Goal: Information Seeking & Learning: Check status

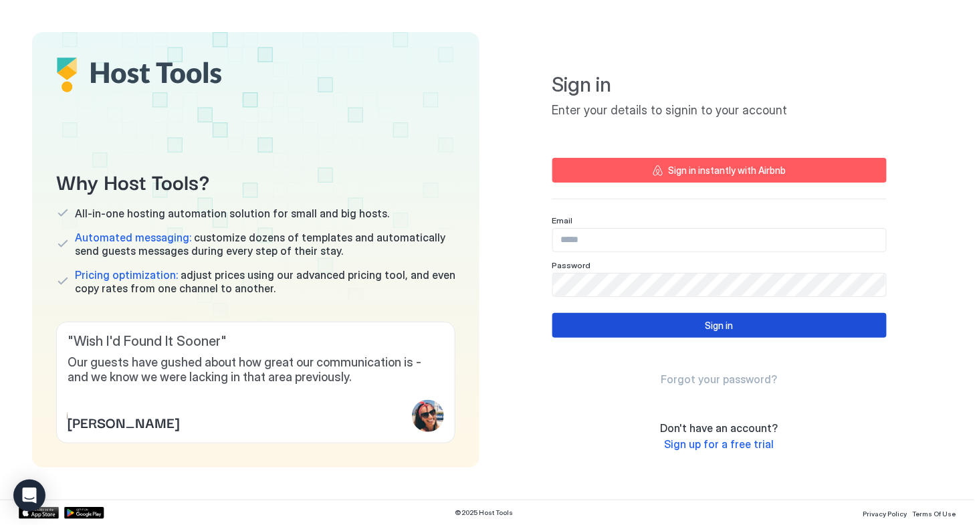
type input "**********"
click at [715, 321] on div "Sign in" at bounding box center [720, 325] width 28 height 14
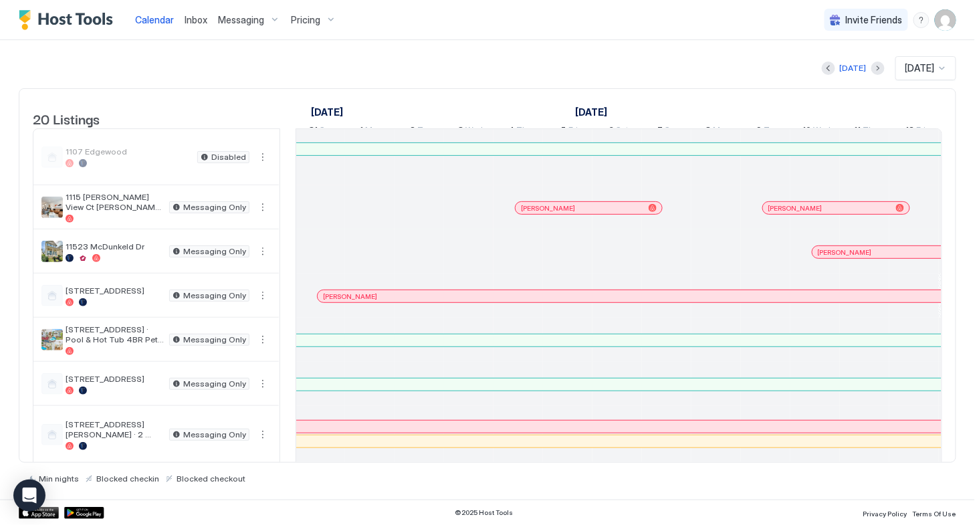
scroll to position [0, 889]
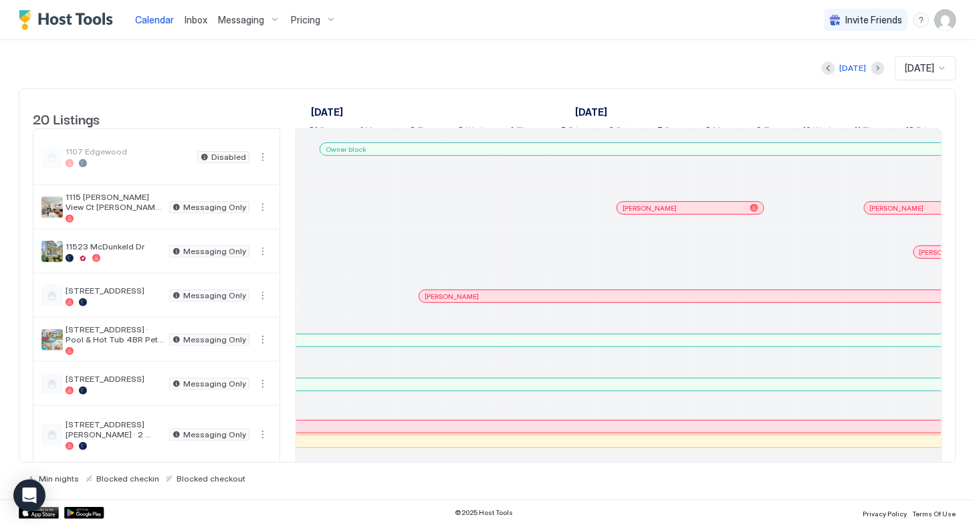
click at [305, 25] on span "Pricing" at bounding box center [305, 20] width 29 height 12
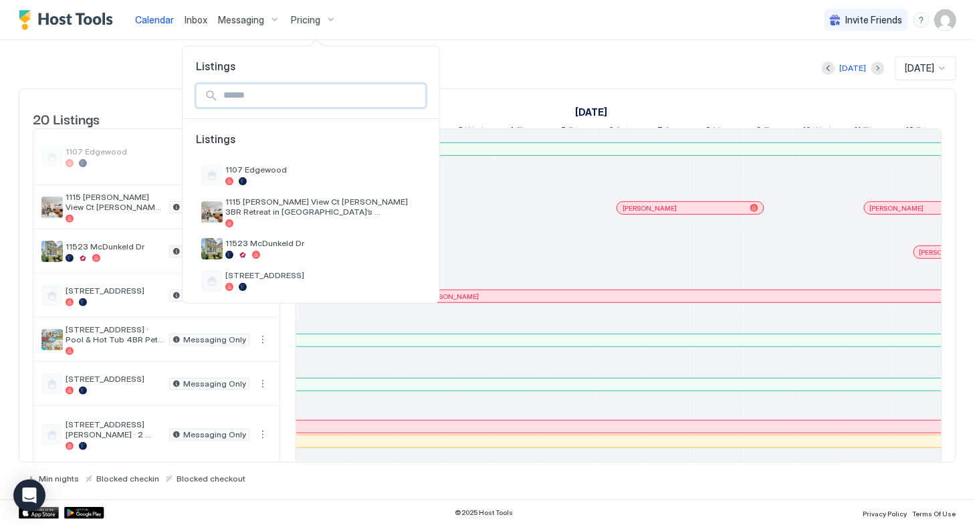
click at [289, 100] on input "Input Field" at bounding box center [321, 95] width 207 height 23
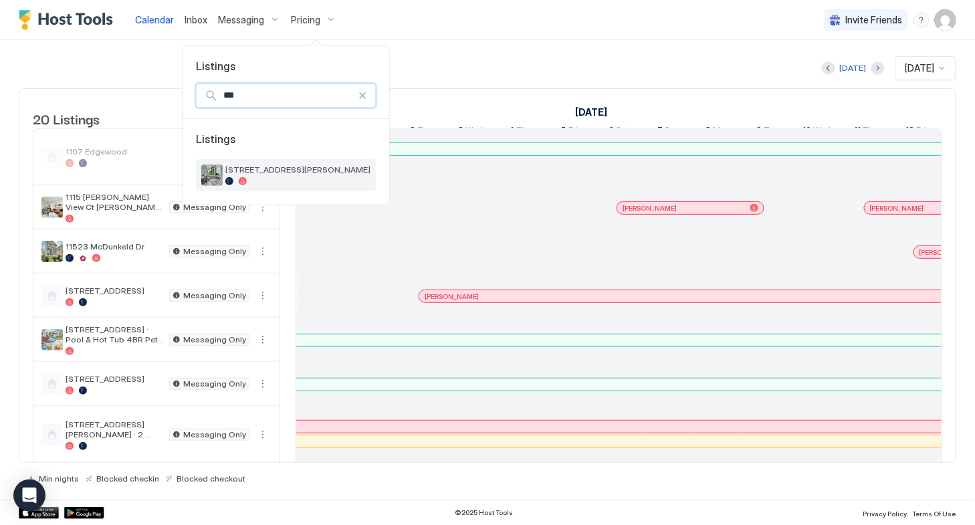
type input "***"
click at [294, 169] on span "[STREET_ADDRESS][PERSON_NAME]" at bounding box center [297, 170] width 145 height 10
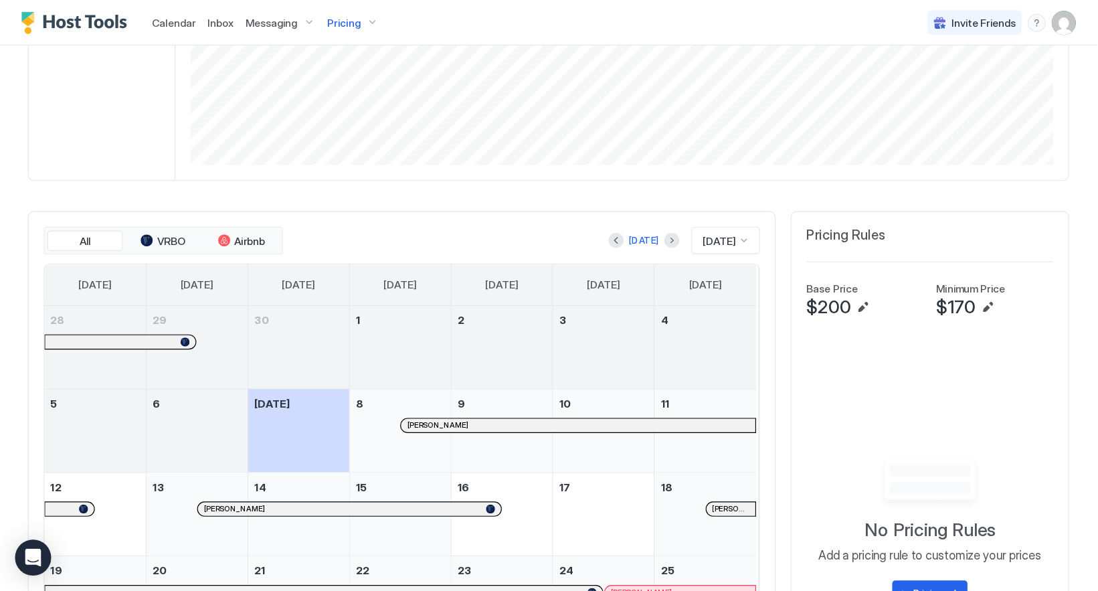
scroll to position [357, 0]
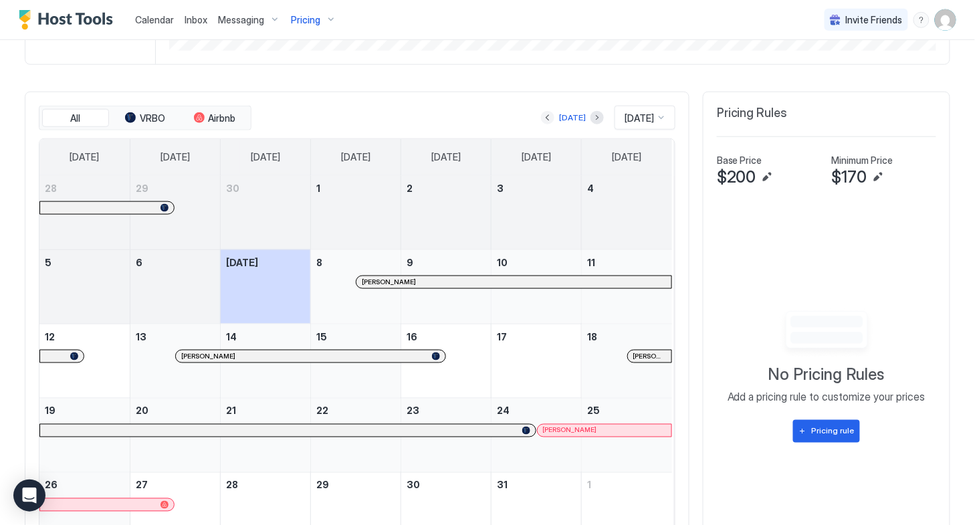
click at [541, 121] on button "Previous month" at bounding box center [547, 117] width 13 height 13
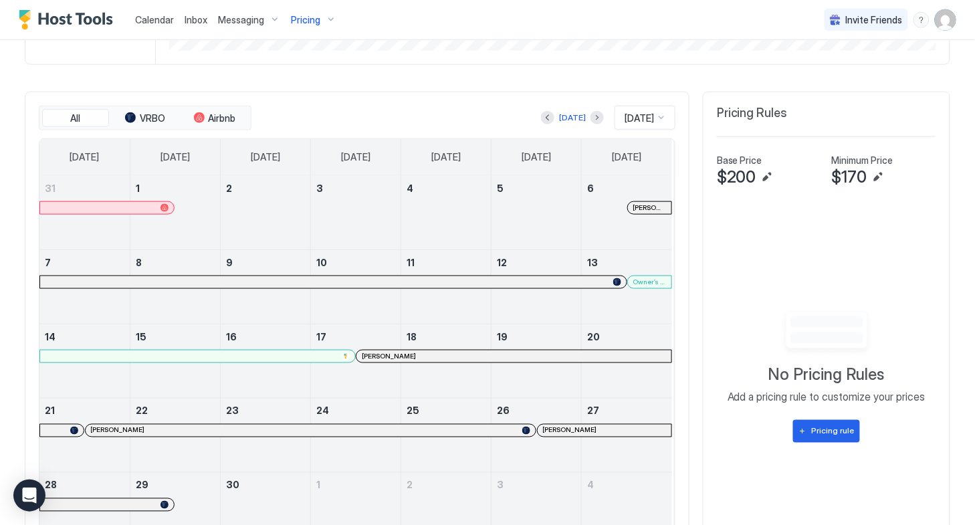
click at [634, 207] on span "[PERSON_NAME]" at bounding box center [650, 207] width 33 height 9
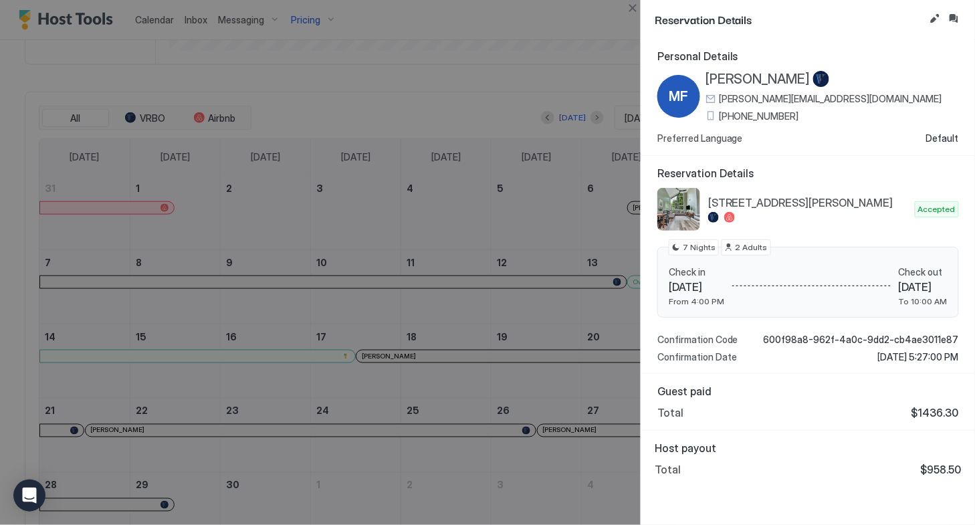
click at [574, 242] on div at bounding box center [487, 262] width 975 height 525
click at [619, 286] on div at bounding box center [487, 262] width 975 height 525
click at [618, 317] on div at bounding box center [487, 262] width 975 height 525
click at [490, 332] on div at bounding box center [487, 262] width 975 height 525
click at [579, 318] on div at bounding box center [487, 262] width 975 height 525
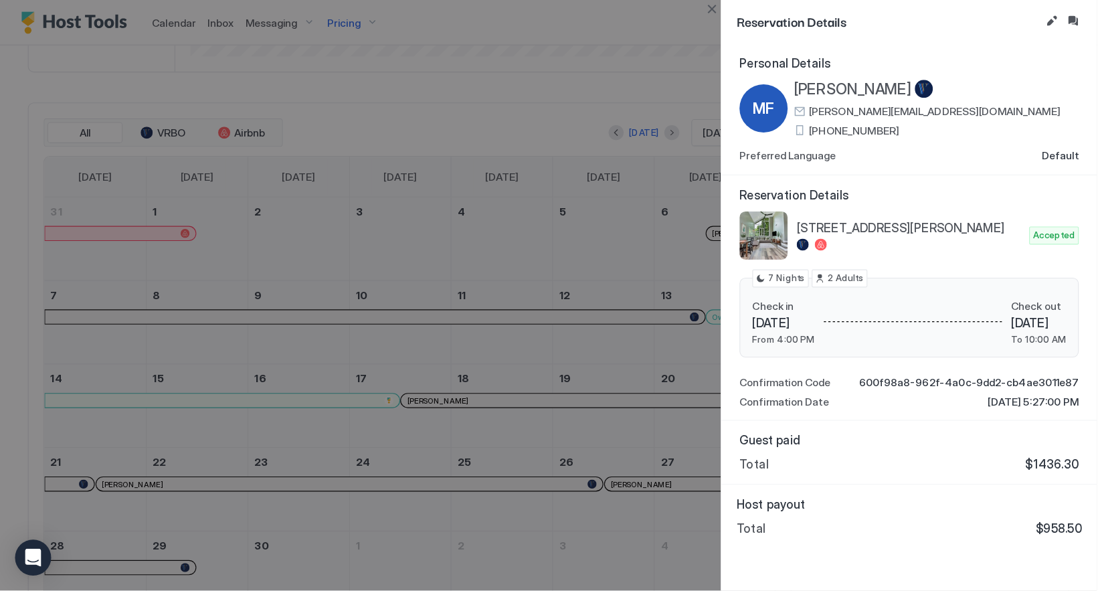
scroll to position [257, 769]
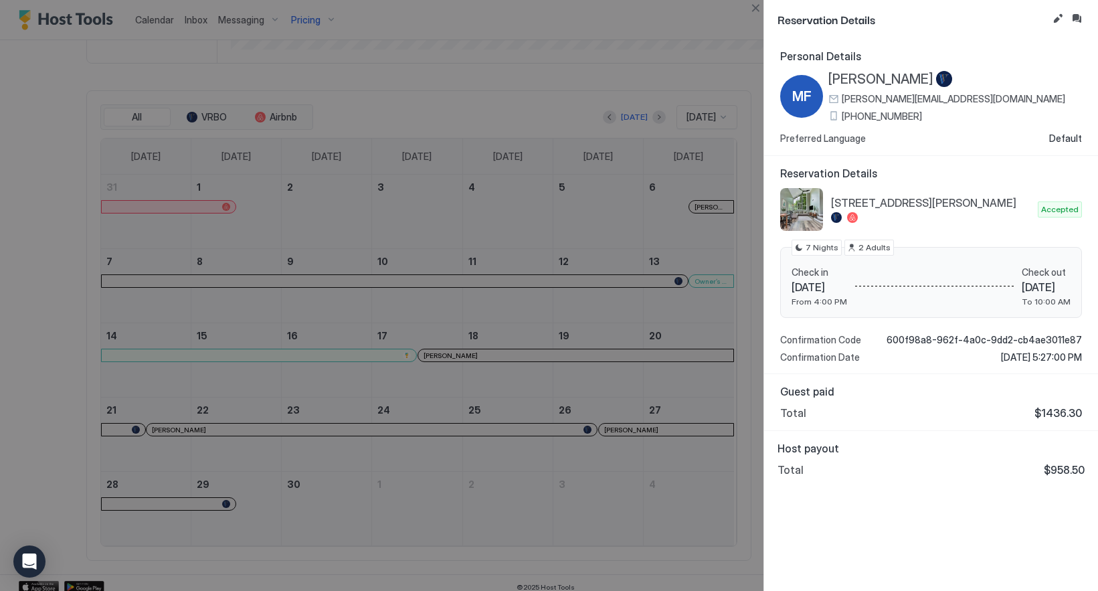
click at [674, 257] on div at bounding box center [549, 295] width 1098 height 591
click at [702, 285] on div at bounding box center [549, 295] width 1098 height 591
click at [739, 297] on div at bounding box center [549, 295] width 1098 height 591
click at [697, 284] on div at bounding box center [549, 295] width 1098 height 591
click at [654, 282] on div at bounding box center [549, 295] width 1098 height 591
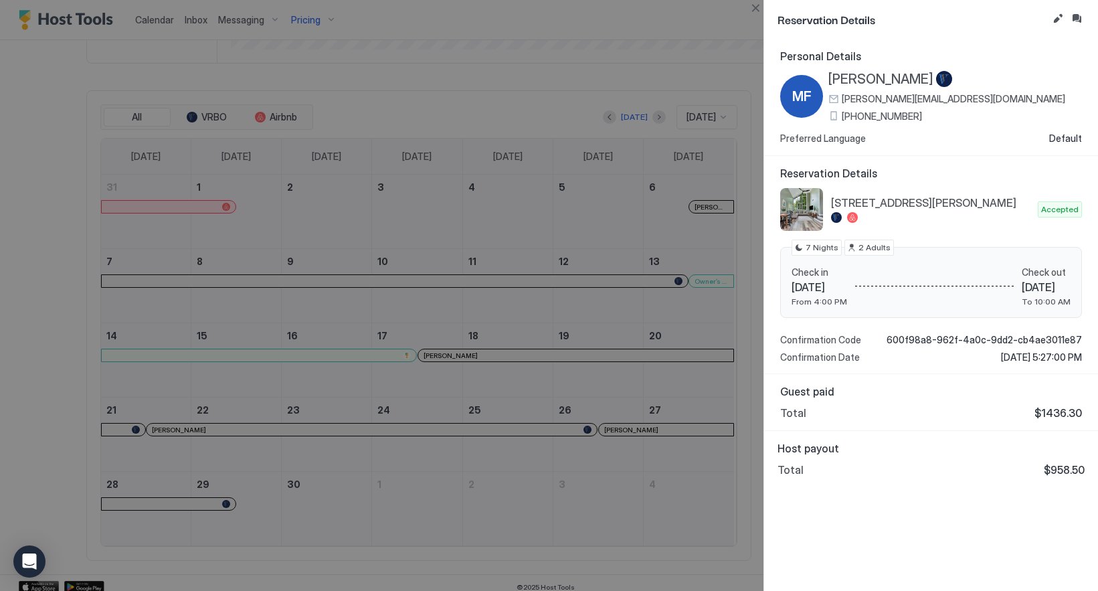
click at [639, 207] on div at bounding box center [549, 295] width 1098 height 591
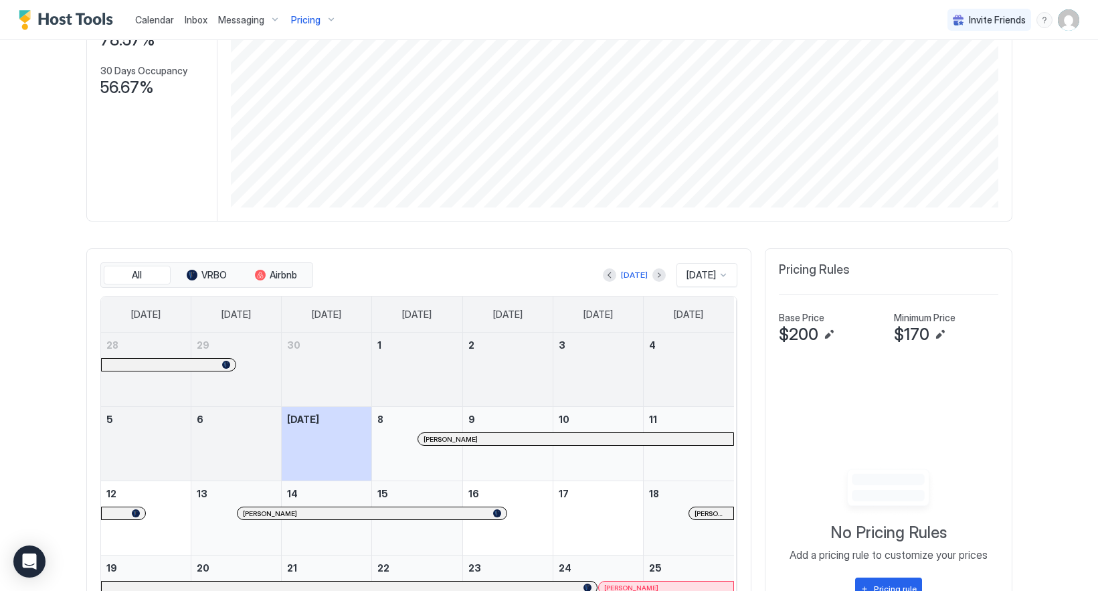
scroll to position [201, 0]
click at [603, 276] on button "Previous month" at bounding box center [609, 273] width 13 height 13
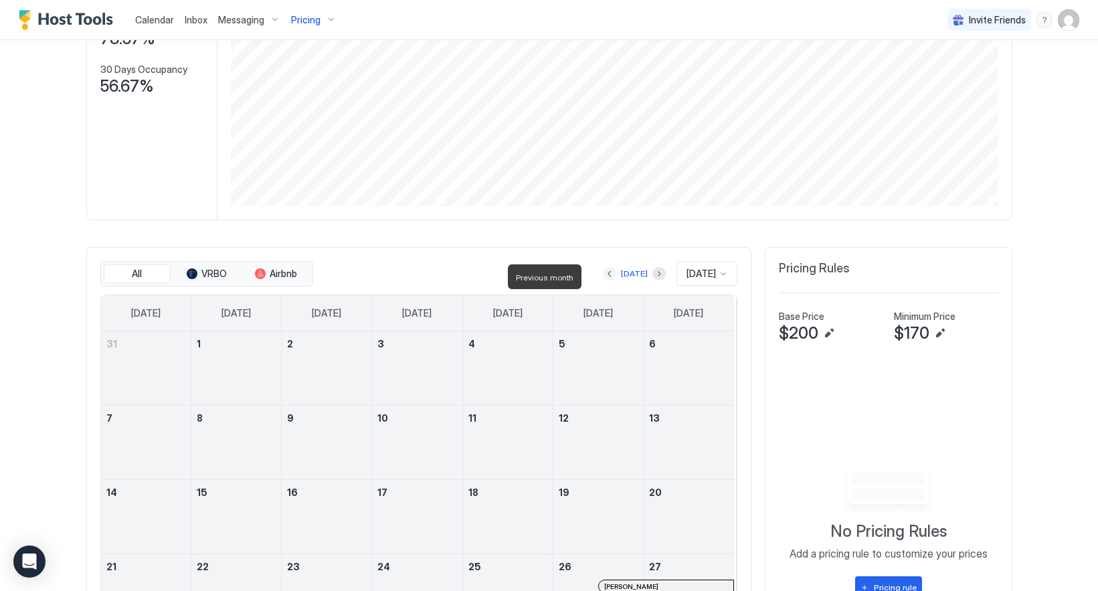
click at [603, 279] on button "Previous month" at bounding box center [609, 273] width 13 height 13
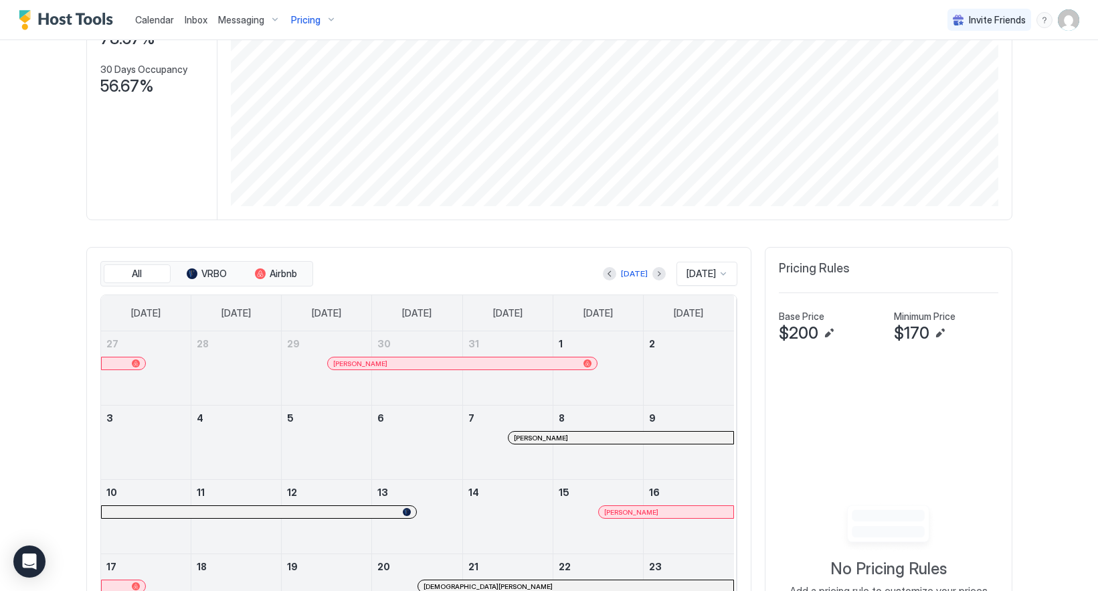
click at [878, 251] on div "Pricing Rules Base Price $200 Minimum Price $170 To pick up a draggable item, p…" at bounding box center [889, 519] width 248 height 545
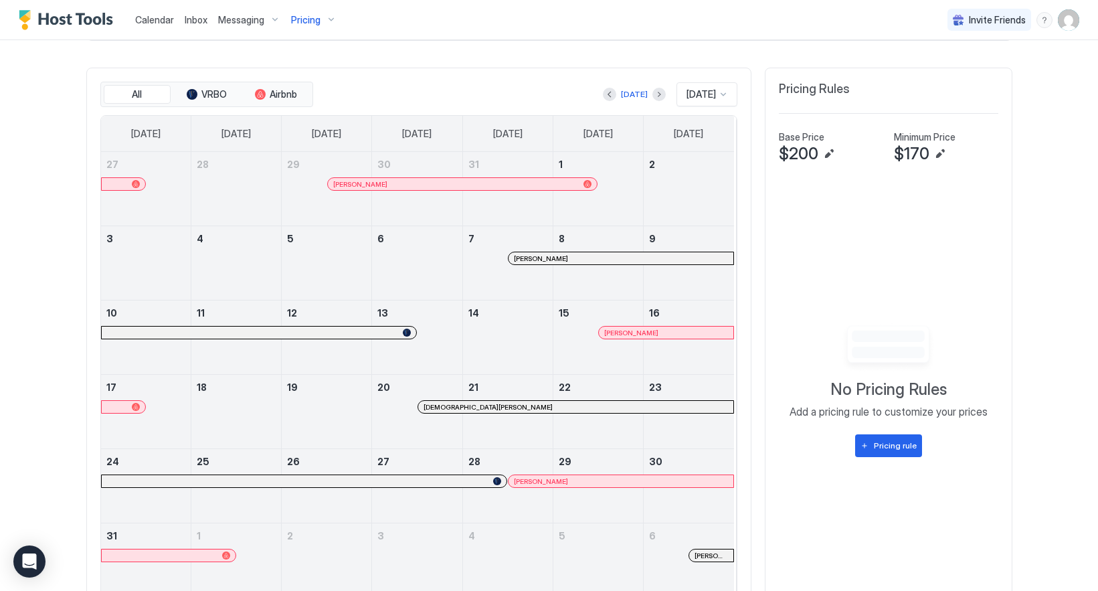
scroll to position [345, 0]
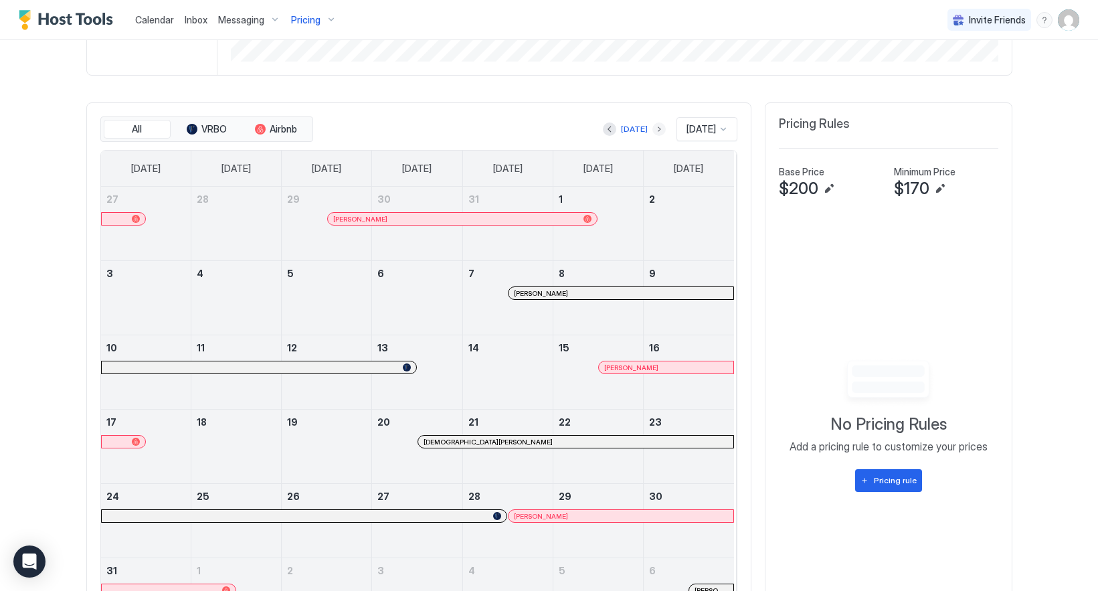
click at [652, 131] on button "Next month" at bounding box center [658, 128] width 13 height 13
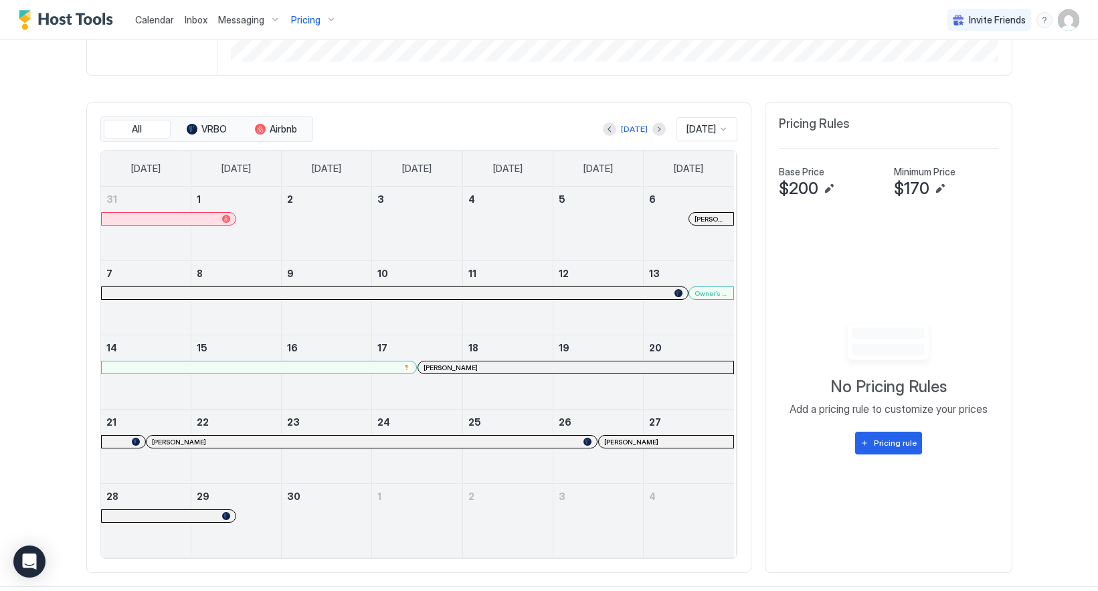
click at [689, 219] on div "[PERSON_NAME]" at bounding box center [710, 219] width 43 height 9
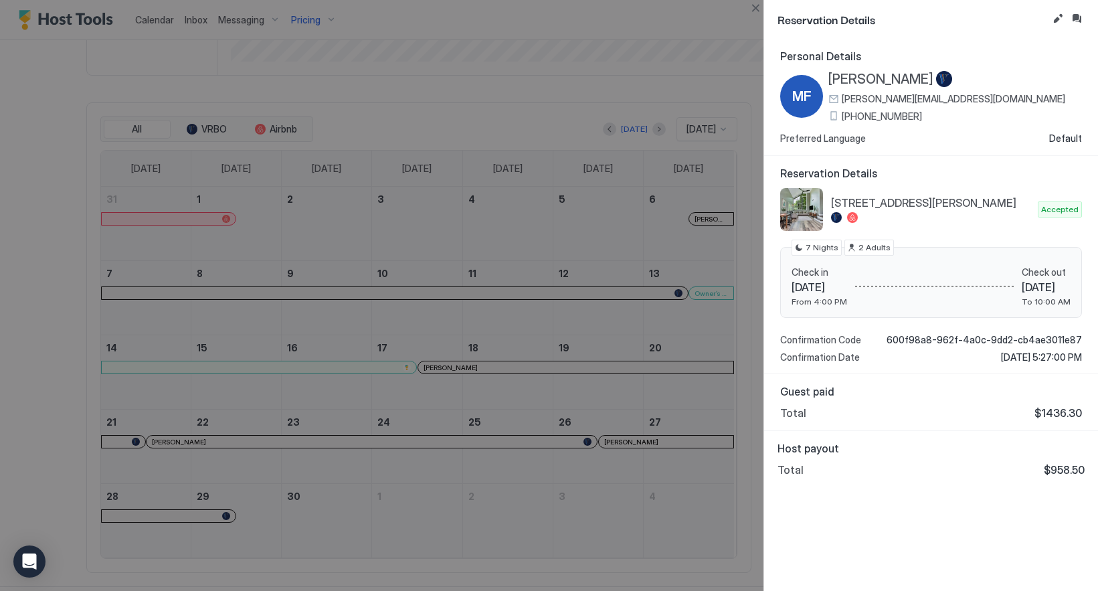
click at [700, 302] on div at bounding box center [549, 295] width 1098 height 591
click at [1054, 20] on button "Edit reservation" at bounding box center [1058, 19] width 16 height 16
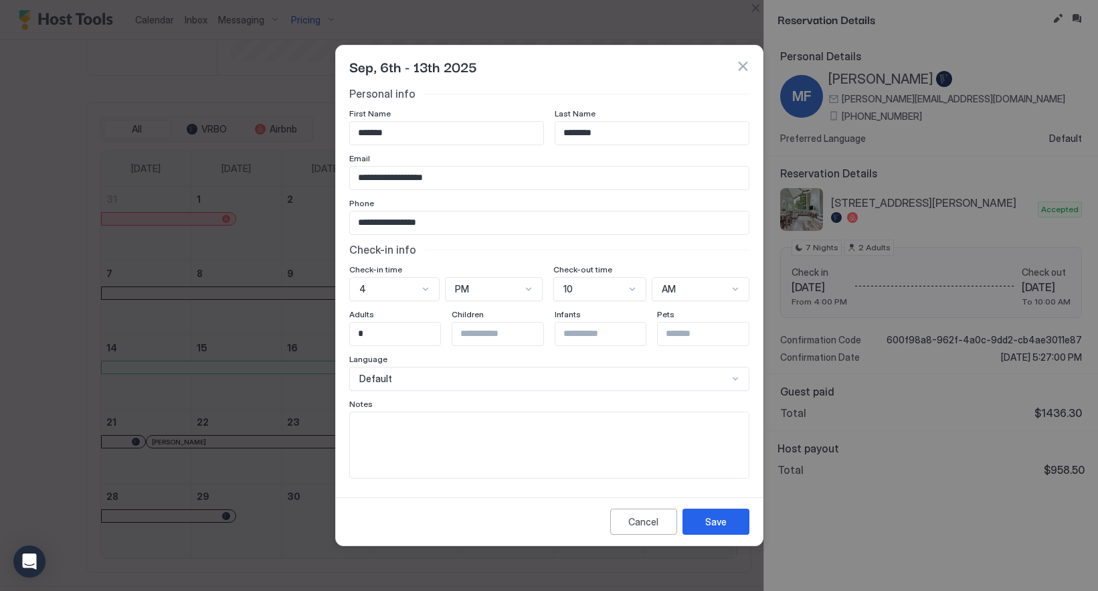
click at [747, 62] on button "button" at bounding box center [742, 66] width 13 height 13
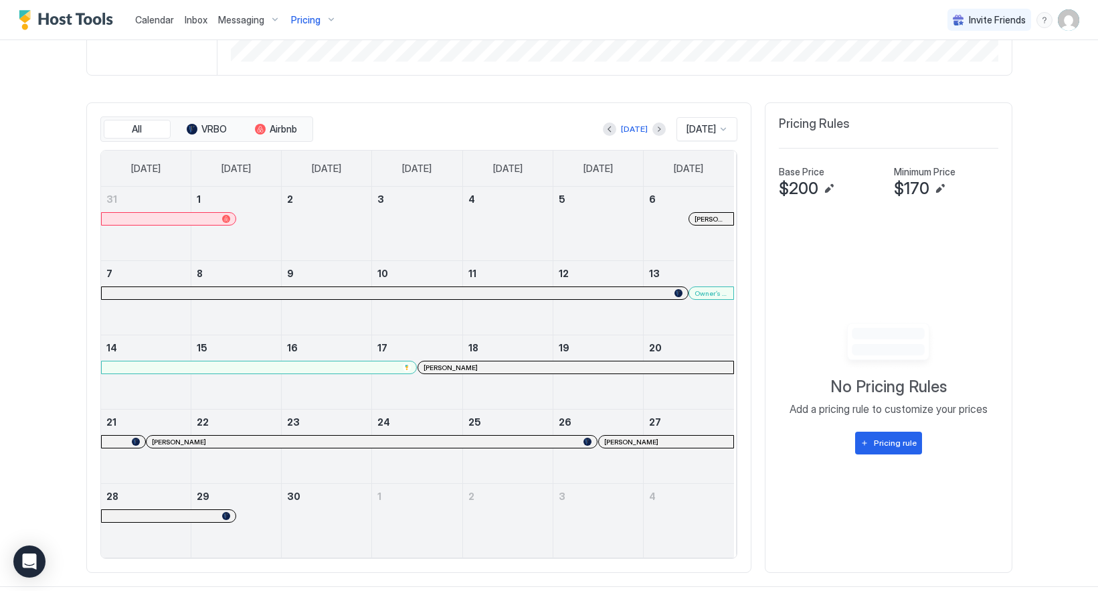
click at [703, 223] on span "[PERSON_NAME]" at bounding box center [710, 219] width 33 height 9
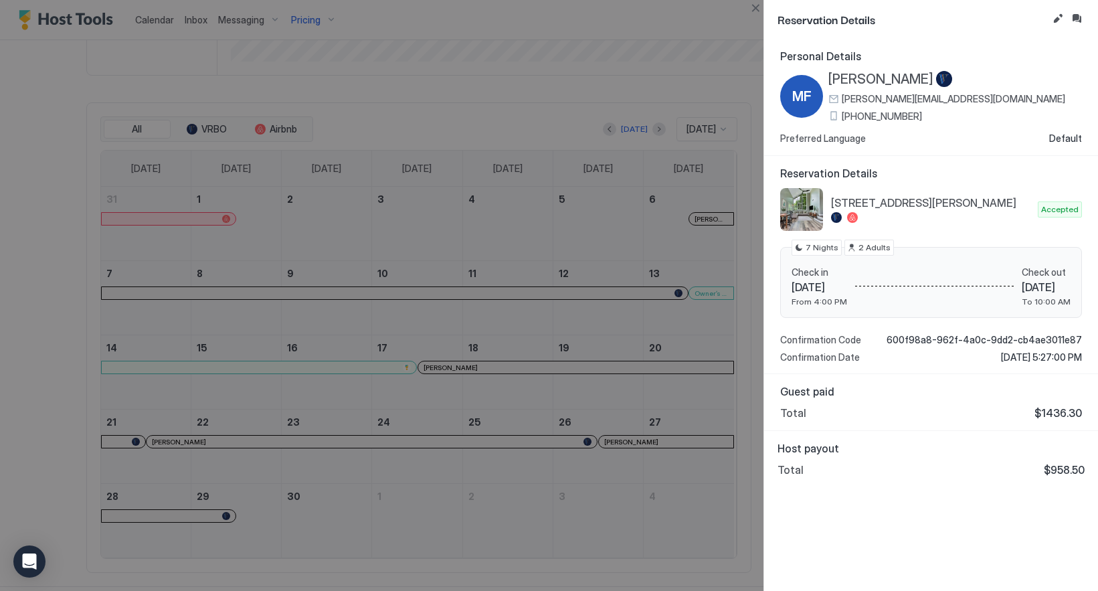
click at [692, 313] on div at bounding box center [549, 295] width 1098 height 591
click at [697, 301] on div at bounding box center [549, 295] width 1098 height 591
click at [897, 440] on div "Personal Details MF [PERSON_NAME] [PERSON_NAME][EMAIL_ADDRESS][DOMAIN_NAME] [PH…" at bounding box center [931, 315] width 334 height 552
click at [735, 550] on div at bounding box center [549, 295] width 1098 height 591
click at [708, 546] on div at bounding box center [549, 295] width 1098 height 591
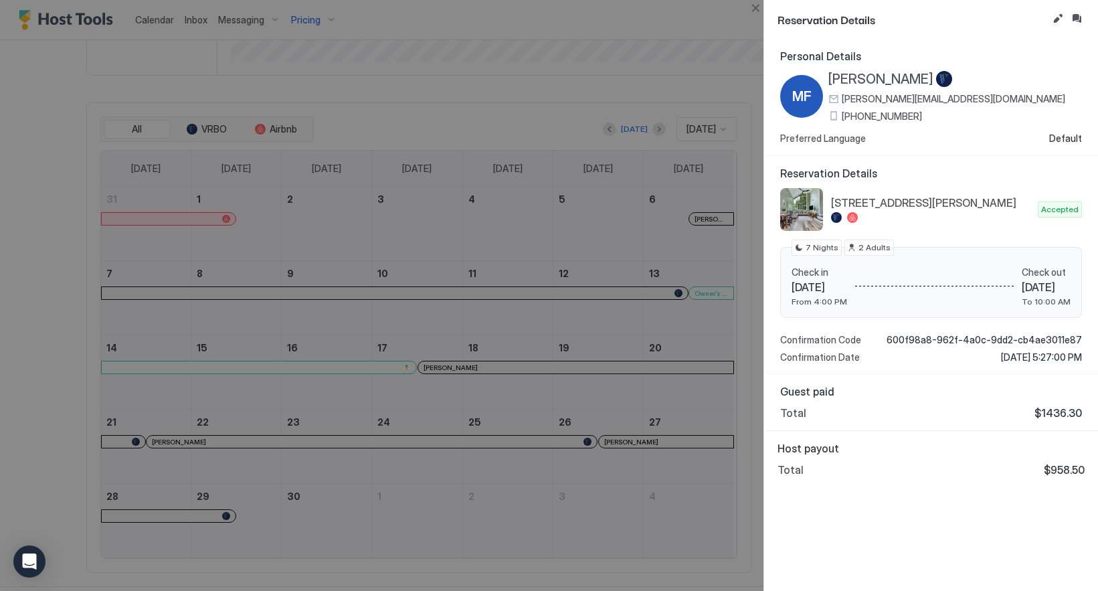
click at [627, 448] on div at bounding box center [549, 295] width 1098 height 591
drag, startPoint x: 595, startPoint y: 436, endPoint x: 609, endPoint y: 480, distance: 45.7
click at [599, 480] on div at bounding box center [549, 295] width 1098 height 591
click at [855, 482] on div "Host payout Total $958.50" at bounding box center [931, 459] width 334 height 56
click at [881, 486] on div "Host payout Total $958.50" at bounding box center [931, 459] width 334 height 56
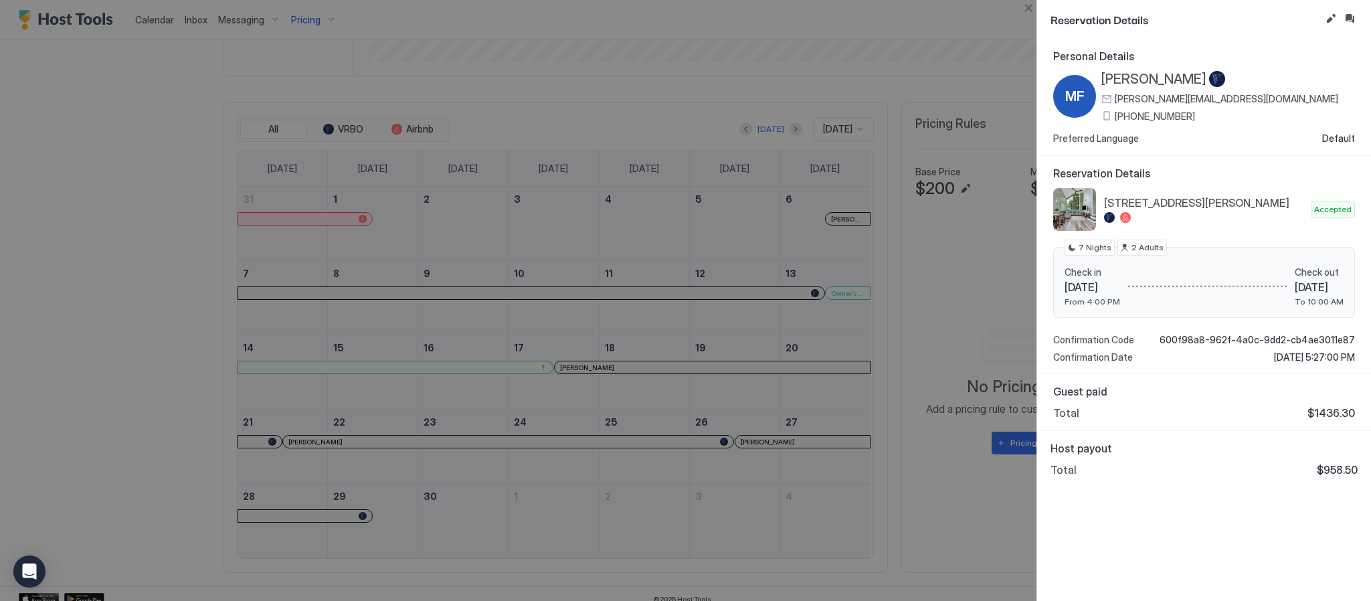
click at [863, 526] on div at bounding box center [685, 300] width 1371 height 601
click at [867, 525] on div at bounding box center [685, 300] width 1371 height 601
click at [910, 528] on div at bounding box center [685, 300] width 1371 height 601
click at [793, 292] on div at bounding box center [685, 300] width 1371 height 601
drag, startPoint x: 859, startPoint y: 294, endPoint x: 848, endPoint y: 294, distance: 11.4
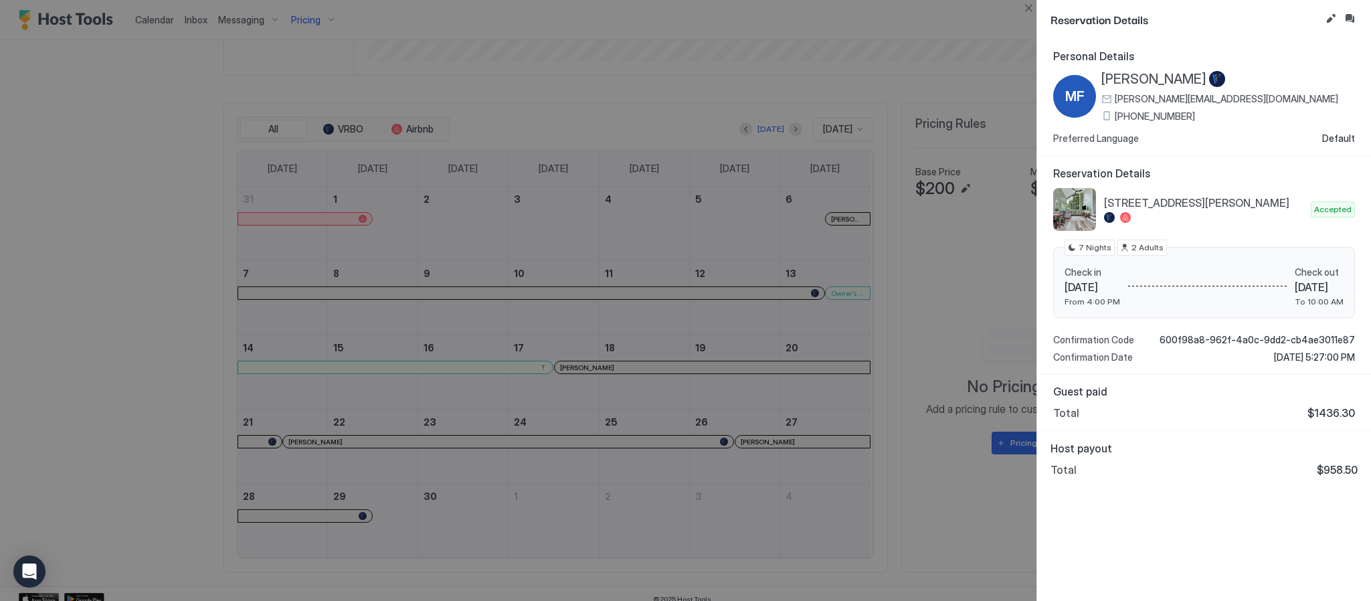
click at [848, 294] on div at bounding box center [685, 300] width 1371 height 601
click at [848, 295] on div at bounding box center [685, 300] width 1371 height 601
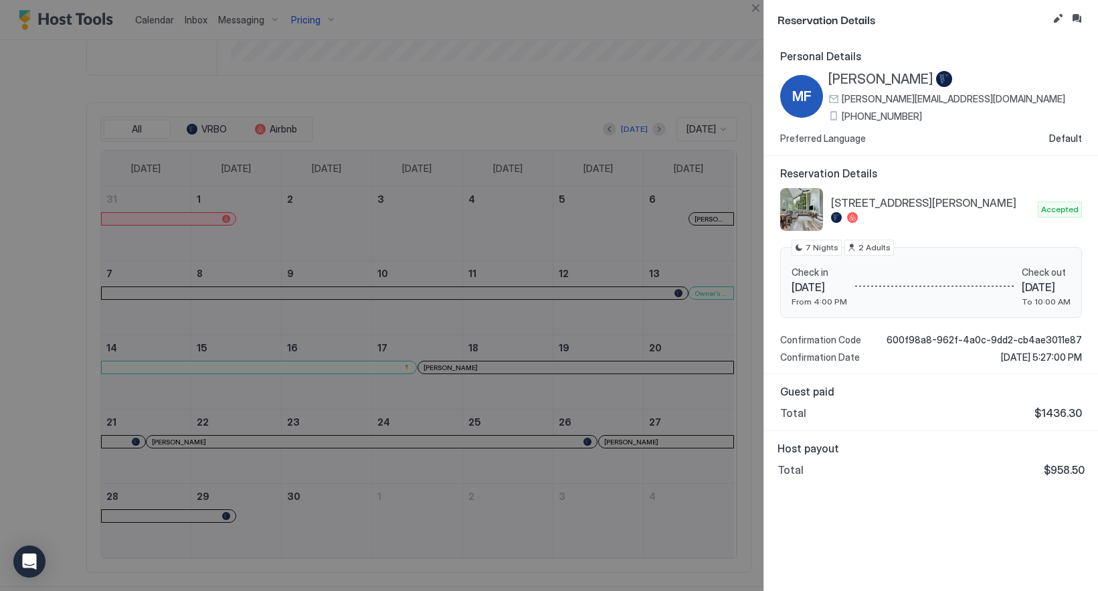
click at [698, 215] on div at bounding box center [549, 295] width 1098 height 591
click at [759, 12] on button "Close" at bounding box center [755, 8] width 16 height 16
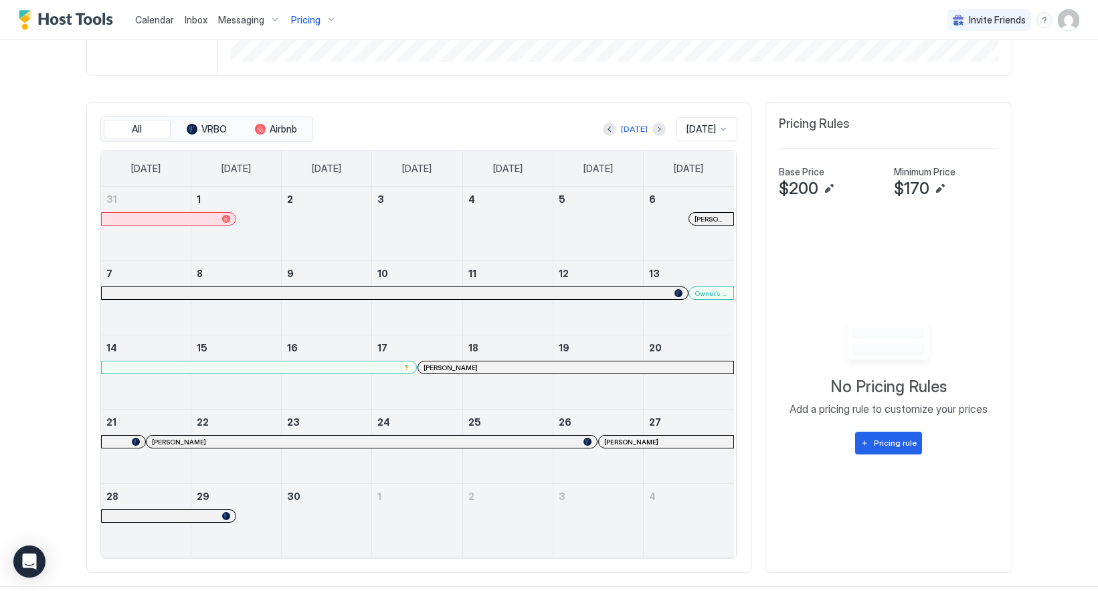
click at [694, 223] on span "[PERSON_NAME]" at bounding box center [710, 219] width 33 height 9
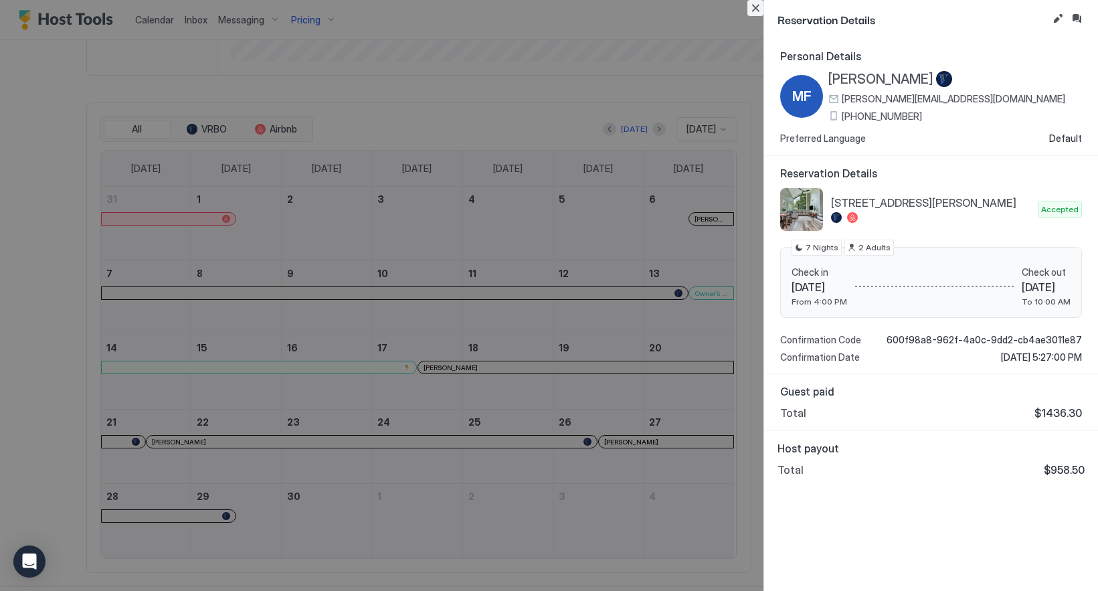
click at [755, 7] on button "Close" at bounding box center [755, 8] width 16 height 16
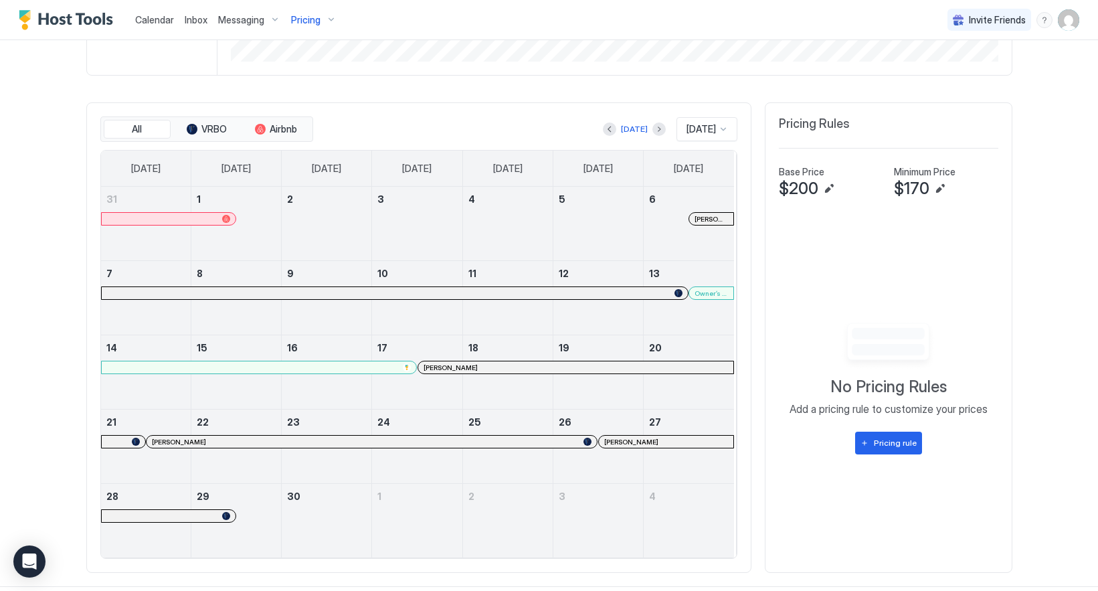
click at [698, 298] on div "Owner’s stay" at bounding box center [710, 293] width 33 height 9
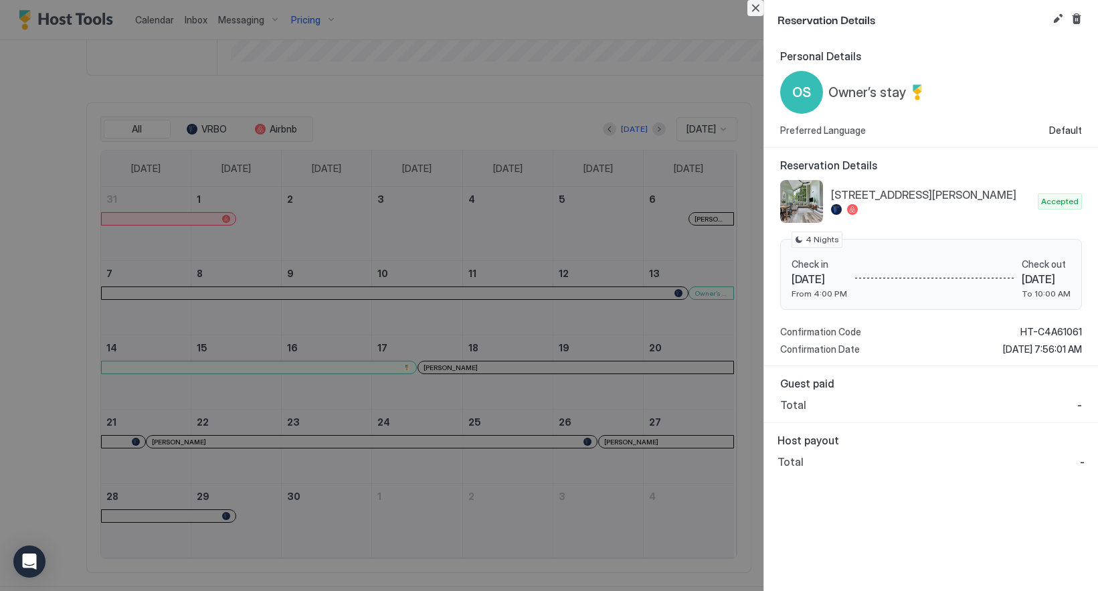
click at [759, 11] on button "Close" at bounding box center [755, 8] width 16 height 16
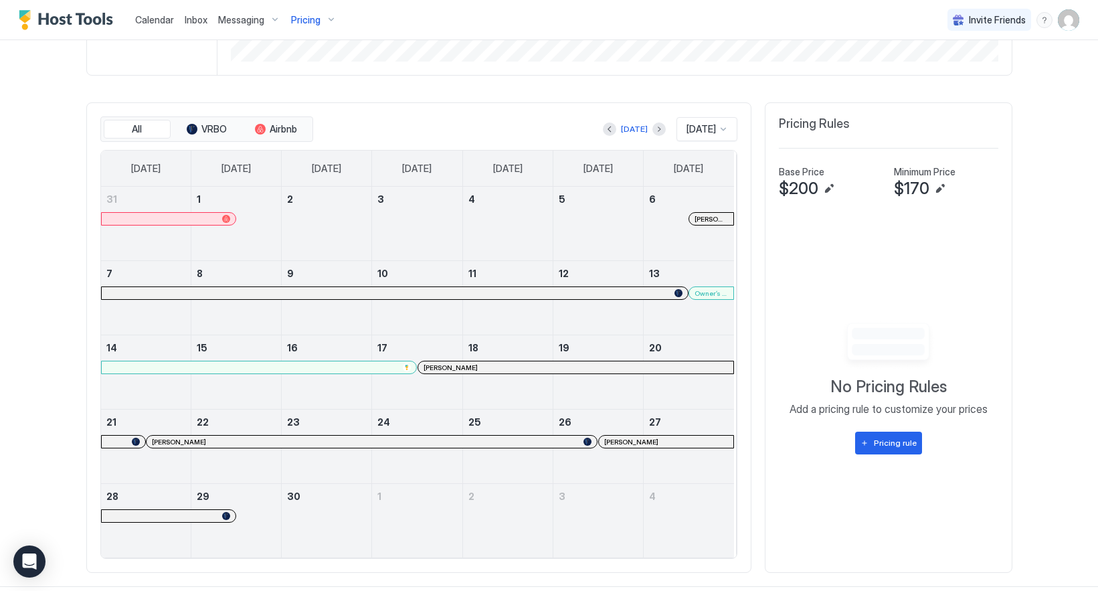
click at [450, 372] on div "[PERSON_NAME]" at bounding box center [575, 367] width 304 height 9
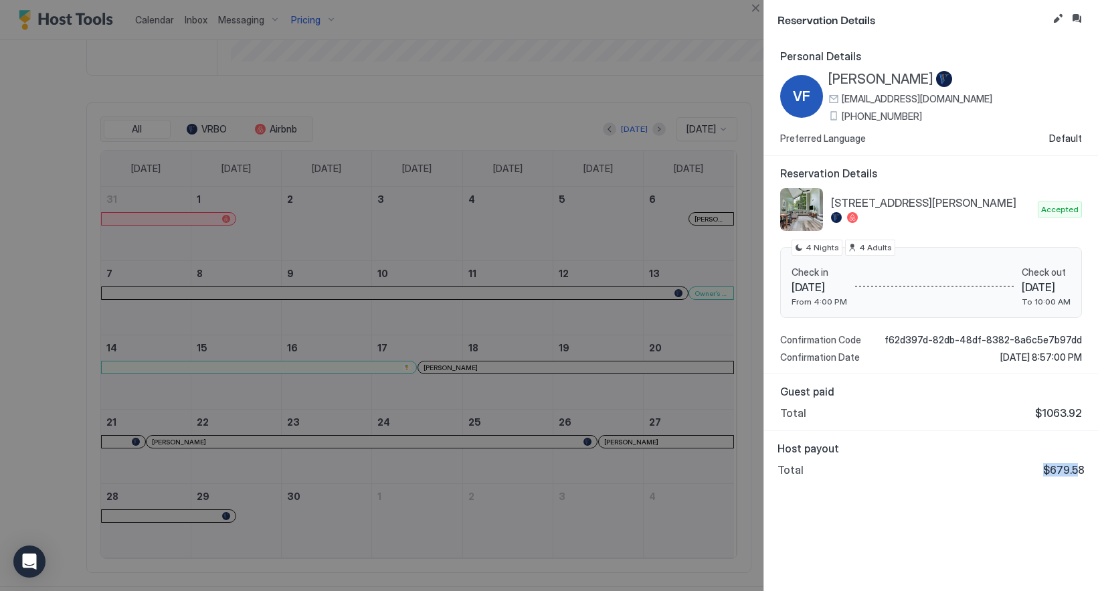
drag, startPoint x: 1048, startPoint y: 470, endPoint x: 1078, endPoint y: 470, distance: 29.4
click at [1078, 470] on div "Total $679.58" at bounding box center [930, 469] width 307 height 13
click at [757, 10] on button "Close" at bounding box center [755, 8] width 16 height 16
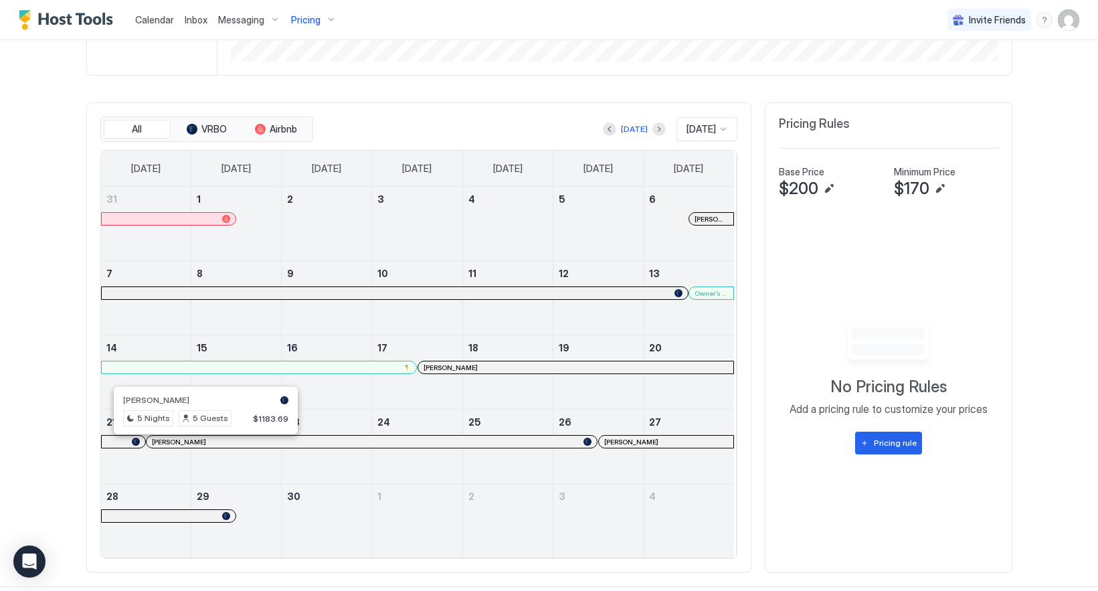
click at [203, 446] on div at bounding box center [208, 441] width 11 height 11
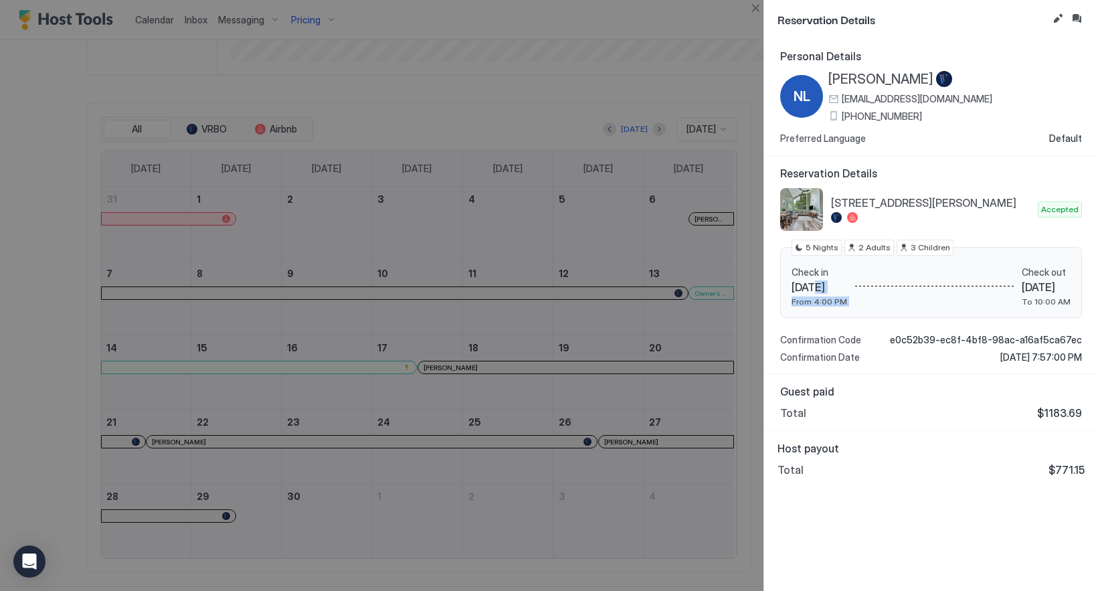
drag, startPoint x: 878, startPoint y: 286, endPoint x: 891, endPoint y: 286, distance: 13.4
click at [890, 286] on div "Check in [DATE] From 4:00 PM Check out [DATE] To 10:00 AM" at bounding box center [930, 286] width 279 height 41
click at [757, 8] on button "Close" at bounding box center [755, 8] width 16 height 16
click at [755, 14] on button "Close" at bounding box center [755, 8] width 16 height 16
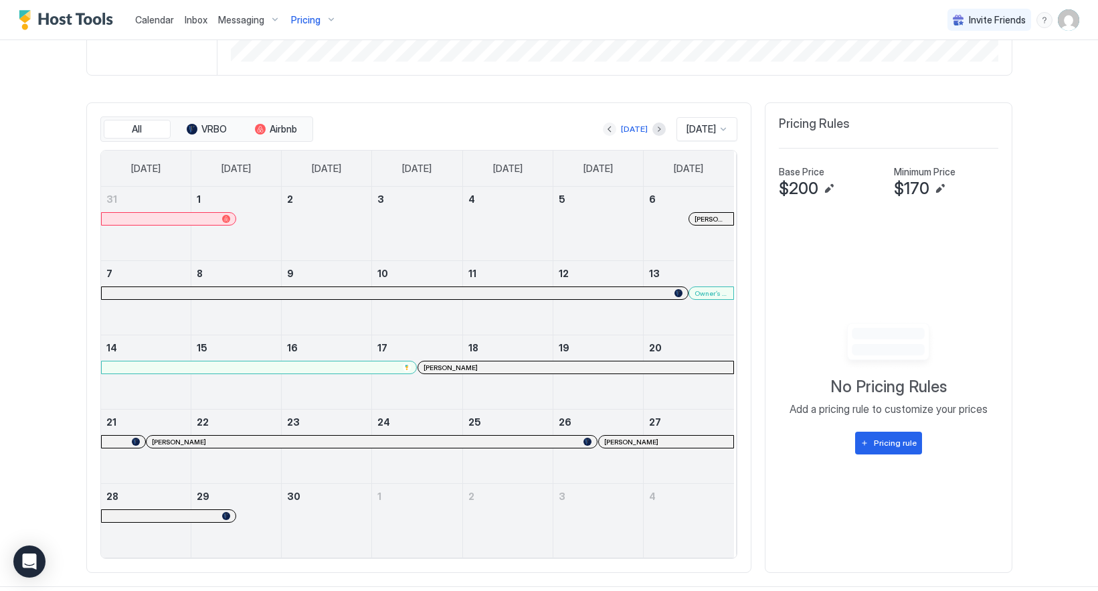
click at [586, 128] on div "[DATE] [DATE]" at bounding box center [526, 129] width 421 height 24
click at [603, 133] on button "Previous month" at bounding box center [609, 128] width 13 height 13
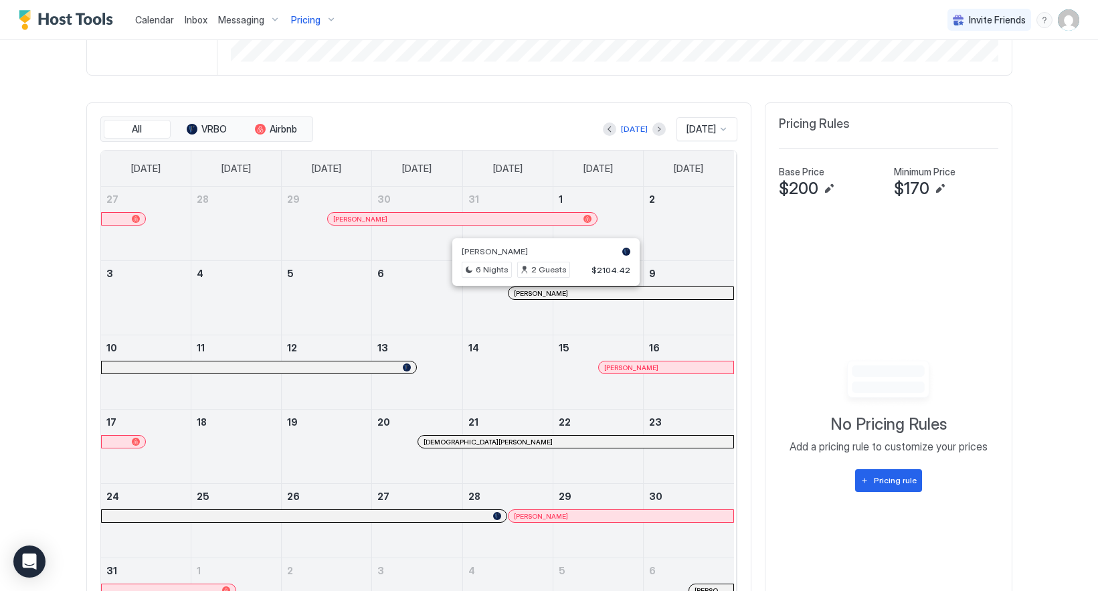
click at [542, 298] on div at bounding box center [547, 293] width 11 height 11
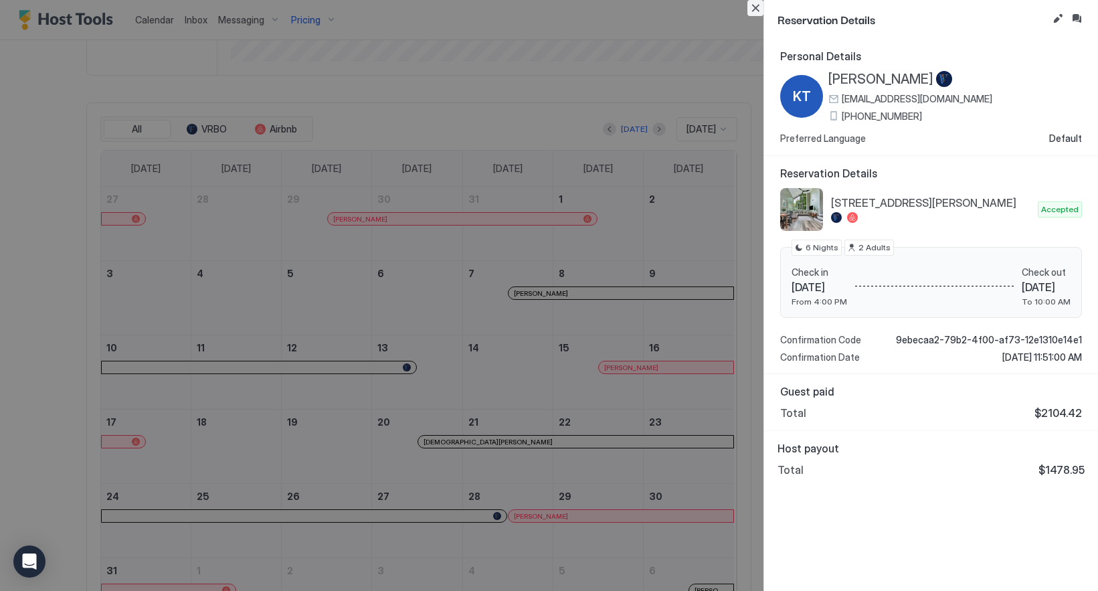
click at [755, 14] on button "Close" at bounding box center [755, 8] width 16 height 16
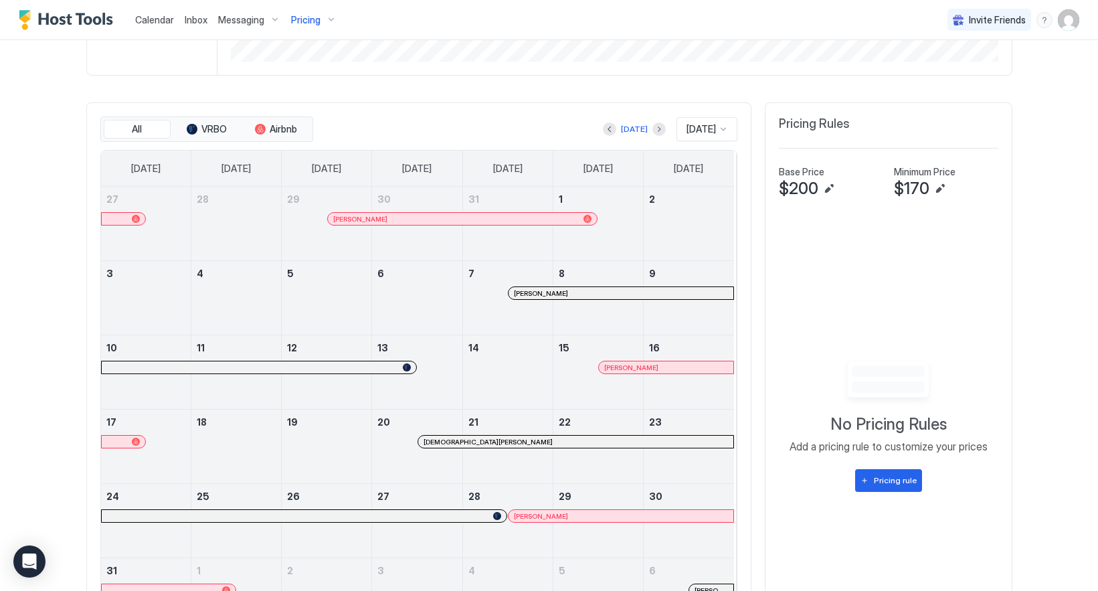
click at [684, 372] on div "[PERSON_NAME]" at bounding box center [666, 367] width 124 height 9
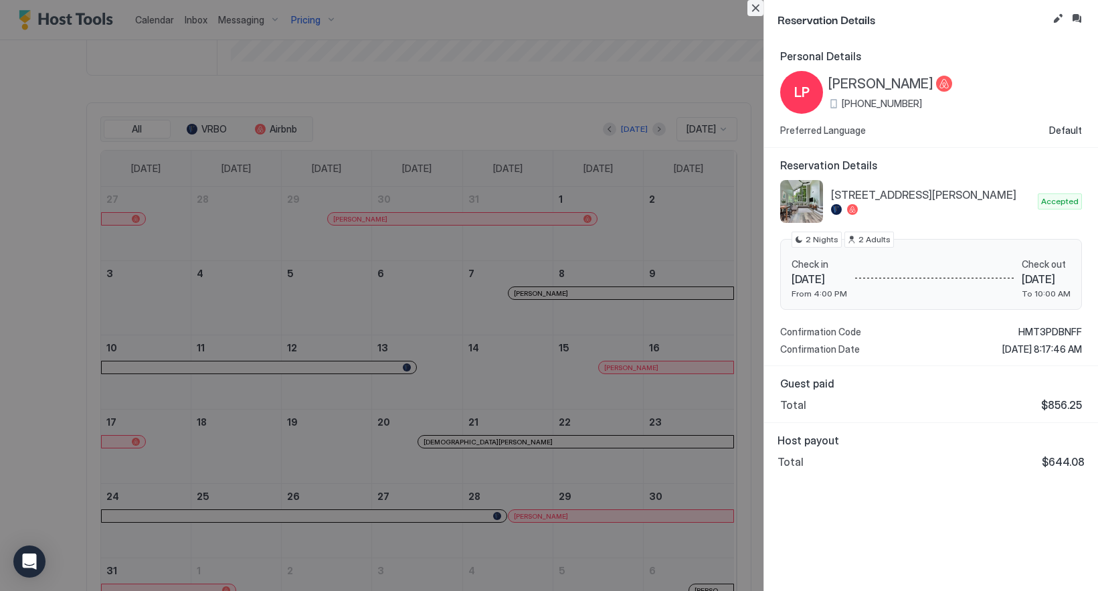
click at [753, 12] on button "Close" at bounding box center [755, 8] width 16 height 16
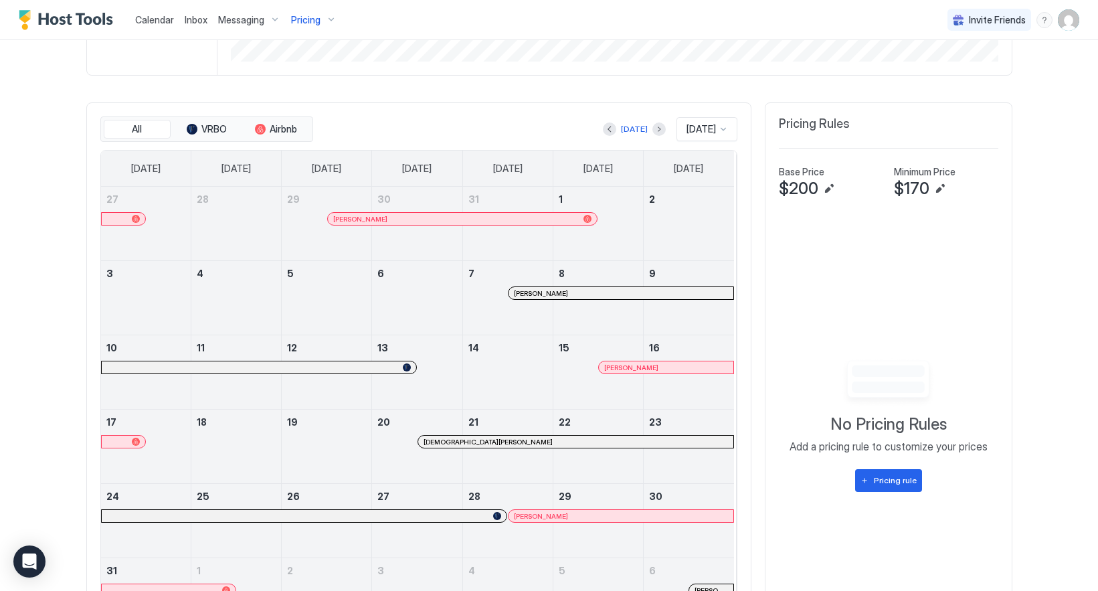
click at [564, 446] on div "[DEMOGRAPHIC_DATA][PERSON_NAME]" at bounding box center [575, 442] width 304 height 9
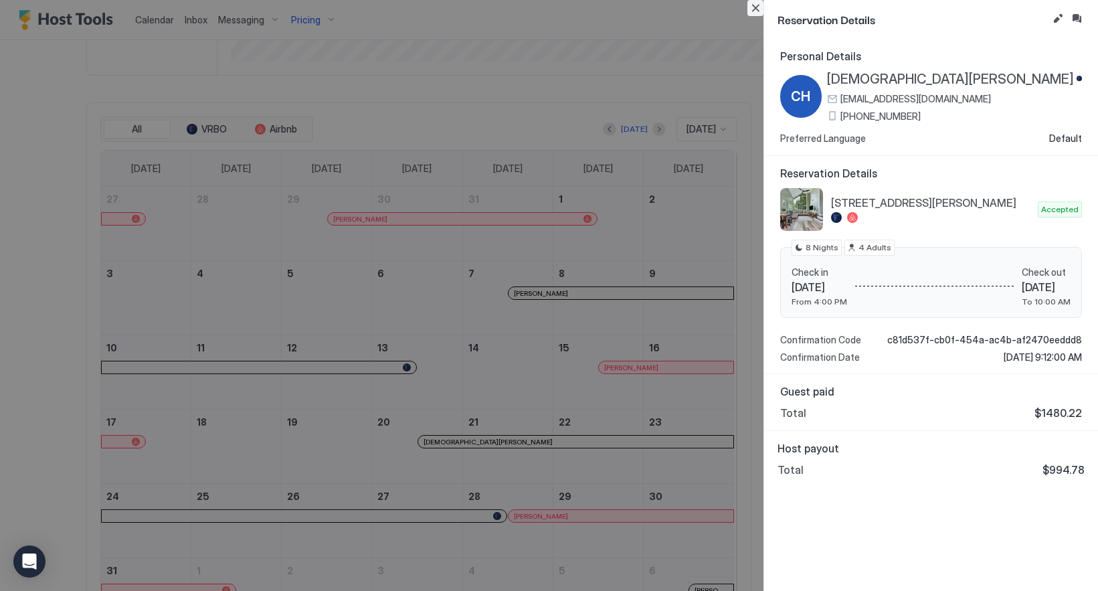
click at [753, 11] on button "Close" at bounding box center [755, 8] width 16 height 16
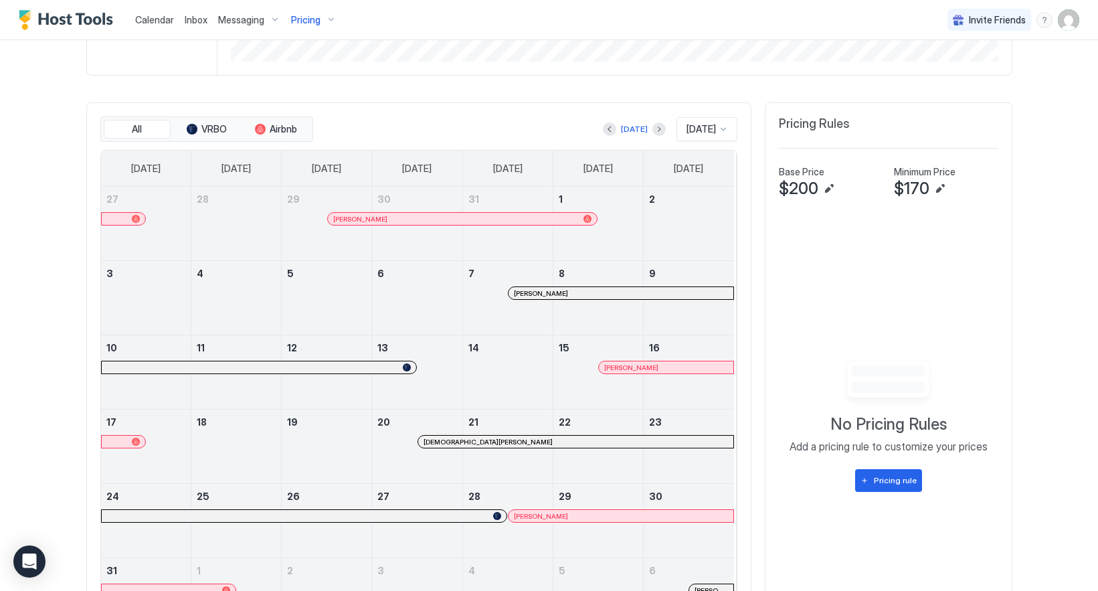
click at [563, 446] on div "[DEMOGRAPHIC_DATA][PERSON_NAME]" at bounding box center [575, 442] width 304 height 9
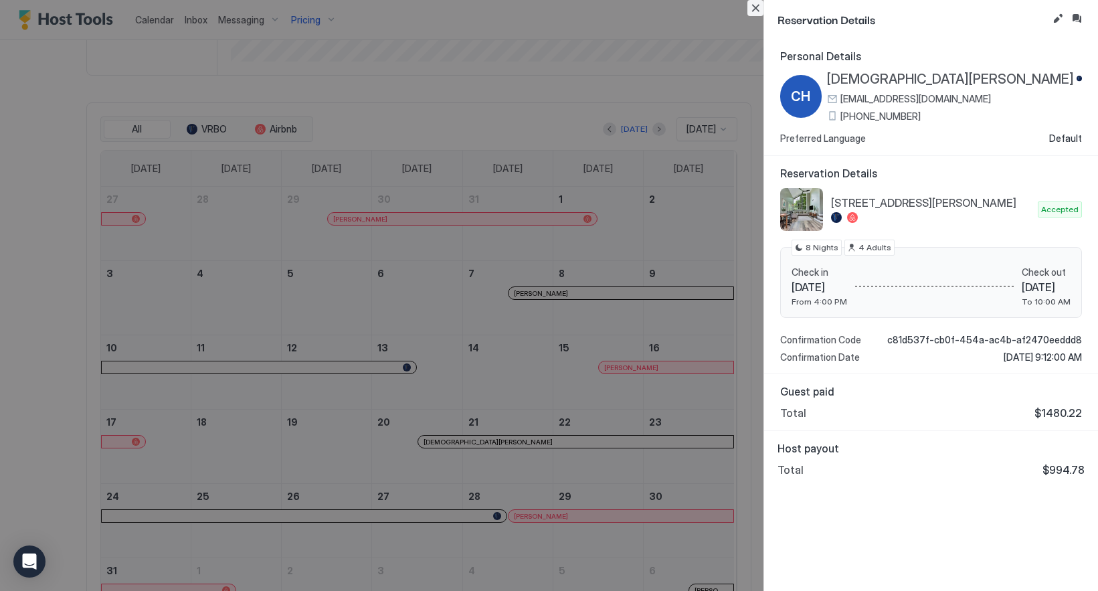
click at [751, 9] on button "Close" at bounding box center [755, 8] width 16 height 16
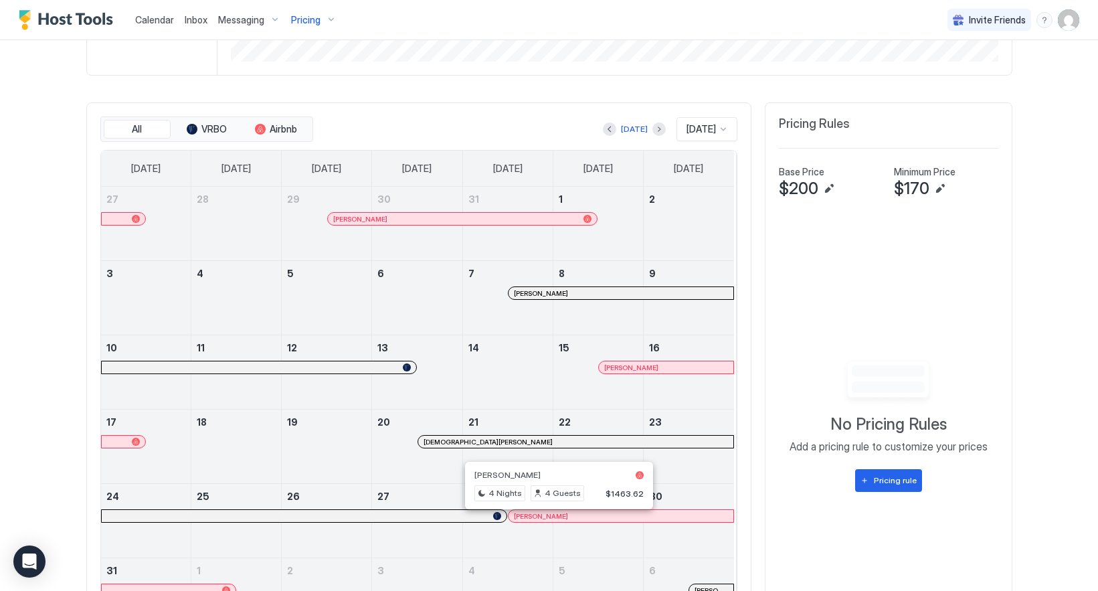
click at [555, 521] on div at bounding box center [560, 515] width 11 height 11
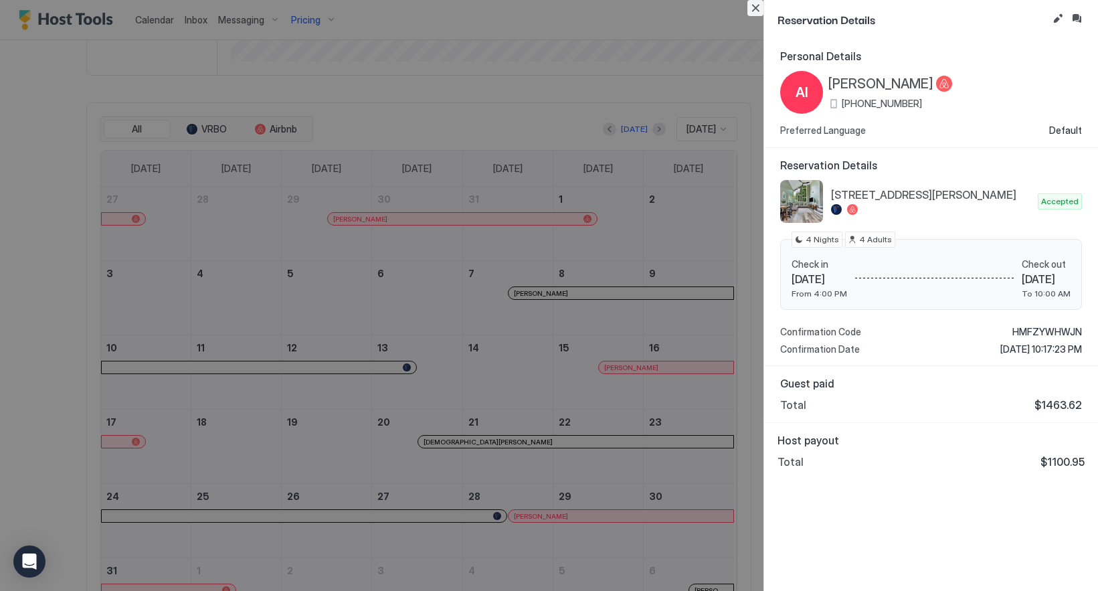
click at [753, 10] on button "Close" at bounding box center [755, 8] width 16 height 16
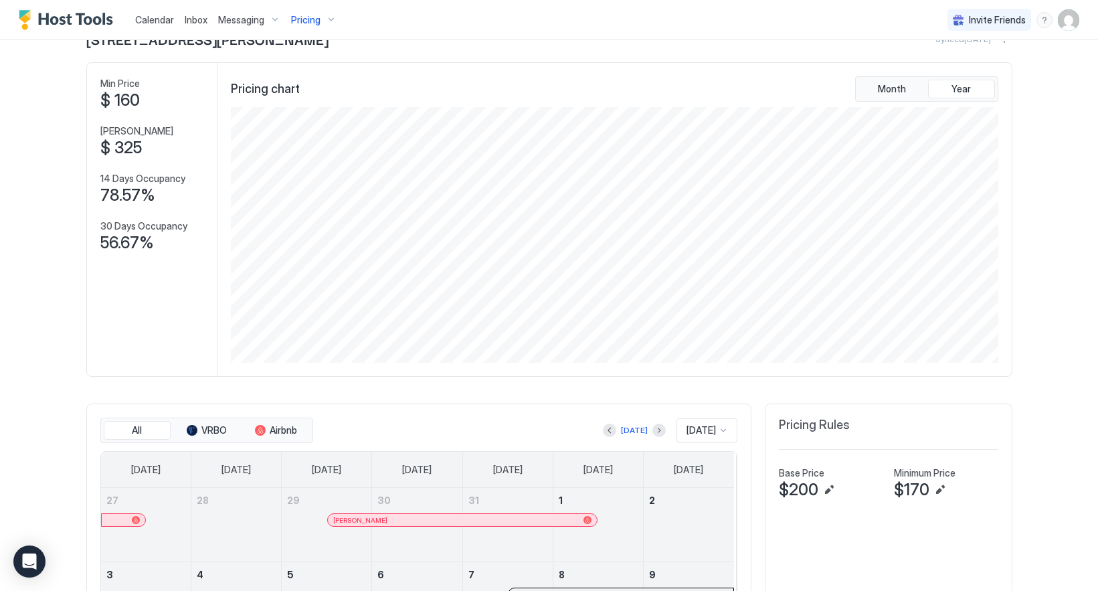
scroll to position [0, 0]
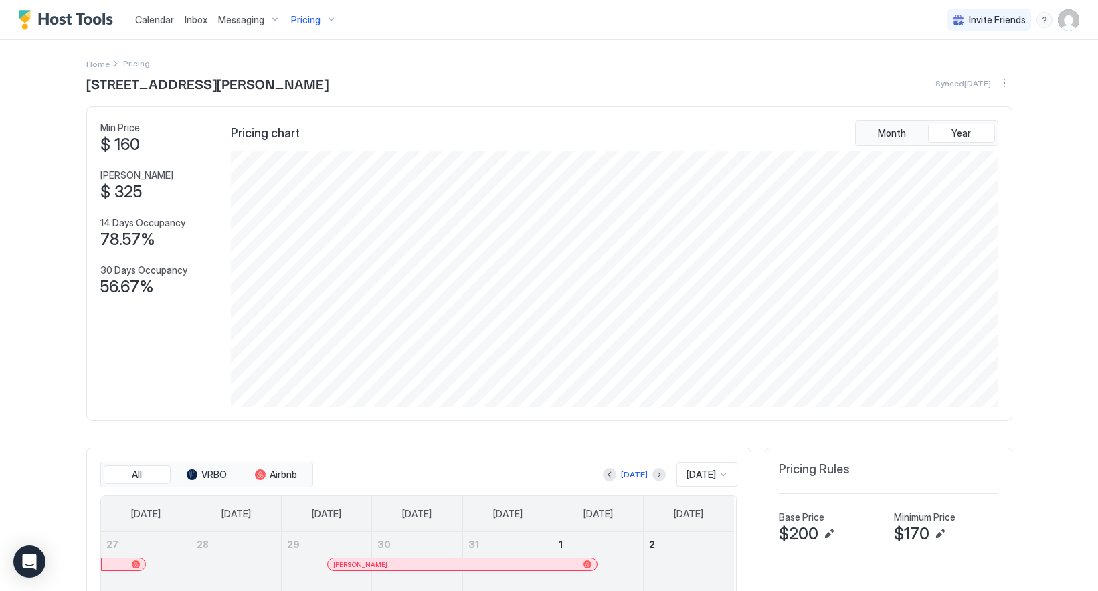
click at [308, 20] on span "Pricing" at bounding box center [305, 20] width 29 height 12
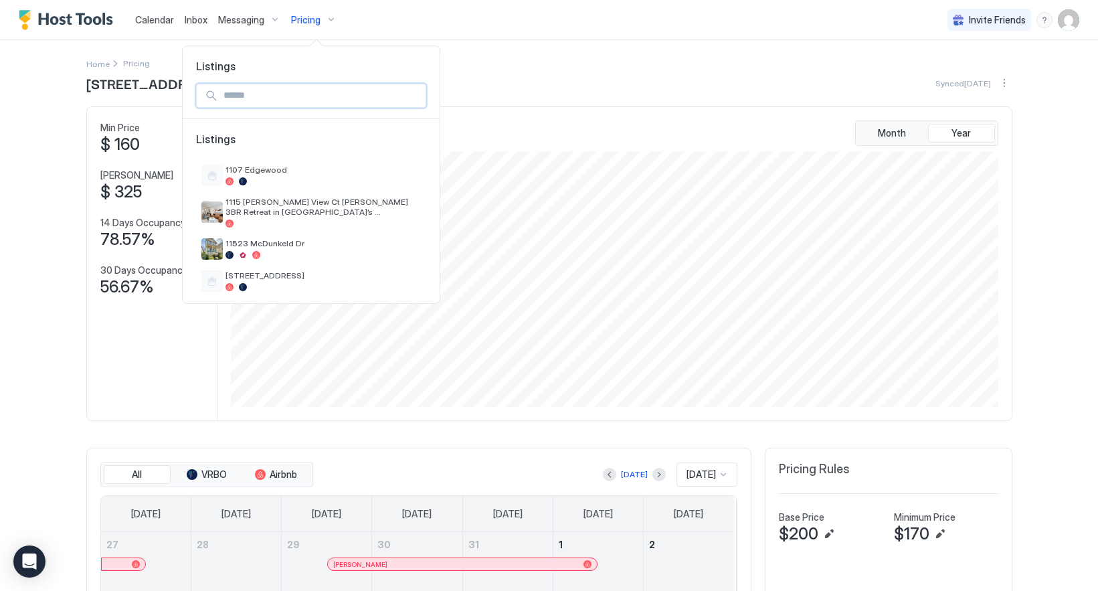
click at [298, 89] on input "Input Field" at bounding box center [321, 95] width 207 height 23
drag, startPoint x: 300, startPoint y: 97, endPoint x: 219, endPoint y: 99, distance: 80.3
click at [300, 96] on input "*" at bounding box center [313, 95] width 190 height 23
click at [215, 101] on div "*" at bounding box center [311, 96] width 230 height 24
drag, startPoint x: 235, startPoint y: 94, endPoint x: 213, endPoint y: 94, distance: 21.4
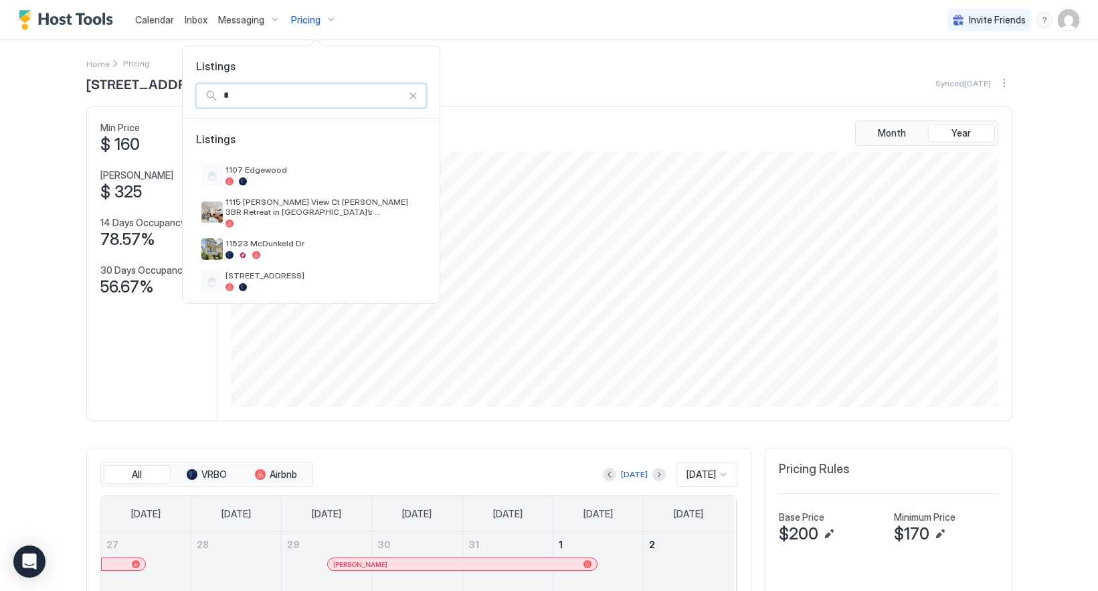
click at [213, 94] on div "*" at bounding box center [311, 96] width 230 height 24
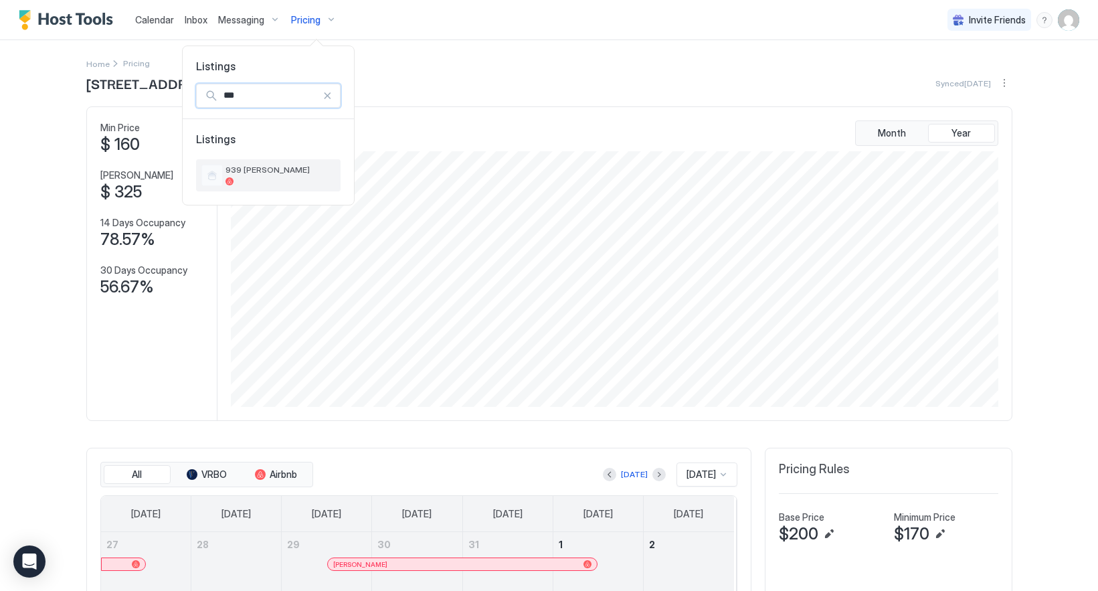
type input "***"
click at [300, 179] on div at bounding box center [280, 181] width 110 height 8
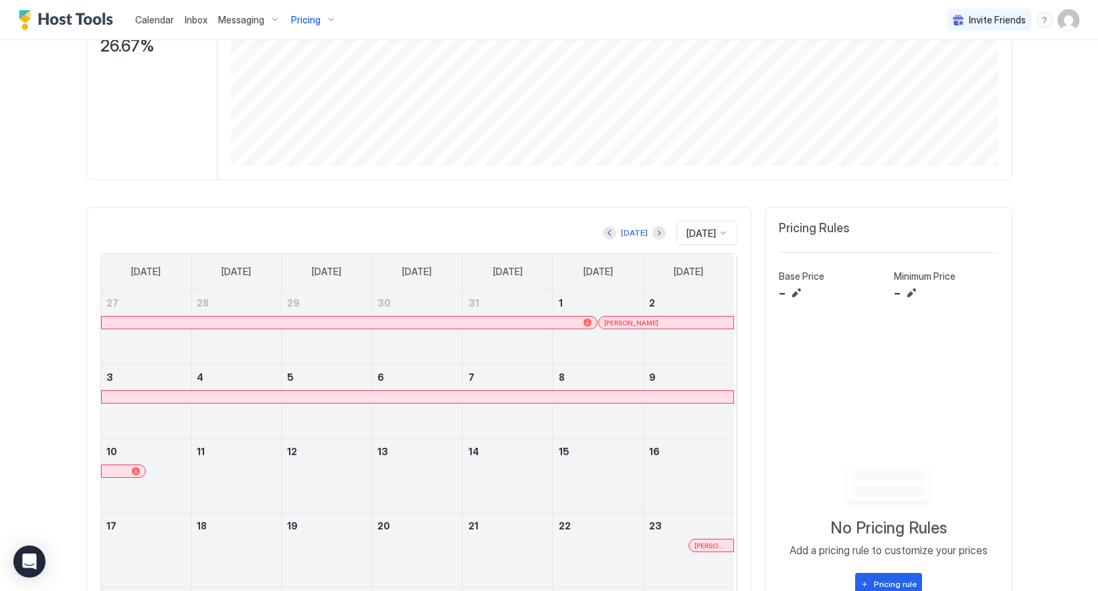
scroll to position [301, 0]
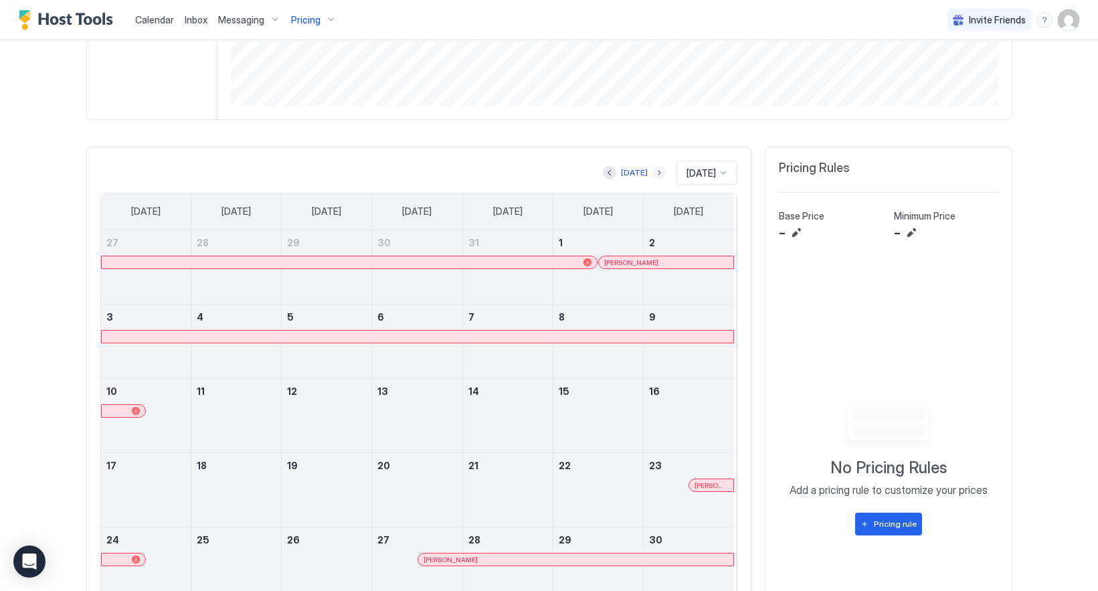
click at [652, 179] on button "Next month" at bounding box center [658, 172] width 13 height 13
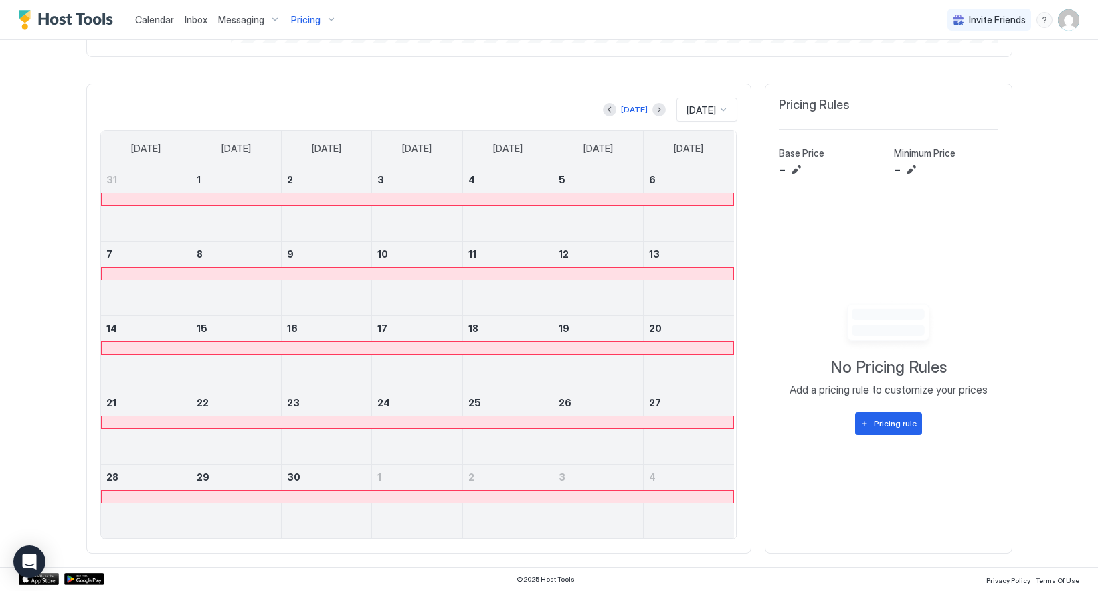
scroll to position [269, 0]
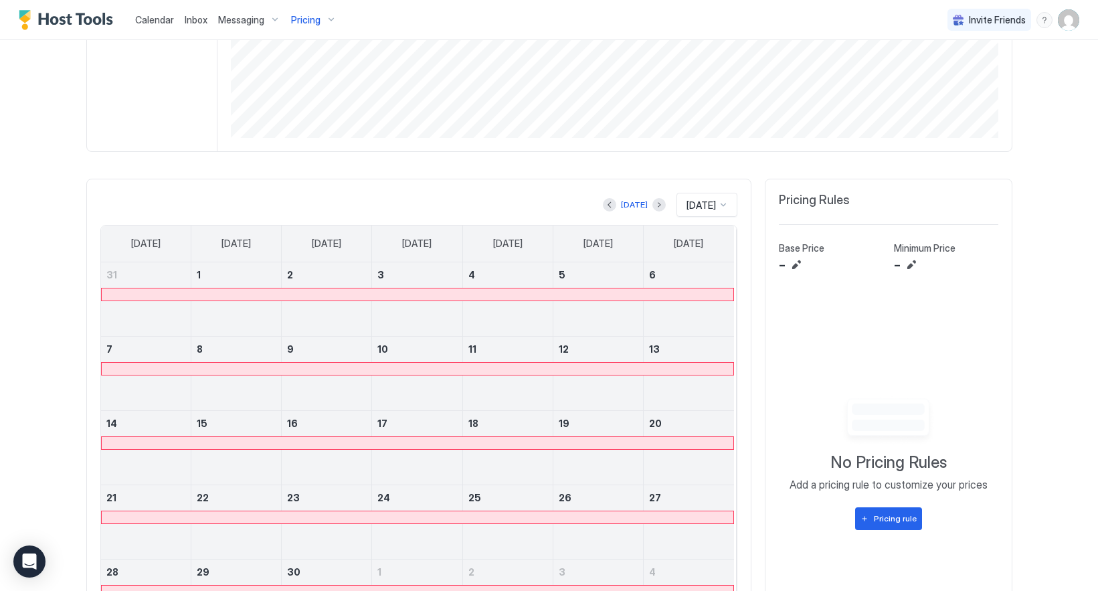
click at [603, 199] on div "[DATE]" at bounding box center [634, 205] width 63 height 16
click at [603, 209] on button "Previous month" at bounding box center [609, 204] width 13 height 13
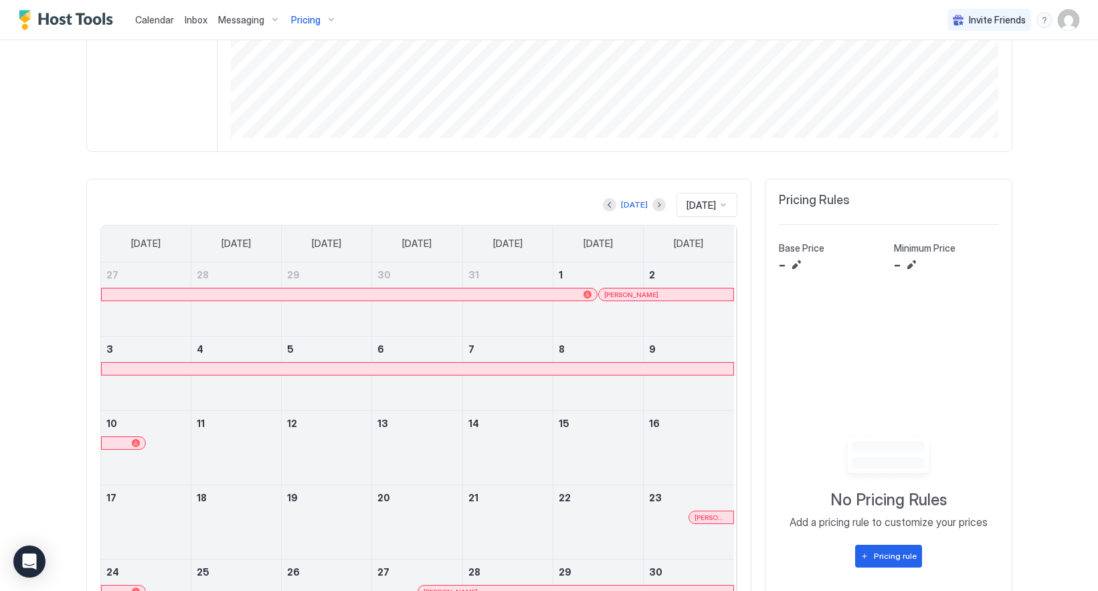
click at [604, 294] on div "[PERSON_NAME]" at bounding box center [666, 294] width 124 height 9
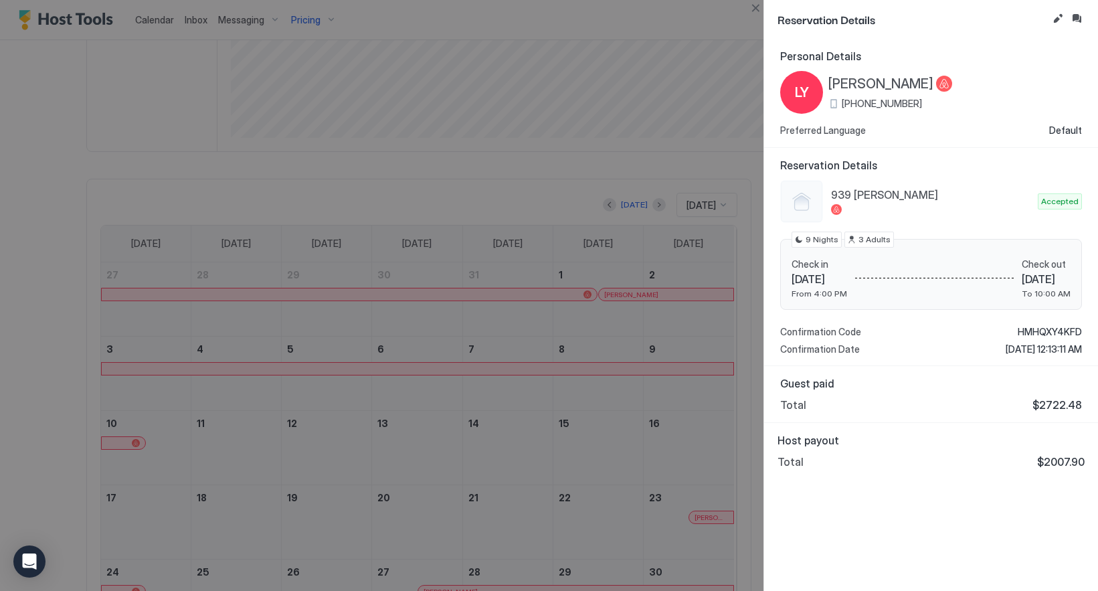
click at [580, 375] on div at bounding box center [549, 295] width 1098 height 591
click at [759, 9] on button "Close" at bounding box center [755, 8] width 16 height 16
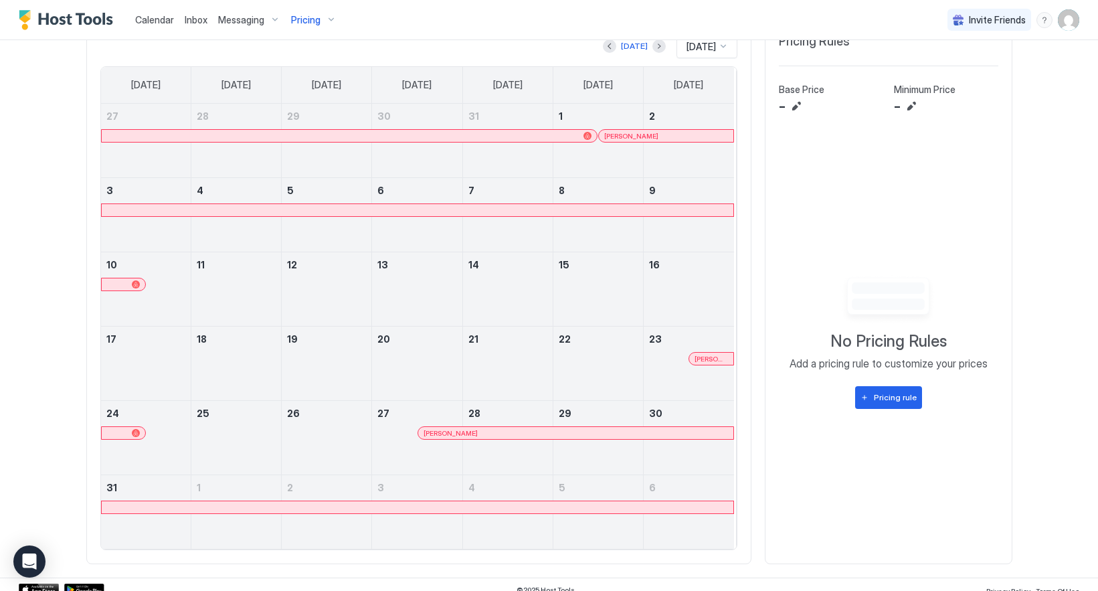
scroll to position [444, 0]
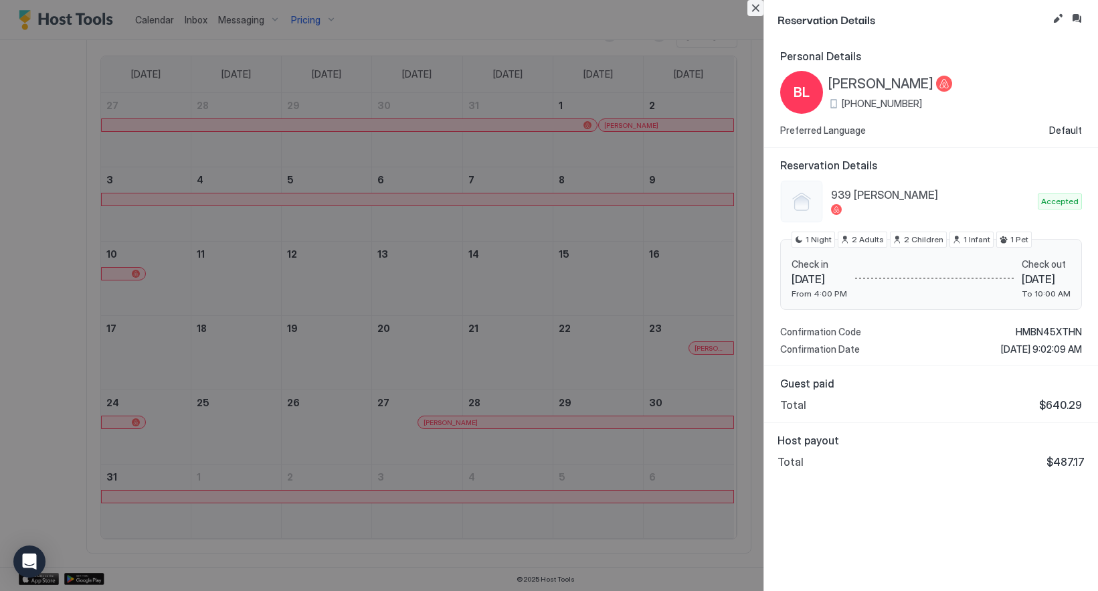
click at [761, 5] on button "Close" at bounding box center [755, 8] width 16 height 16
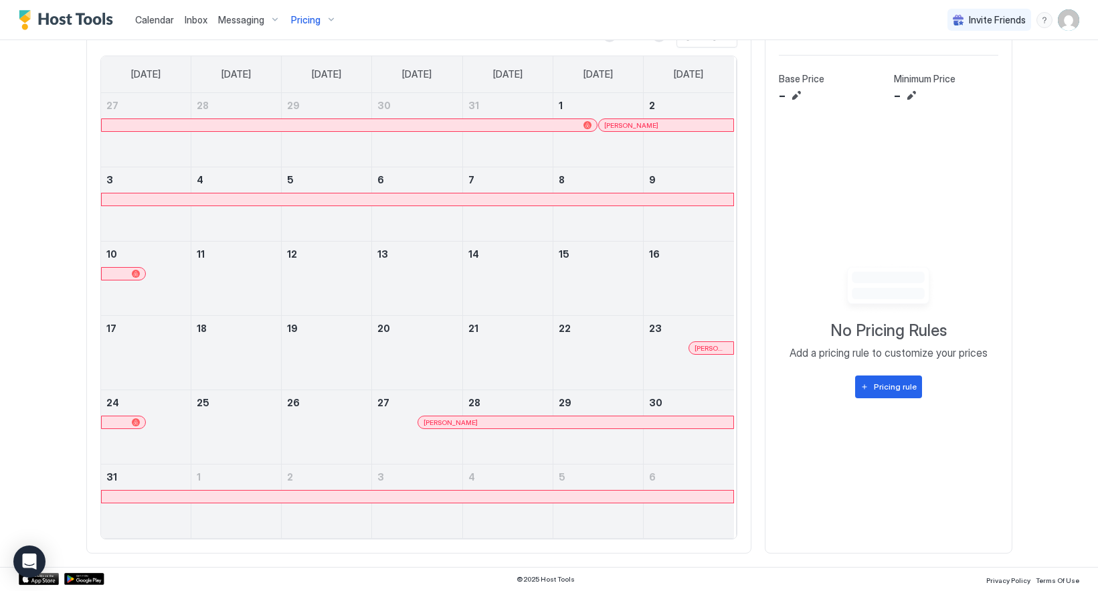
click at [628, 418] on div "[PERSON_NAME]" at bounding box center [575, 422] width 304 height 9
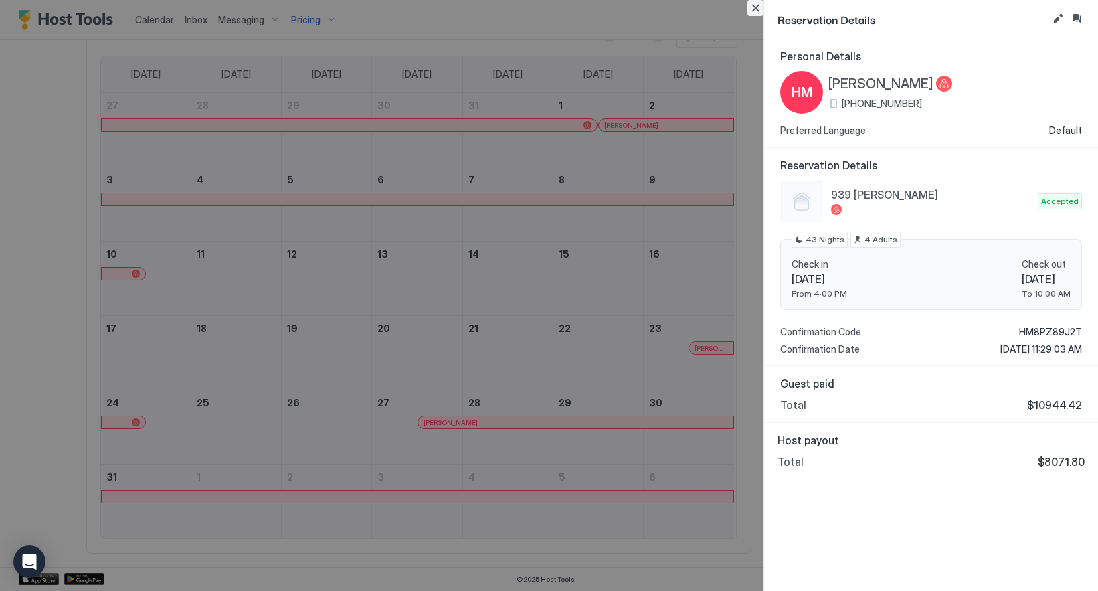
click at [757, 5] on button "Close" at bounding box center [755, 8] width 16 height 16
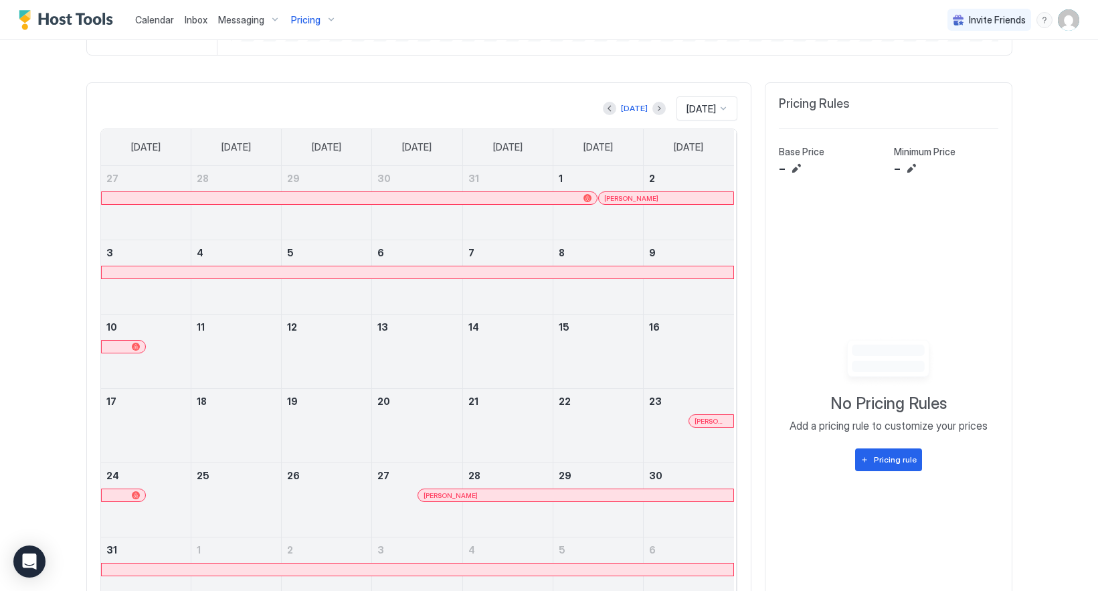
scroll to position [243, 0]
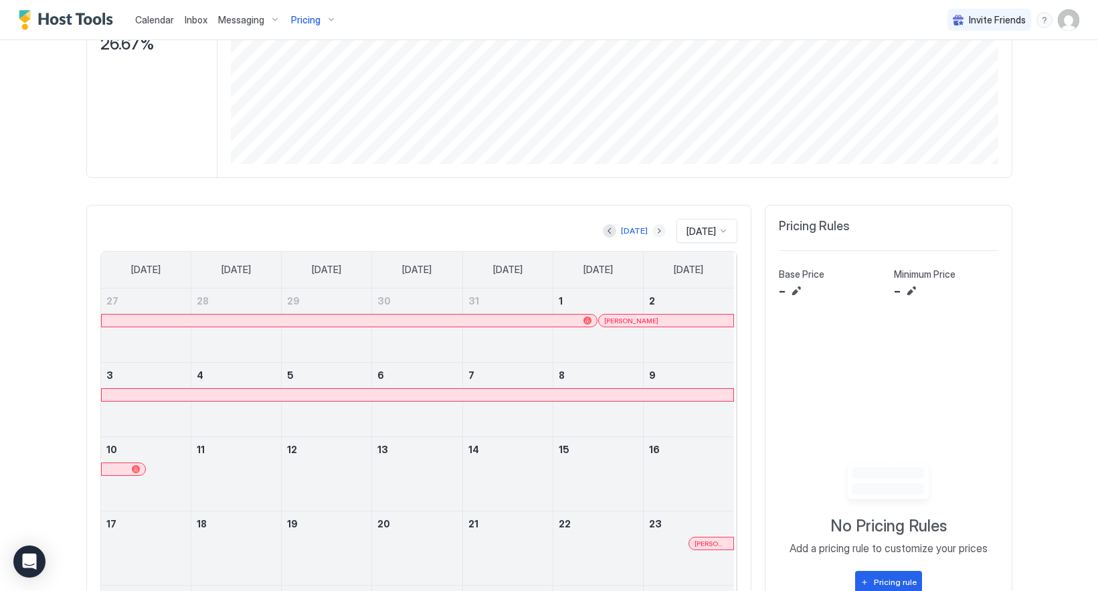
click at [652, 233] on button "Next month" at bounding box center [658, 230] width 13 height 13
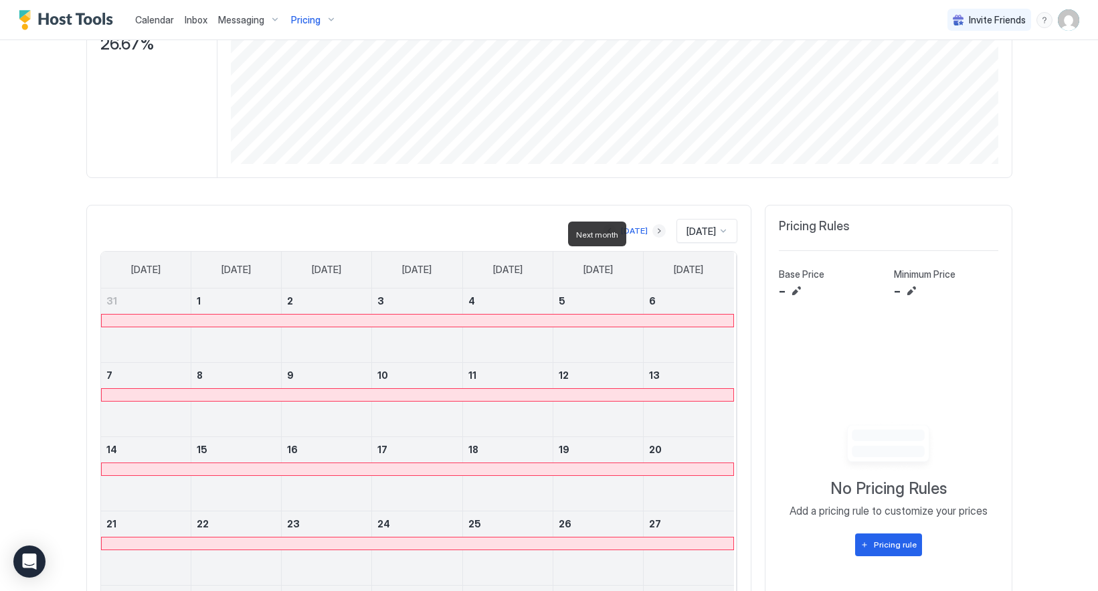
click at [652, 233] on button "Next month" at bounding box center [658, 230] width 13 height 13
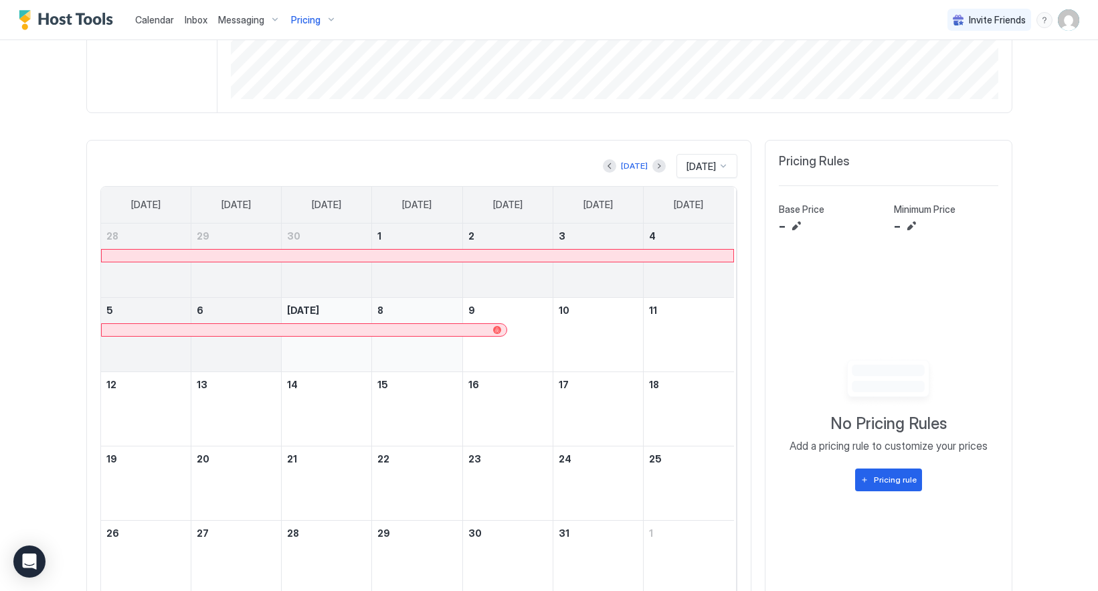
scroll to position [343, 0]
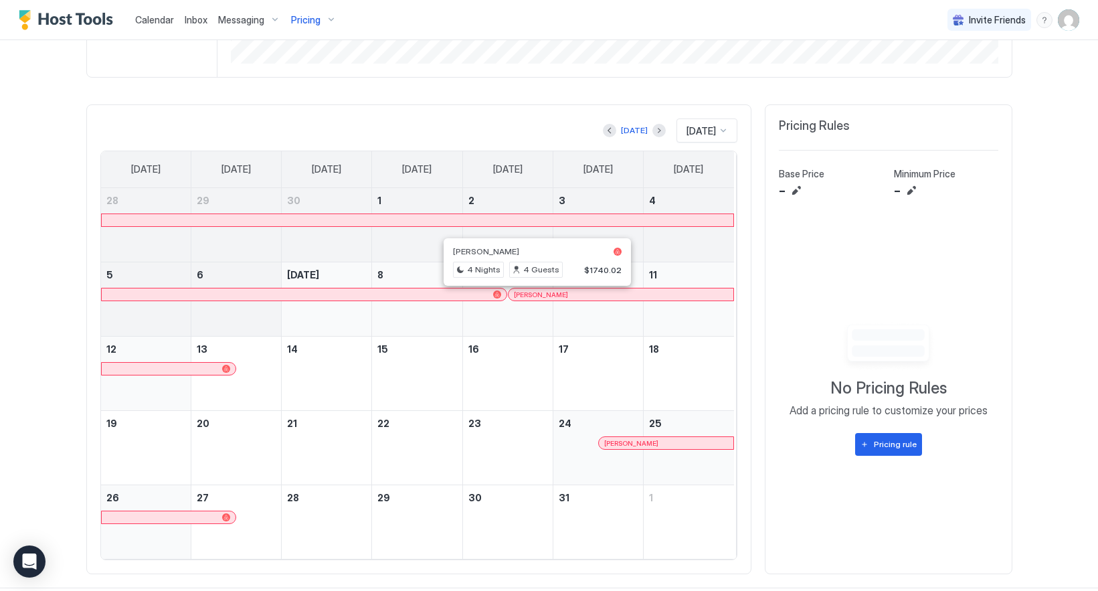
click at [533, 300] on div at bounding box center [538, 294] width 11 height 11
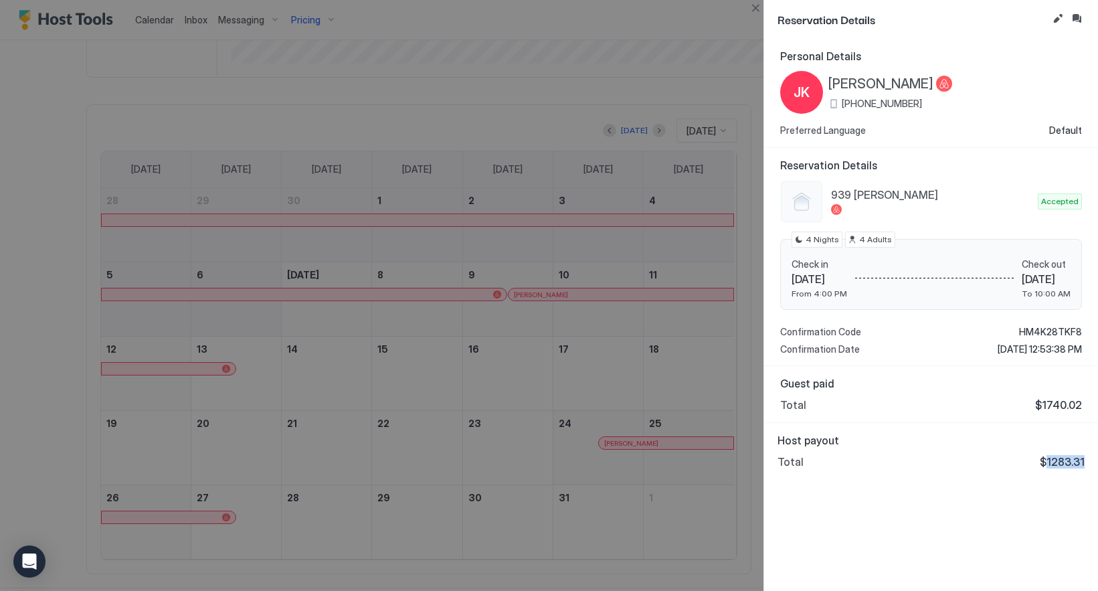
drag, startPoint x: 1048, startPoint y: 464, endPoint x: 1084, endPoint y: 464, distance: 36.8
click at [1084, 464] on div "Host payout Total $1283.31" at bounding box center [931, 451] width 334 height 56
copy span "1283.31"
click at [753, 4] on button "Close" at bounding box center [755, 8] width 16 height 16
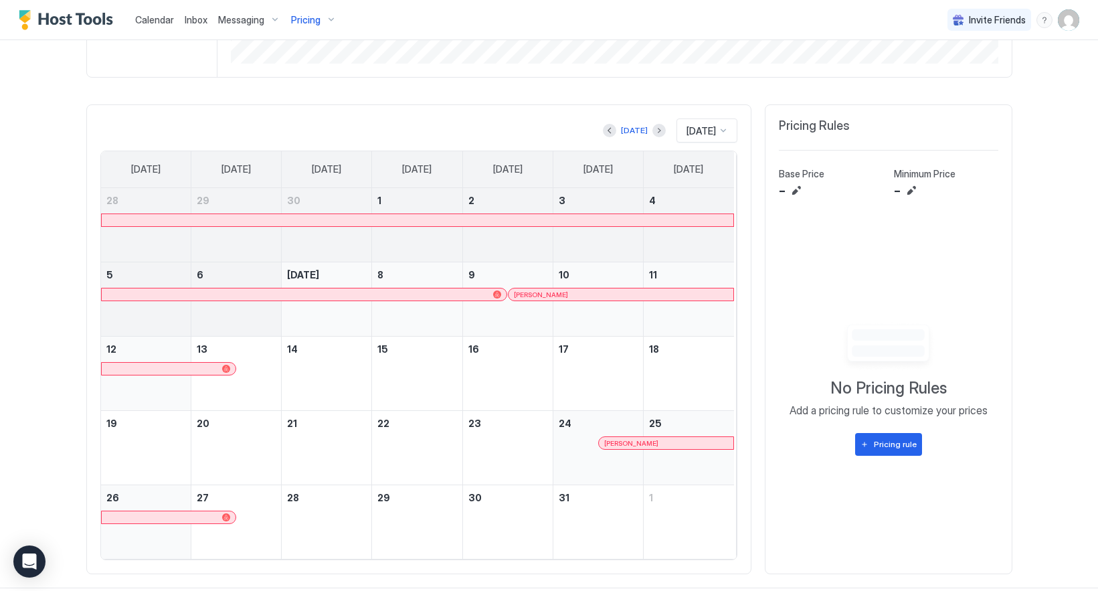
click at [628, 448] on div at bounding box center [633, 443] width 11 height 11
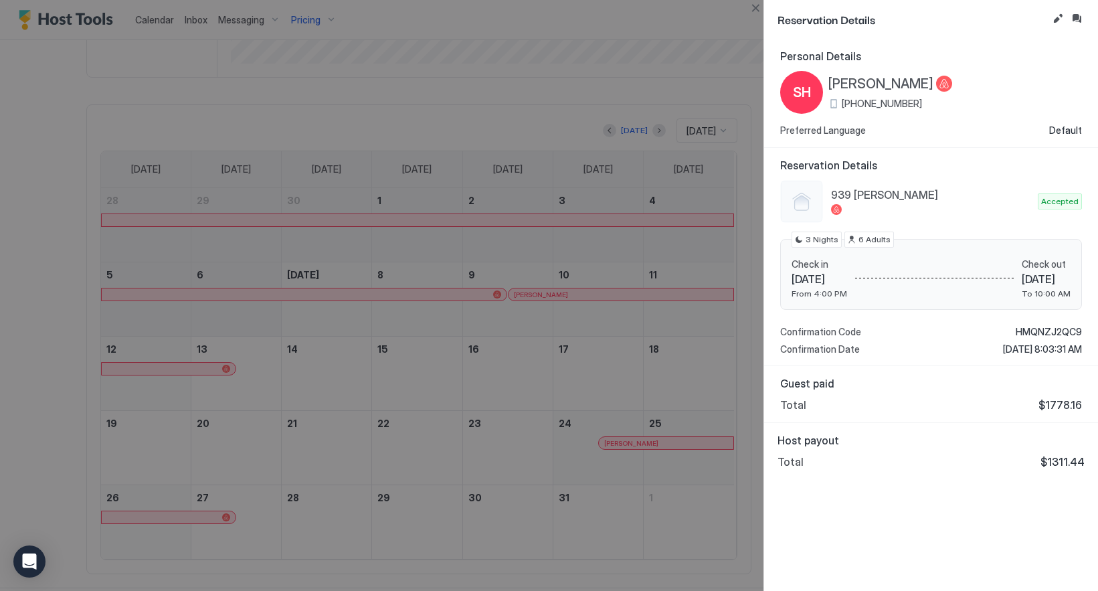
click at [1052, 464] on span "$1311.44" at bounding box center [1062, 461] width 44 height 13
drag, startPoint x: 1046, startPoint y: 464, endPoint x: 1086, endPoint y: 462, distance: 39.5
click at [1086, 462] on div "Host payout Total $1311.44" at bounding box center [931, 451] width 334 height 56
copy span "$1311.44"
click at [753, 11] on button "Close" at bounding box center [755, 8] width 16 height 16
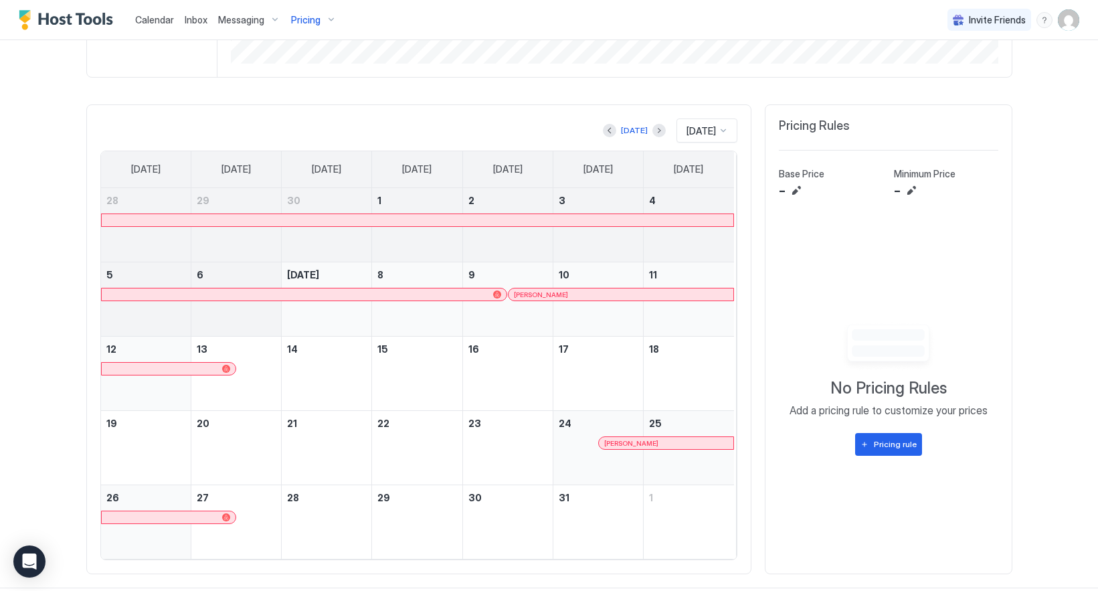
click at [516, 299] on span "[PERSON_NAME]" at bounding box center [541, 294] width 54 height 9
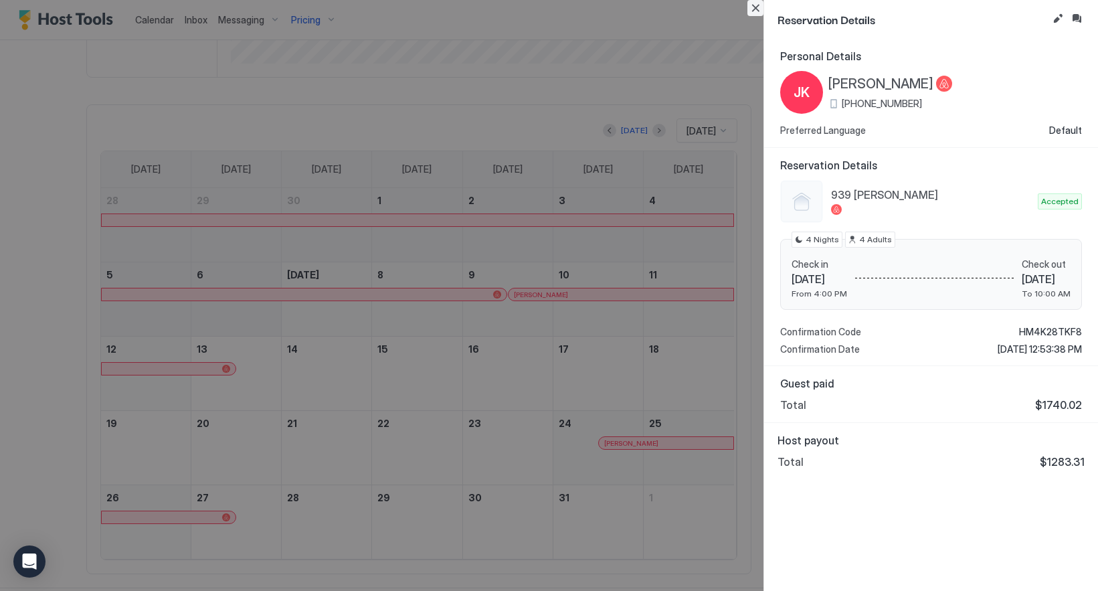
click at [753, 6] on button "Close" at bounding box center [755, 8] width 16 height 16
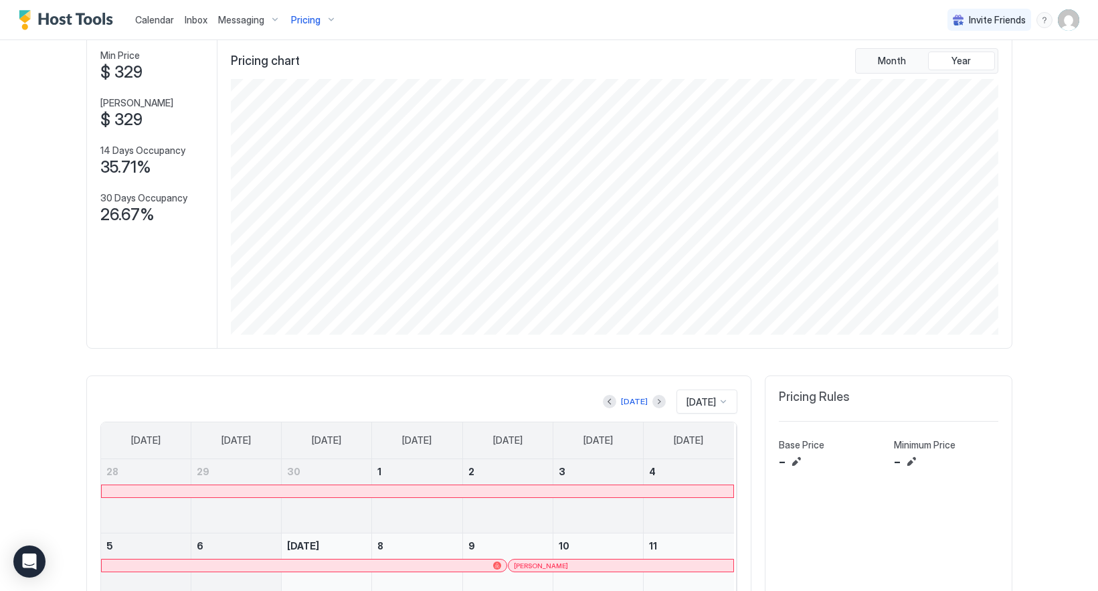
scroll to position [0, 0]
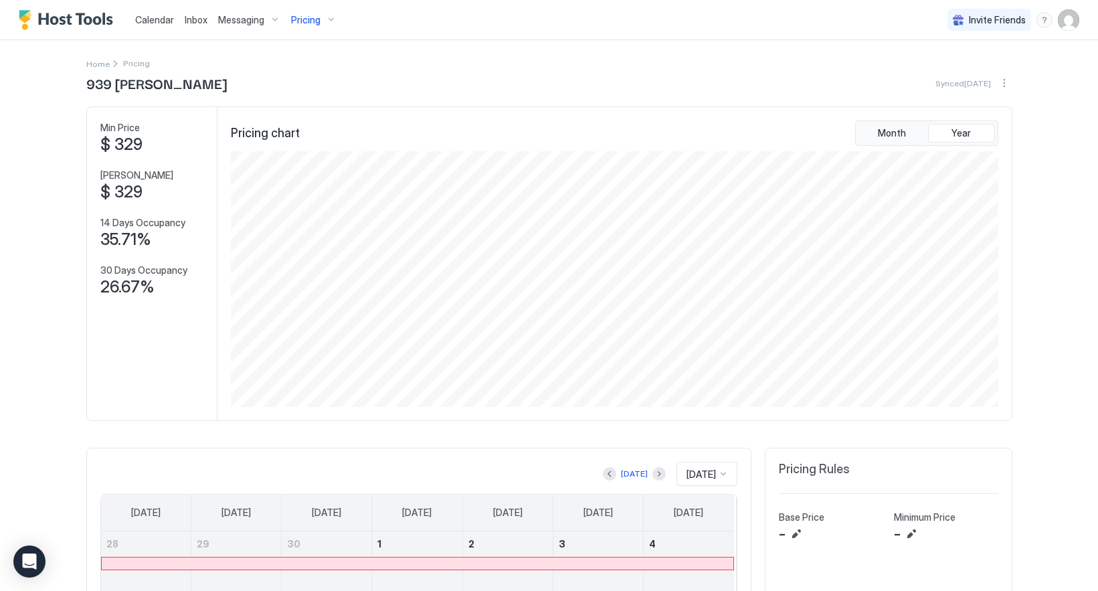
click at [305, 15] on span "Pricing" at bounding box center [305, 20] width 29 height 12
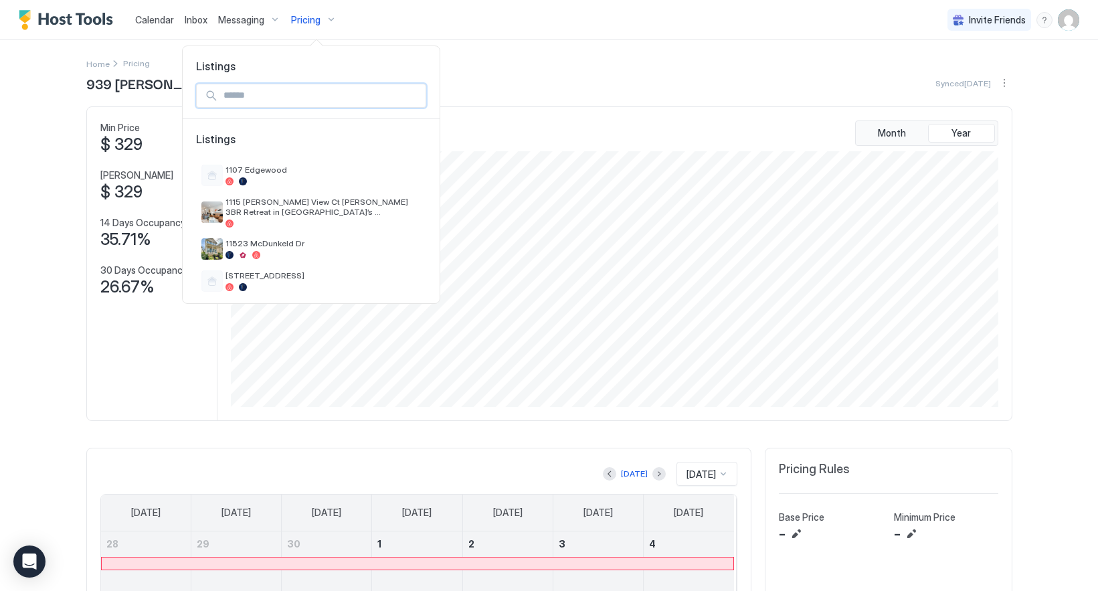
click at [299, 91] on input "Input Field" at bounding box center [321, 95] width 207 height 23
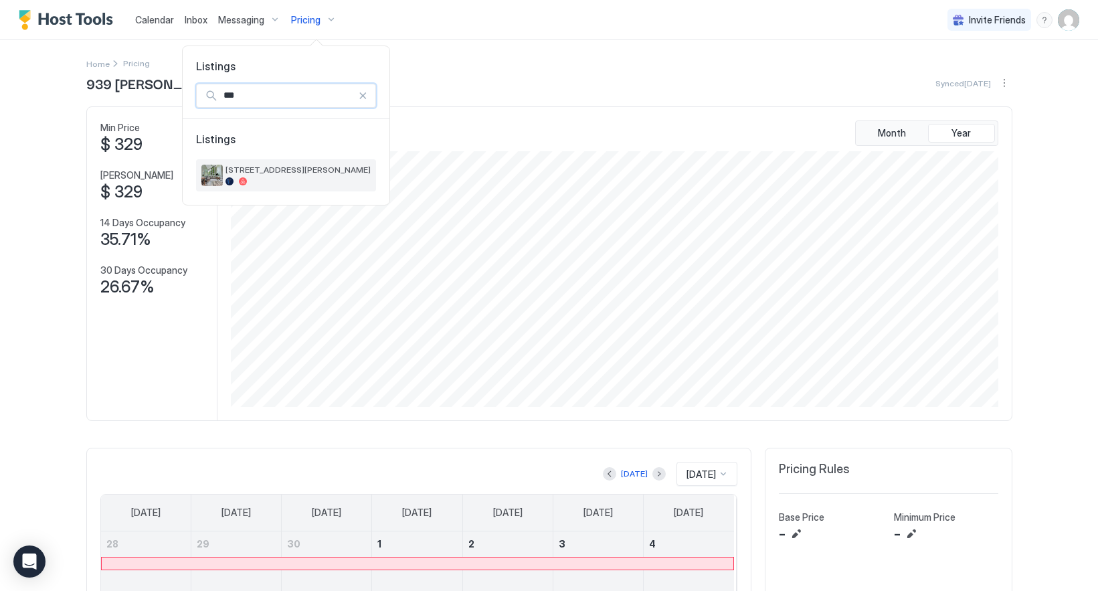
type input "***"
click at [339, 171] on span "[STREET_ADDRESS][PERSON_NAME]" at bounding box center [297, 170] width 145 height 10
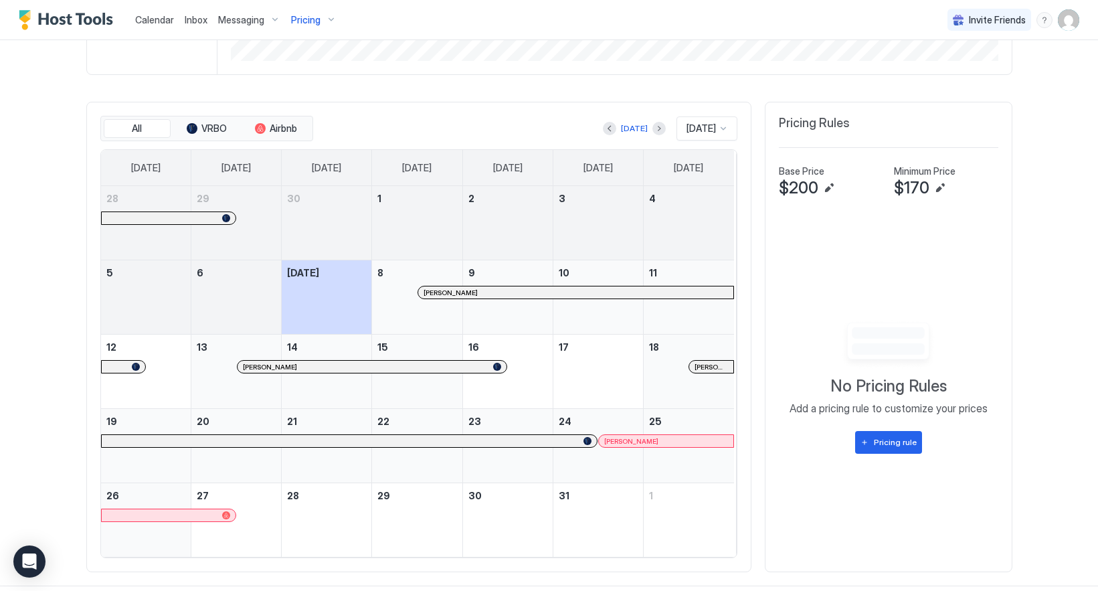
scroll to position [371, 0]
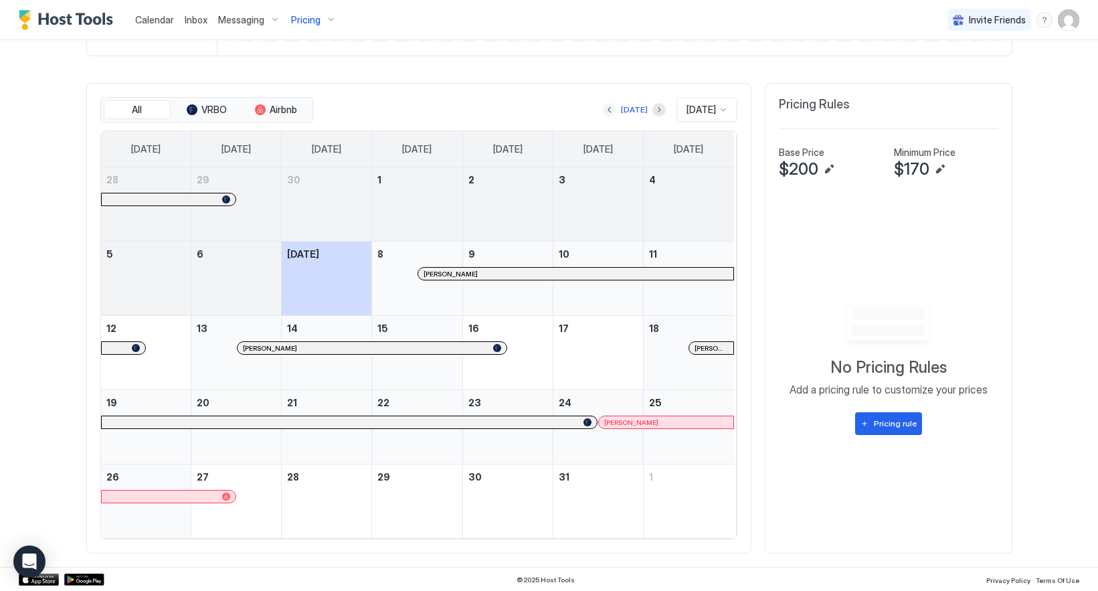
click at [603, 105] on button "Previous month" at bounding box center [609, 109] width 13 height 13
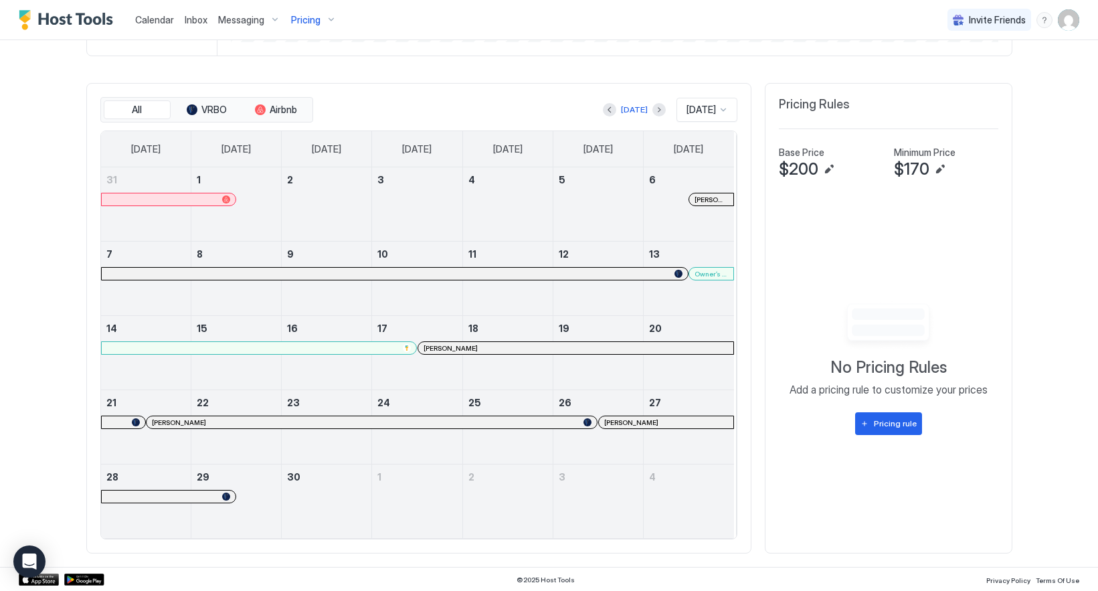
click at [474, 348] on div "[PERSON_NAME]" at bounding box center [575, 348] width 304 height 9
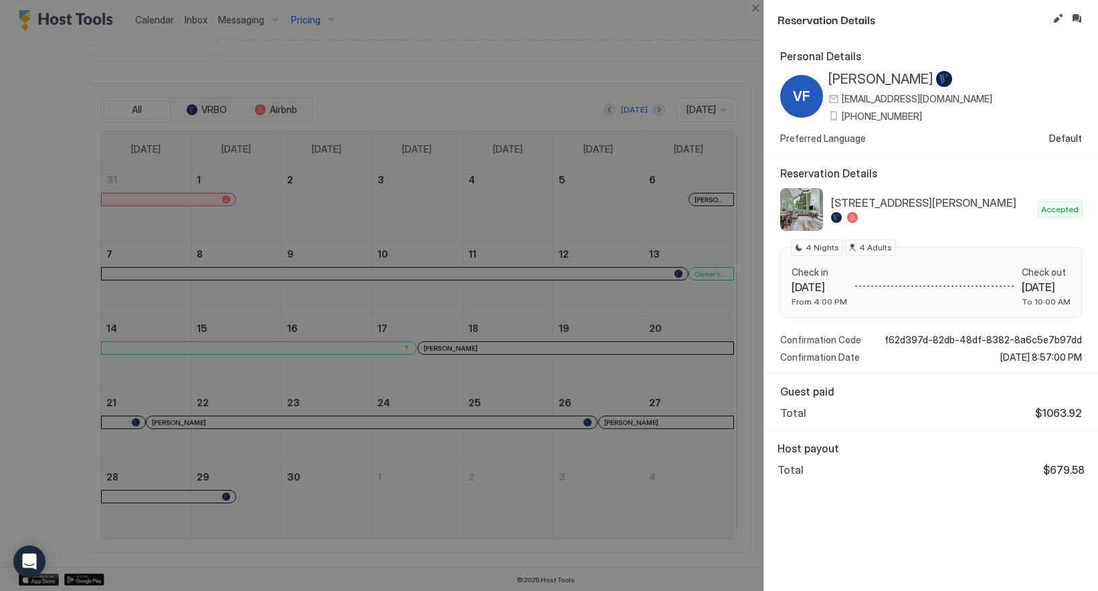
click at [575, 430] on div at bounding box center [549, 295] width 1098 height 591
click at [506, 422] on div at bounding box center [549, 295] width 1098 height 591
drag, startPoint x: 753, startPoint y: 16, endPoint x: 753, endPoint y: 7, distance: 9.4
click at [753, 12] on div "Reservation Details Personal Details VF [PERSON_NAME] [PERSON_NAME][EMAIL_ADDRE…" at bounding box center [549, 295] width 1098 height 591
click at [753, 7] on button "Close" at bounding box center [755, 8] width 16 height 16
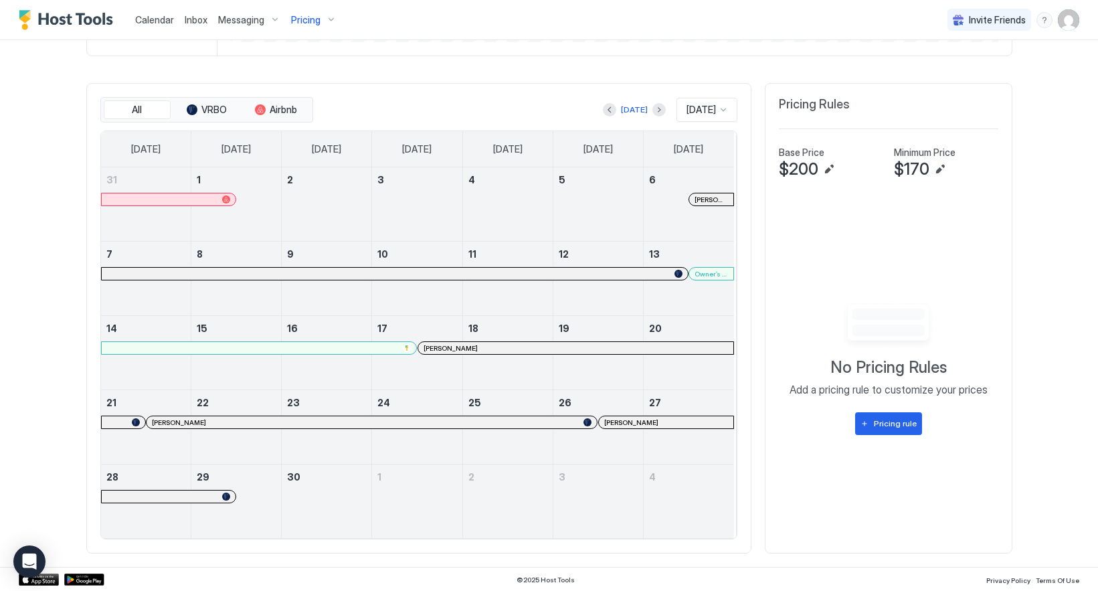
click at [478, 416] on div "[PERSON_NAME]" at bounding box center [372, 422] width 450 height 12
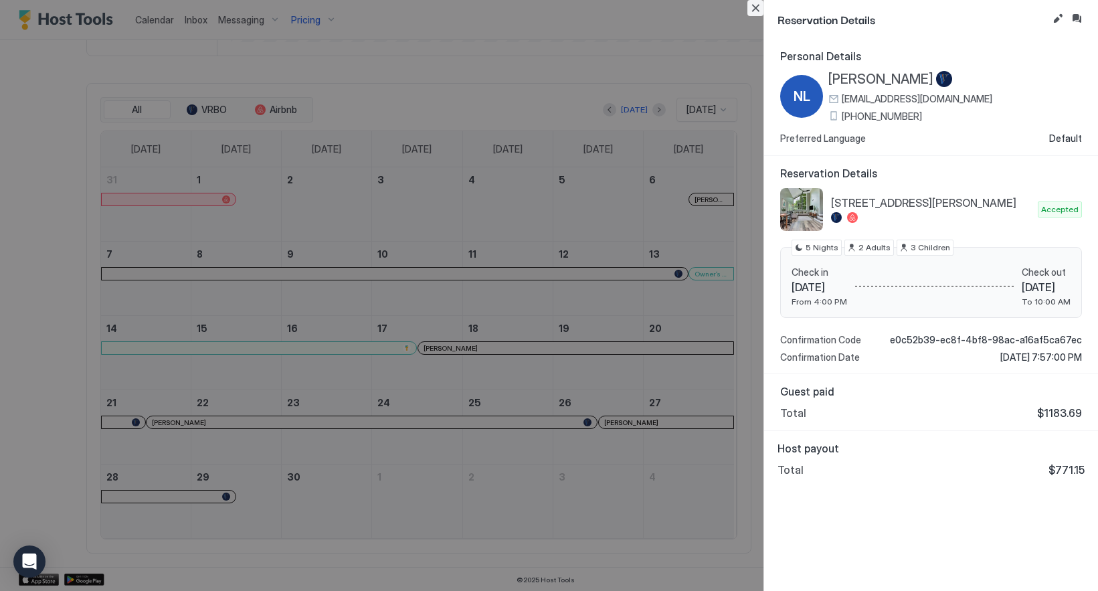
click at [755, 13] on button "Close" at bounding box center [755, 8] width 16 height 16
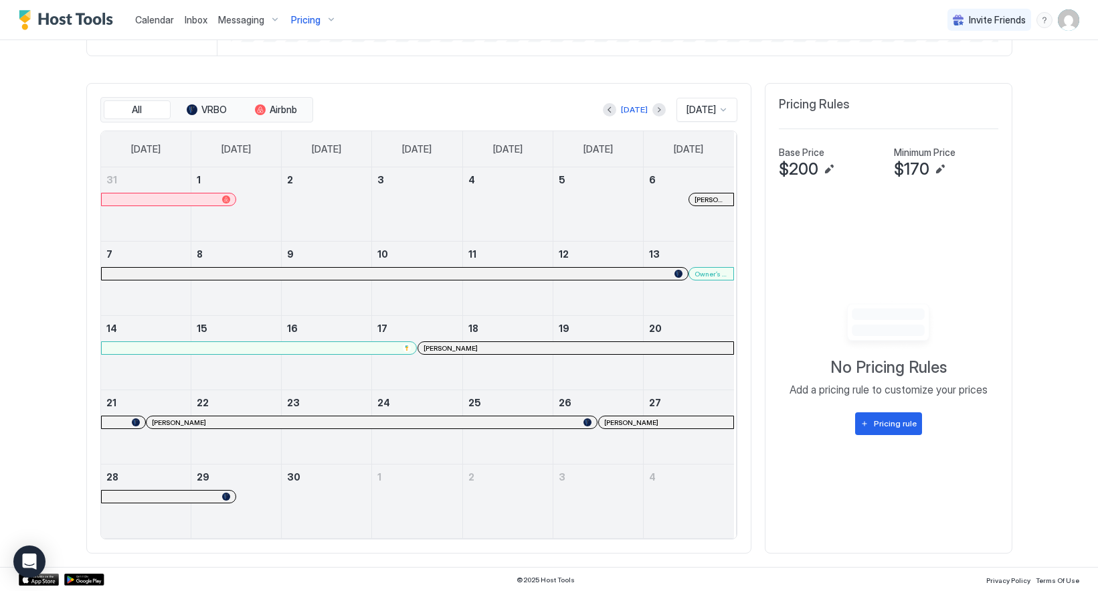
click at [629, 421] on span "[PERSON_NAME]" at bounding box center [631, 422] width 54 height 9
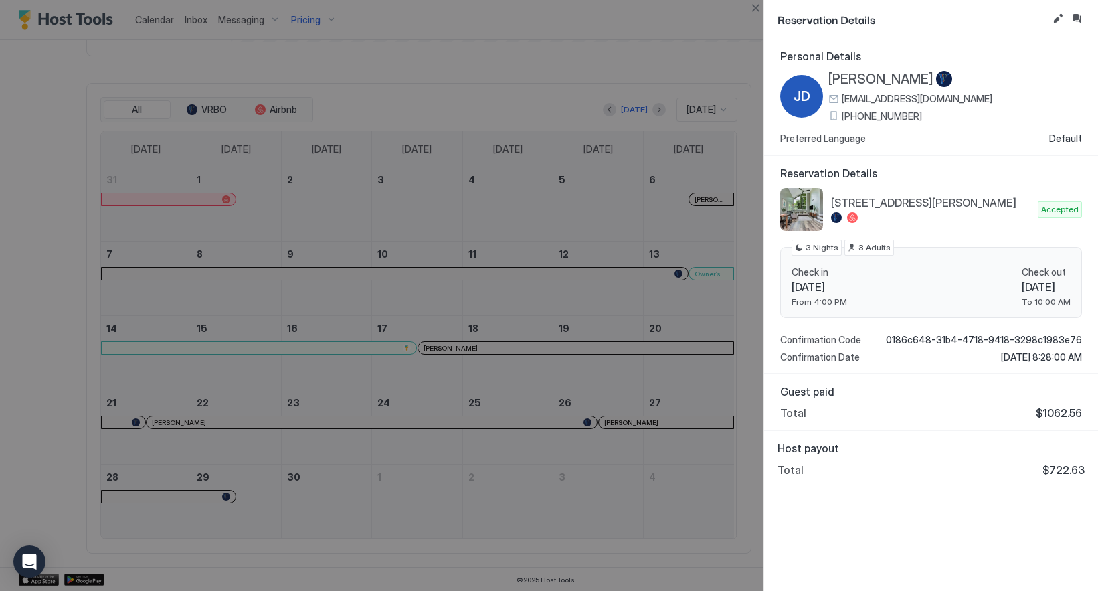
click at [757, 16] on div at bounding box center [549, 295] width 1098 height 591
click at [757, 8] on button "Close" at bounding box center [755, 8] width 16 height 16
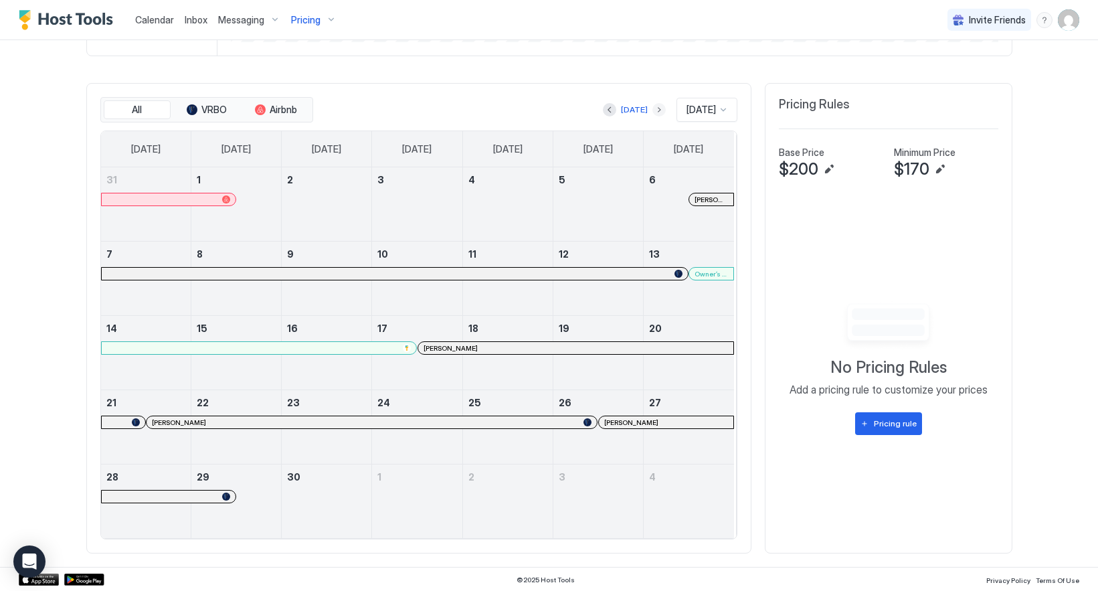
click at [652, 105] on button "Next month" at bounding box center [658, 109] width 13 height 13
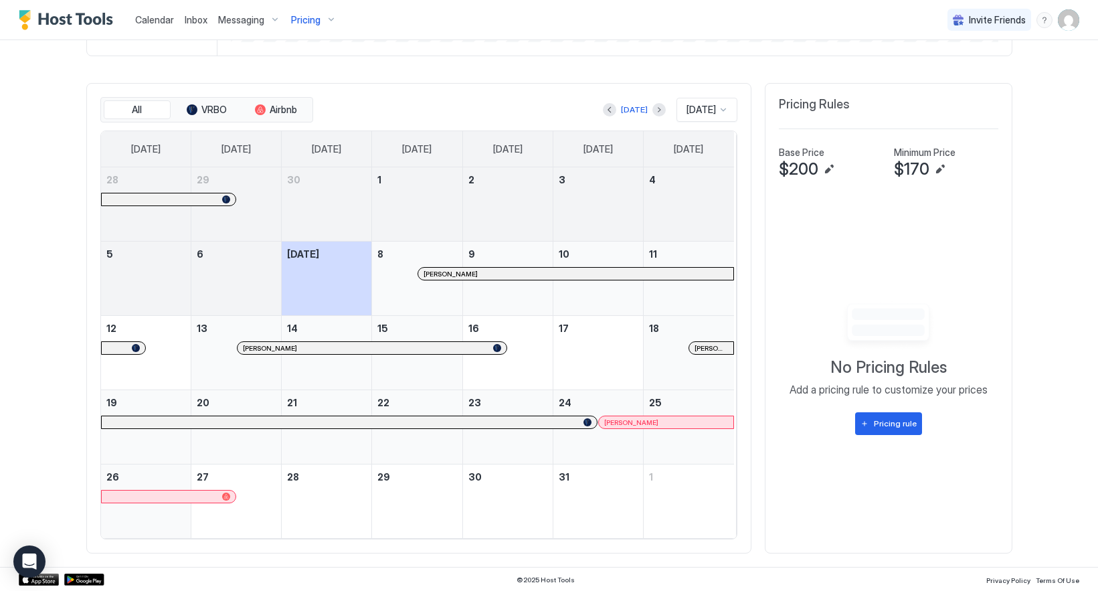
click at [597, 273] on div "[PERSON_NAME]" at bounding box center [575, 274] width 304 height 9
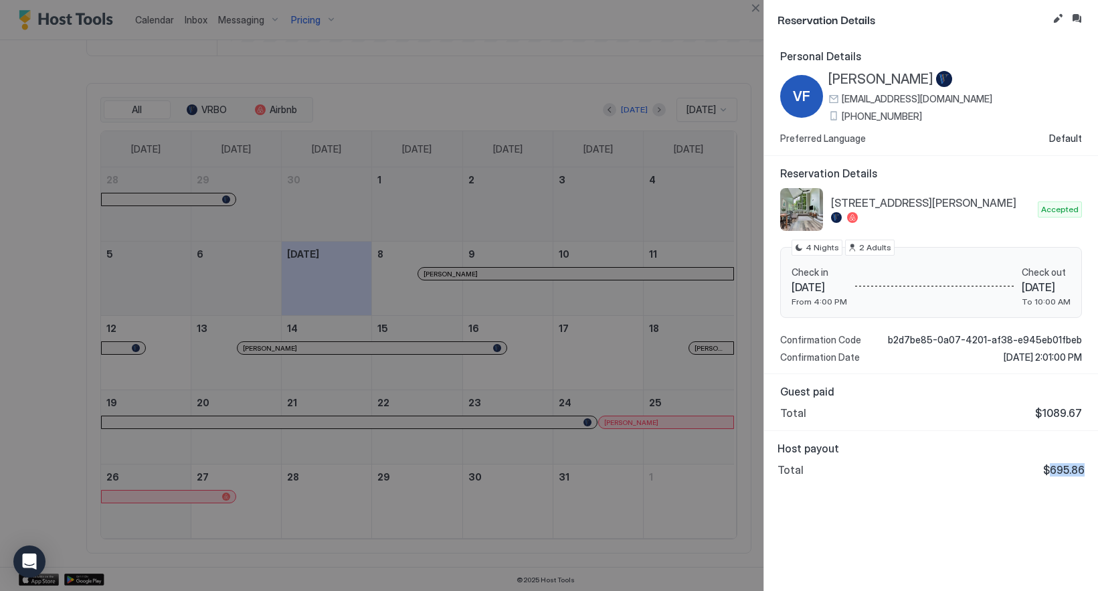
drag, startPoint x: 1050, startPoint y: 472, endPoint x: 1086, endPoint y: 472, distance: 36.1
click at [1086, 472] on div "Host payout Total $695.86" at bounding box center [931, 459] width 334 height 56
copy span "695.86"
click at [757, 13] on button "Close" at bounding box center [755, 8] width 16 height 16
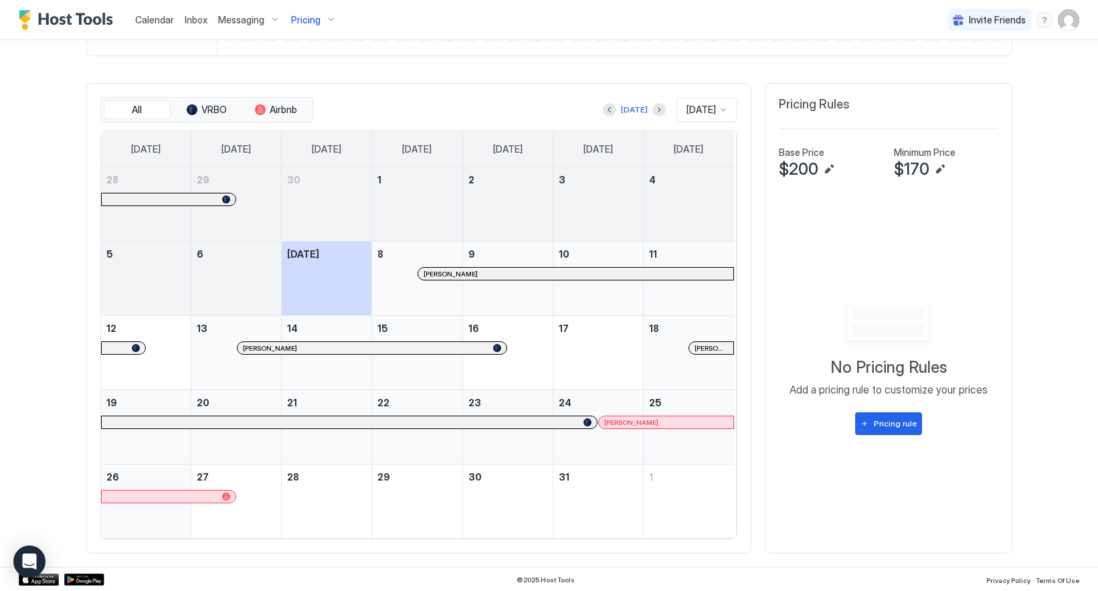
click at [603, 102] on div "[DATE]" at bounding box center [634, 110] width 63 height 16
click at [603, 103] on button "Previous month" at bounding box center [609, 109] width 13 height 13
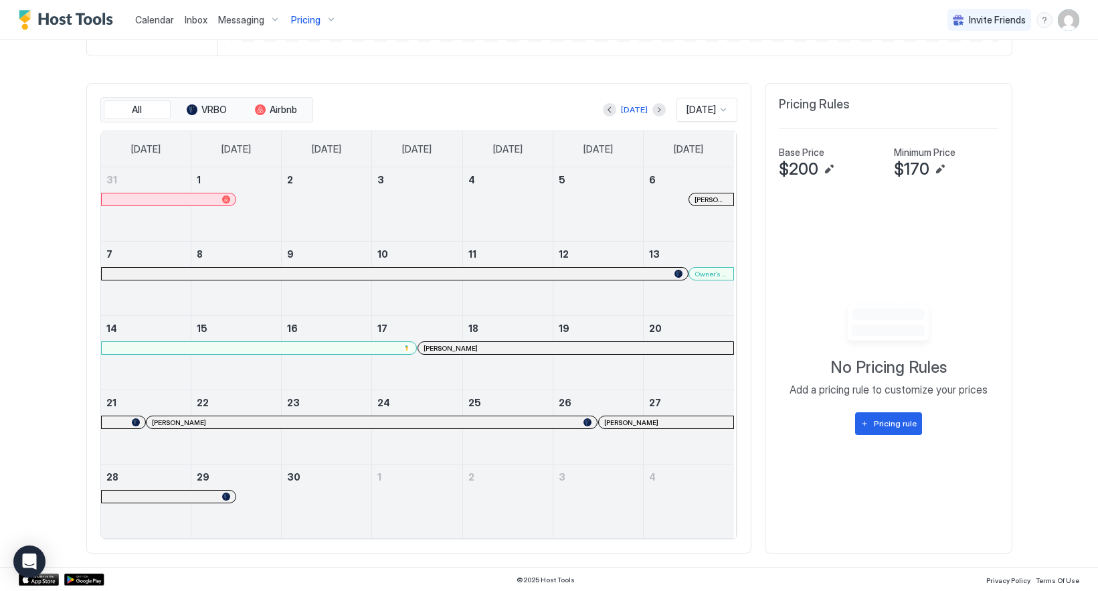
click at [662, 272] on div at bounding box center [395, 274] width 576 height 8
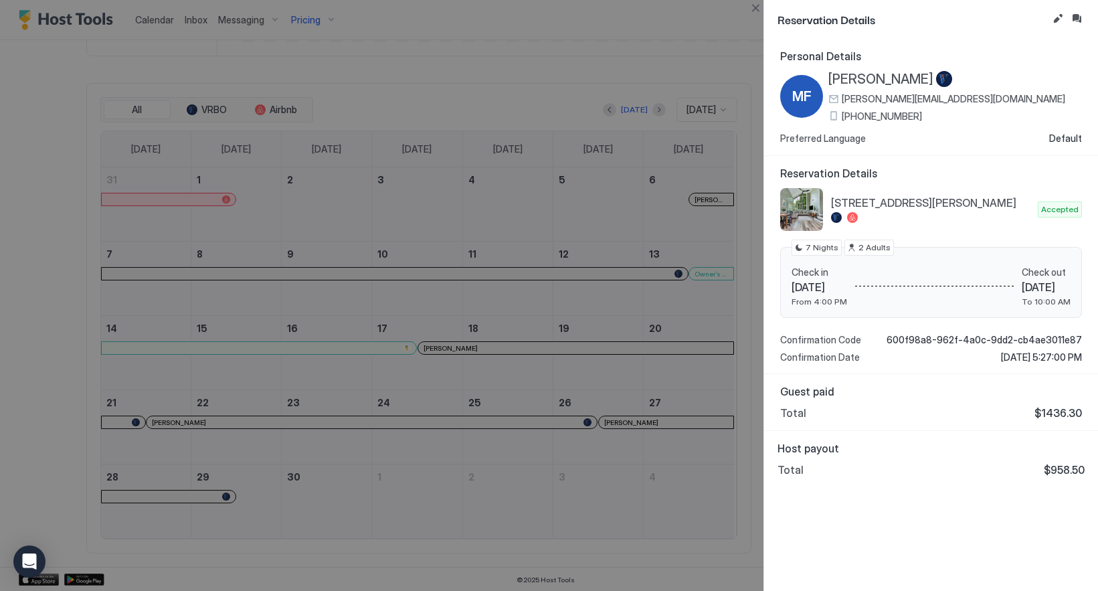
click at [673, 273] on div at bounding box center [549, 295] width 1098 height 591
click at [753, 10] on button "Close" at bounding box center [755, 8] width 16 height 16
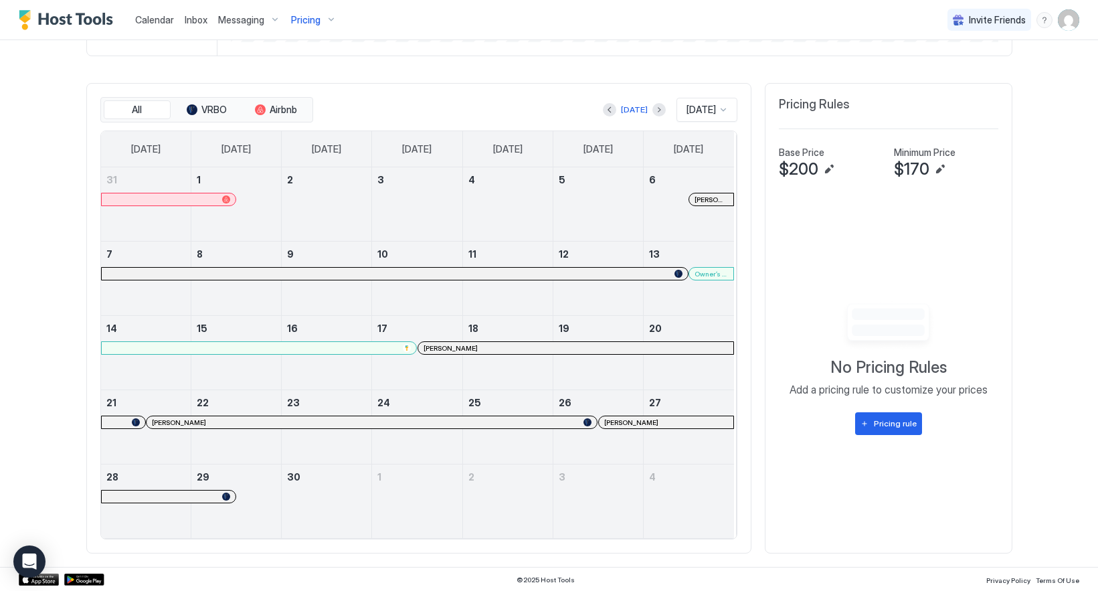
click at [658, 349] on div "[PERSON_NAME]" at bounding box center [575, 348] width 304 height 9
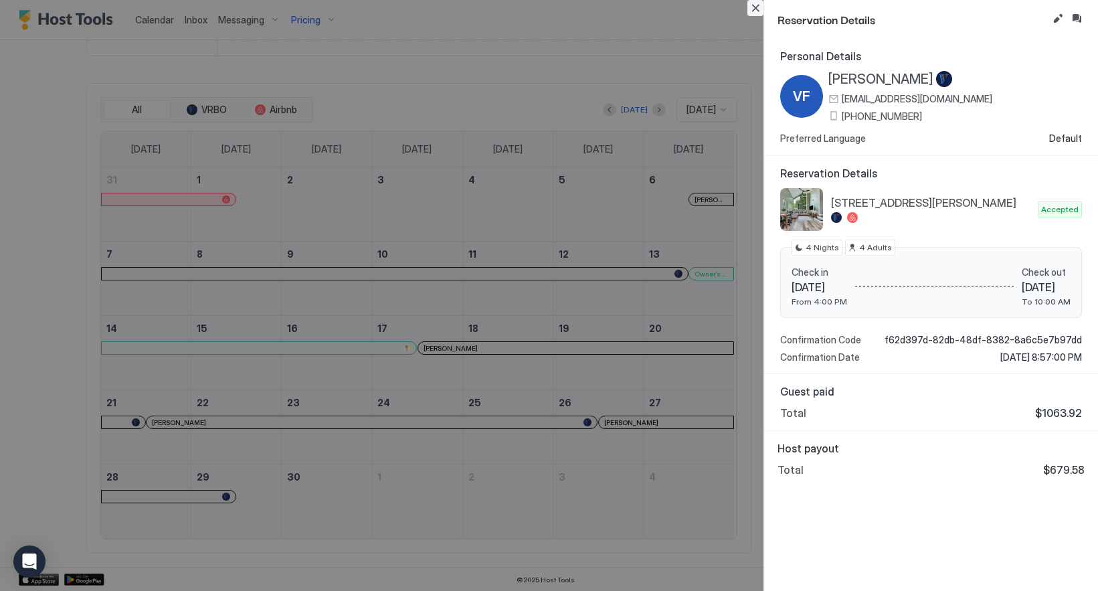
click at [755, 10] on button "Close" at bounding box center [755, 8] width 16 height 16
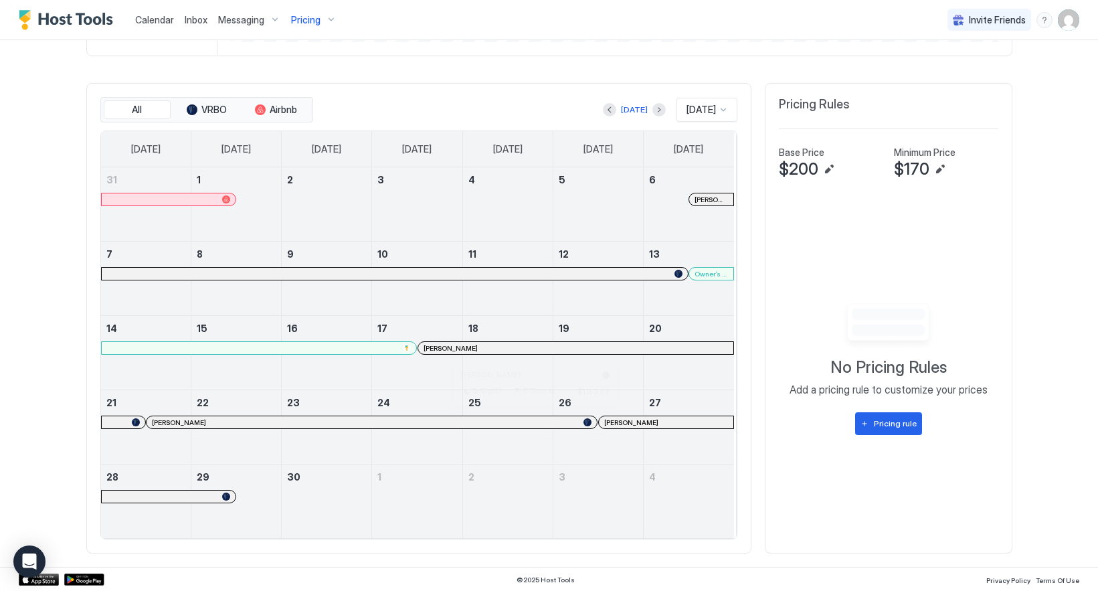
click at [532, 422] on div at bounding box center [537, 422] width 11 height 11
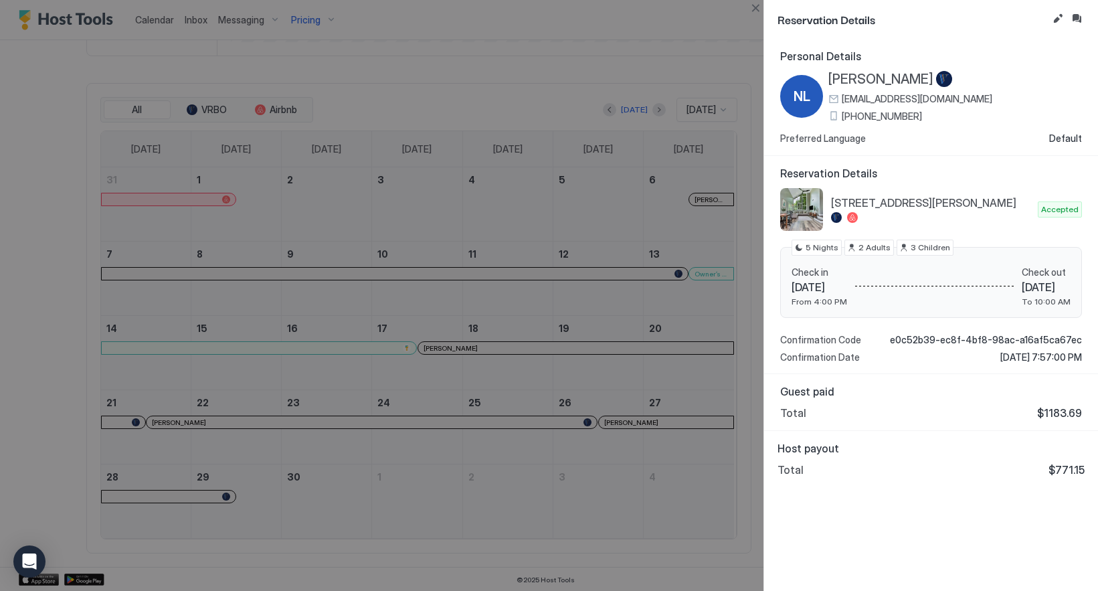
click at [542, 394] on div at bounding box center [549, 295] width 1098 height 591
click at [753, 12] on button "Close" at bounding box center [755, 8] width 16 height 16
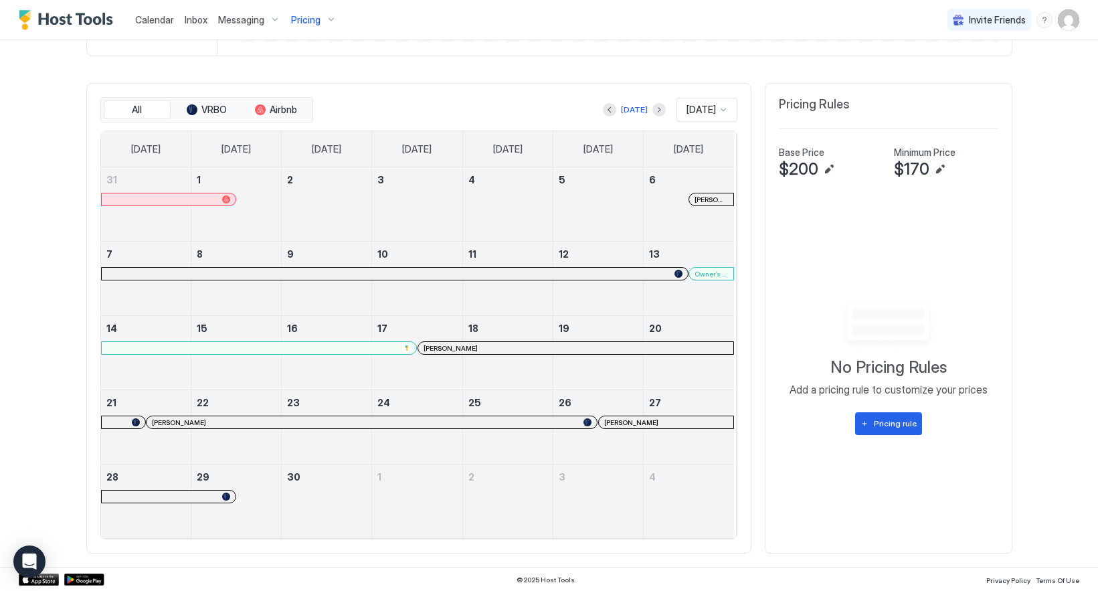
click at [753, 12] on div "Calendar Inbox Messaging Pricing Invite Friends [PERSON_NAME]" at bounding box center [549, 20] width 1098 height 40
click at [652, 110] on button "Next month" at bounding box center [658, 109] width 13 height 13
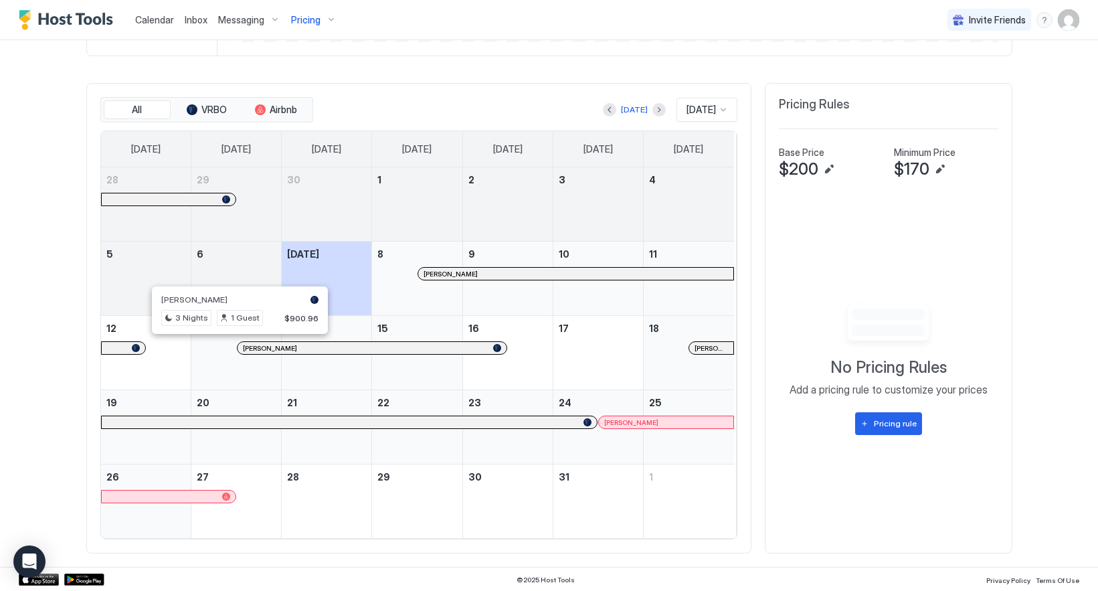
click at [464, 344] on div "[PERSON_NAME]" at bounding box center [366, 348] width 246 height 9
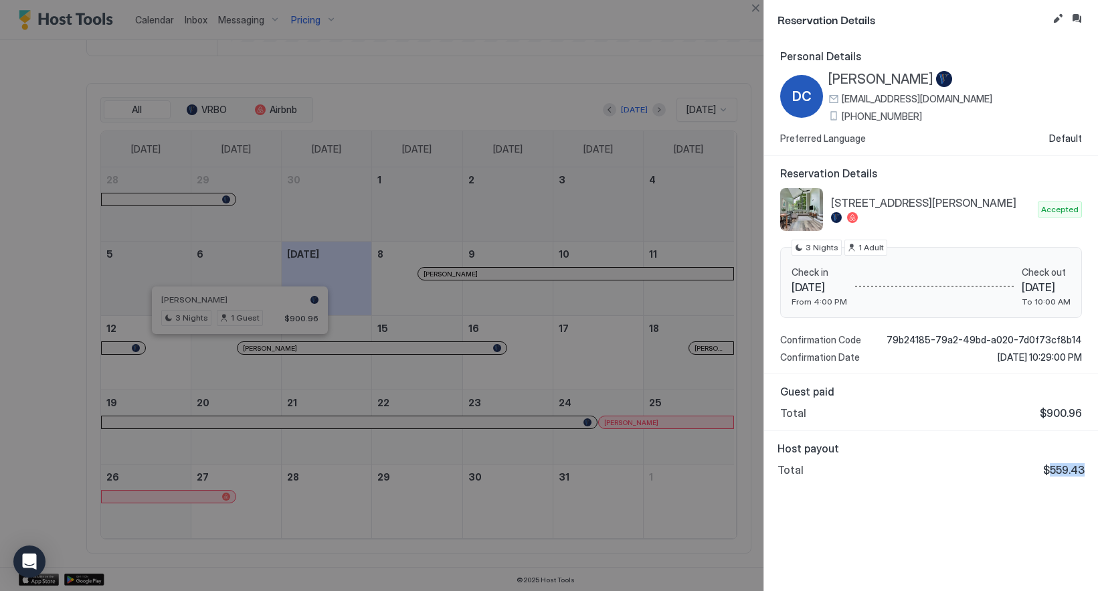
drag, startPoint x: 1048, startPoint y: 474, endPoint x: 1086, endPoint y: 472, distance: 38.2
click at [1086, 472] on div "Host payout Total $559.43" at bounding box center [931, 459] width 334 height 56
copy span "559.43"
click at [759, 4] on button "Close" at bounding box center [755, 8] width 16 height 16
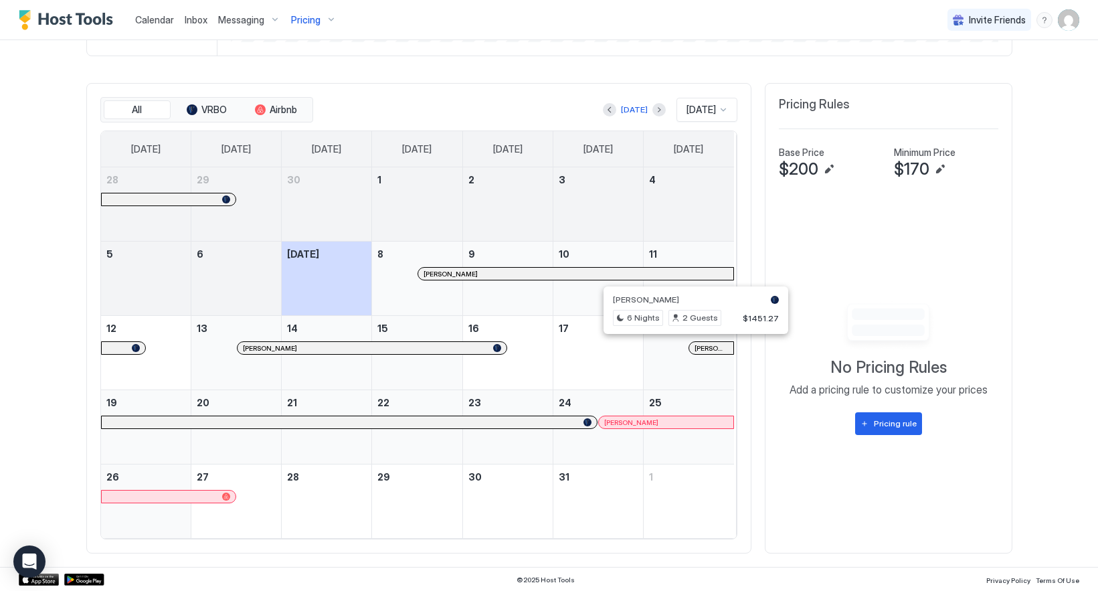
click at [692, 346] on div at bounding box center [697, 348] width 11 height 11
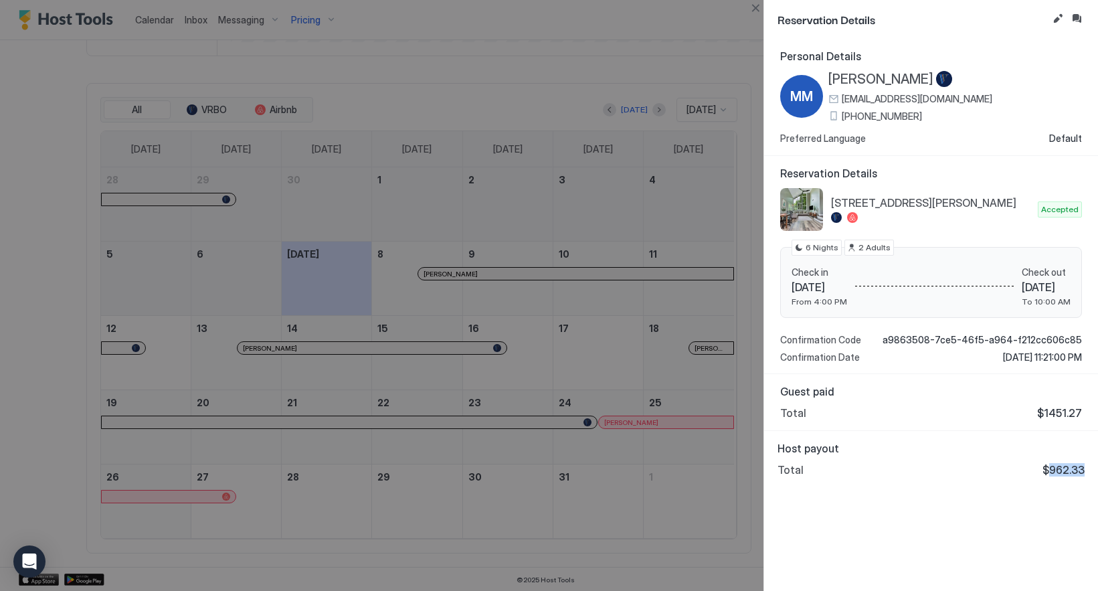
drag, startPoint x: 1048, startPoint y: 472, endPoint x: 1082, endPoint y: 472, distance: 34.1
click at [1082, 472] on span "$962.33" at bounding box center [1063, 469] width 42 height 13
copy span "962.33"
click at [574, 423] on div at bounding box center [549, 295] width 1098 height 591
click at [755, 8] on button "Close" at bounding box center [755, 8] width 16 height 16
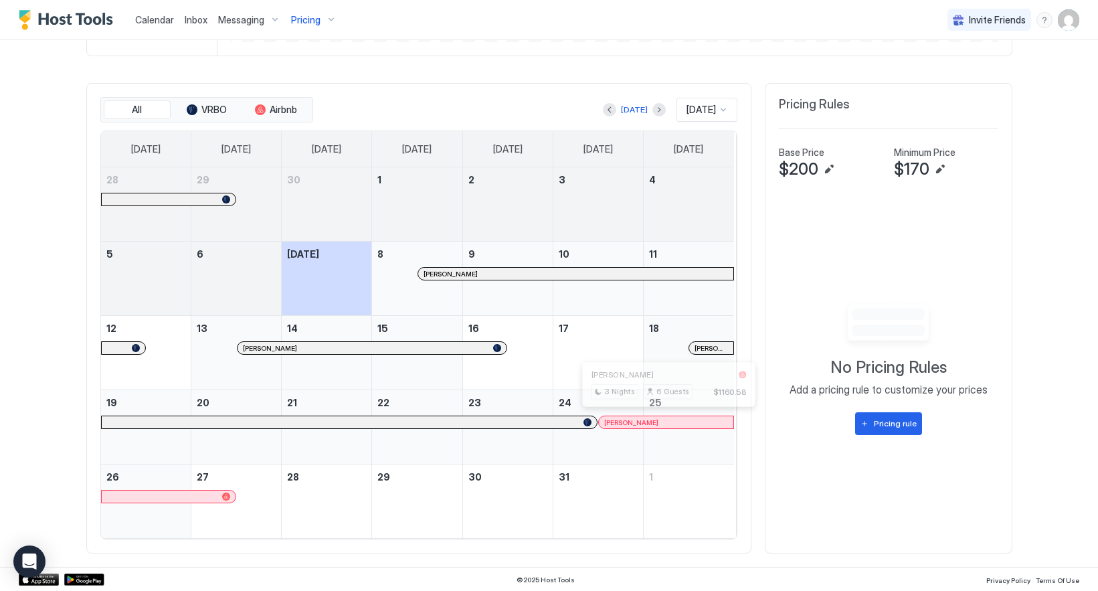
click at [664, 419] on div "[PERSON_NAME]" at bounding box center [666, 422] width 124 height 9
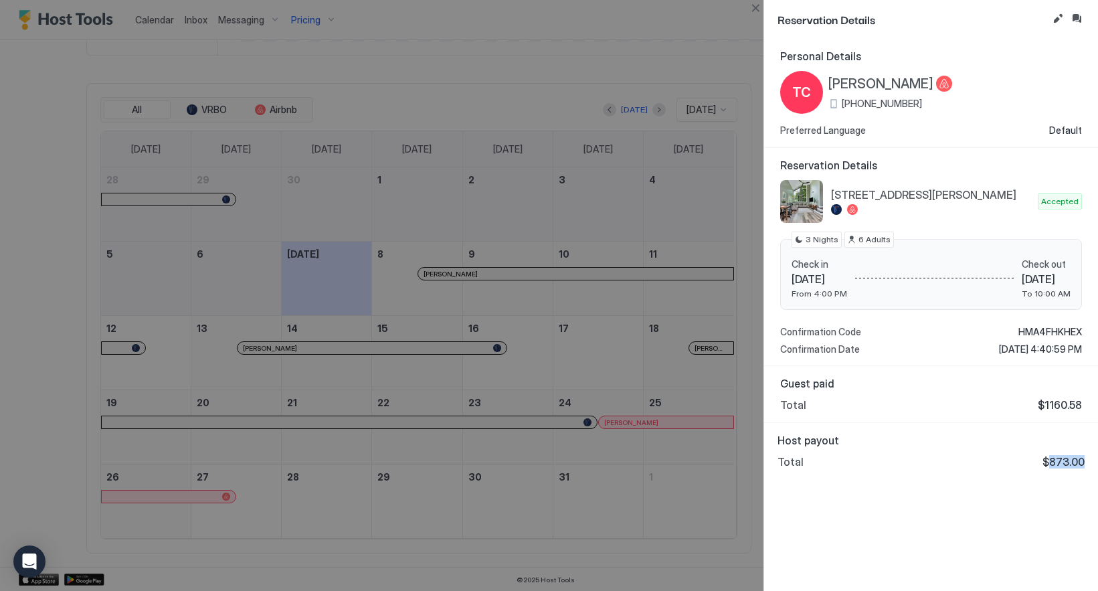
drag, startPoint x: 1050, startPoint y: 462, endPoint x: 1084, endPoint y: 464, distance: 34.8
click at [1084, 464] on div "Host payout Total $873.00" at bounding box center [931, 451] width 334 height 56
copy span "873.00"
click at [753, 5] on button "Close" at bounding box center [755, 8] width 16 height 16
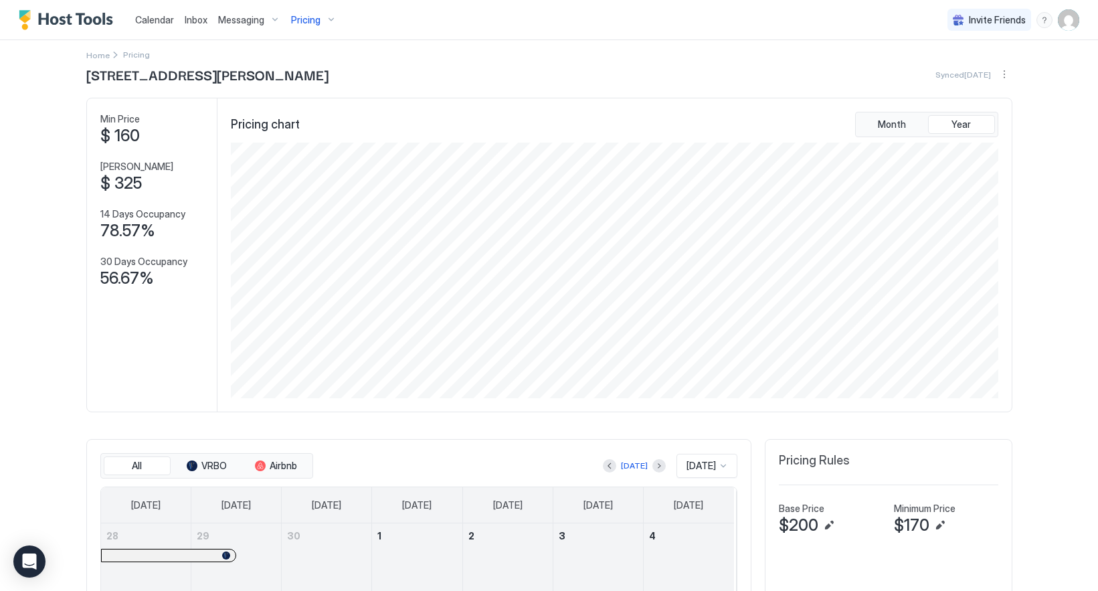
scroll to position [0, 0]
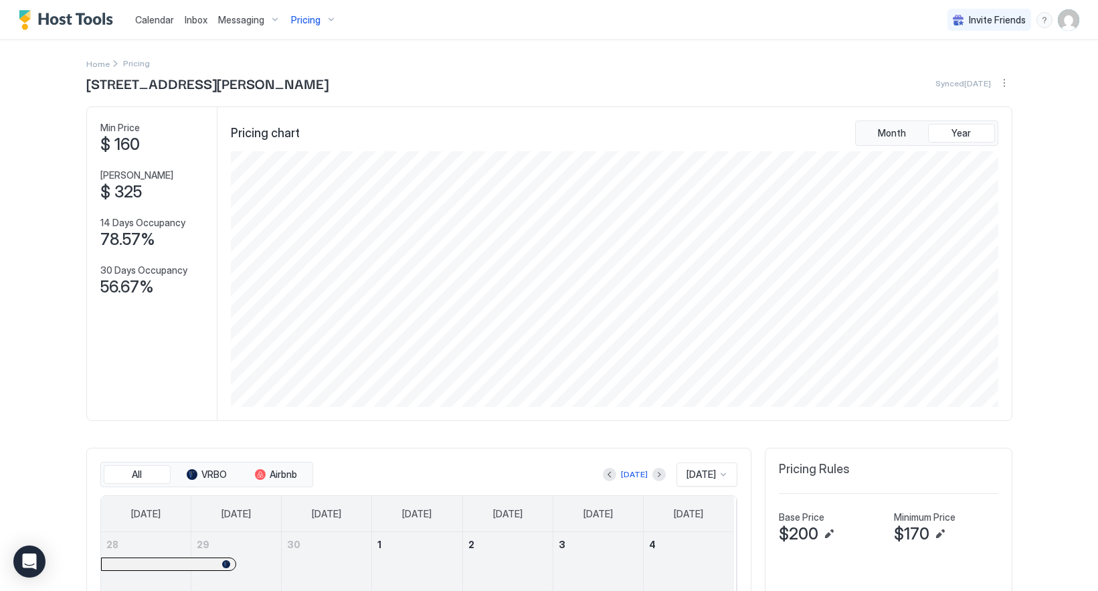
click at [306, 18] on span "Pricing" at bounding box center [305, 20] width 29 height 12
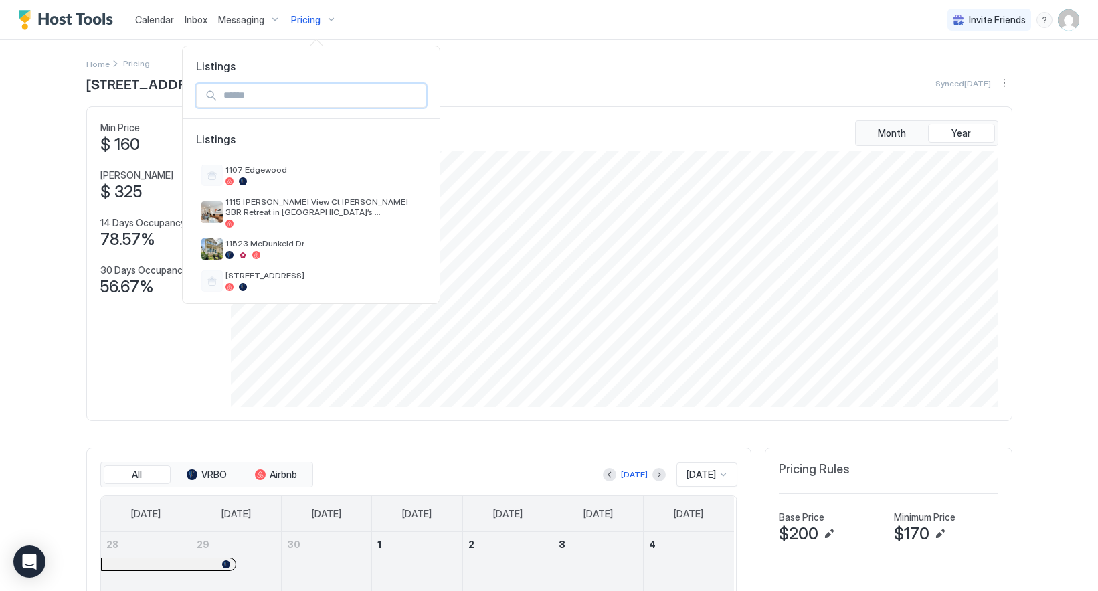
click at [261, 95] on input "Input Field" at bounding box center [321, 95] width 207 height 23
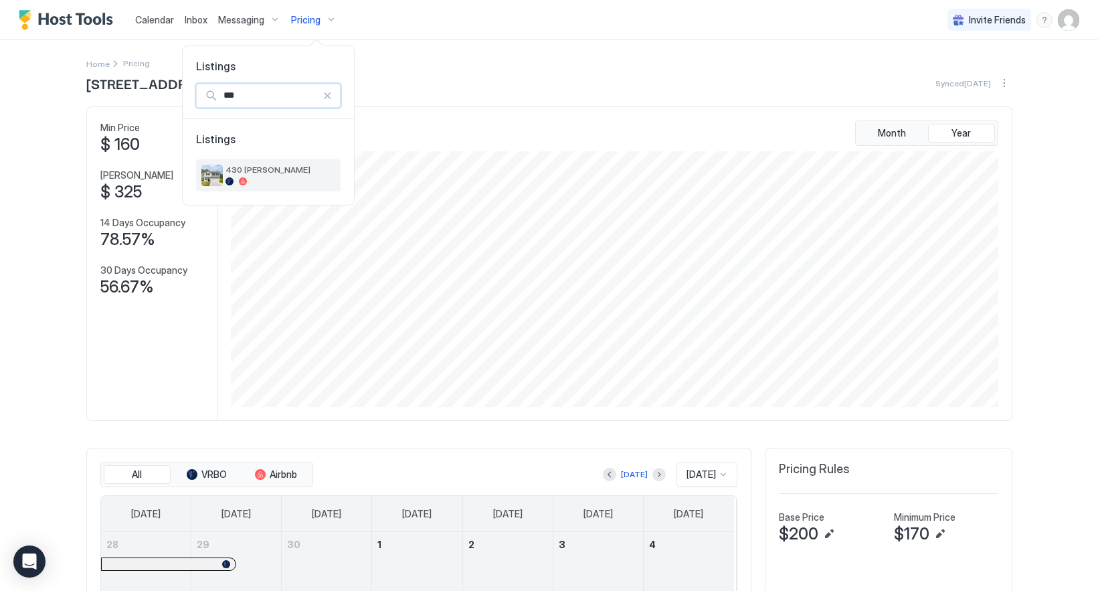
type input "***"
click at [278, 177] on div at bounding box center [280, 181] width 110 height 8
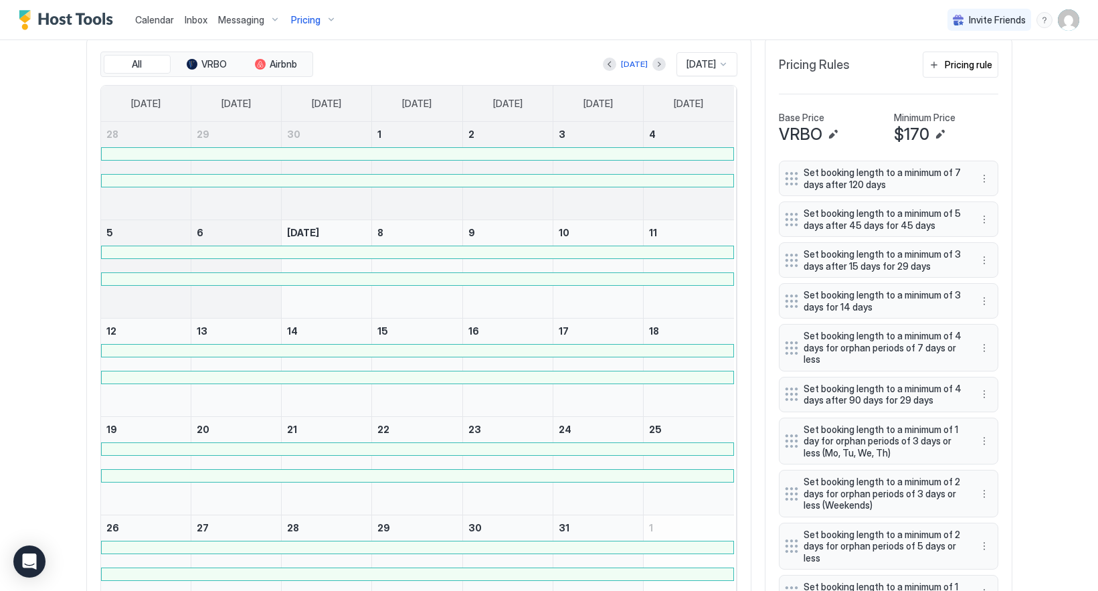
scroll to position [301, 0]
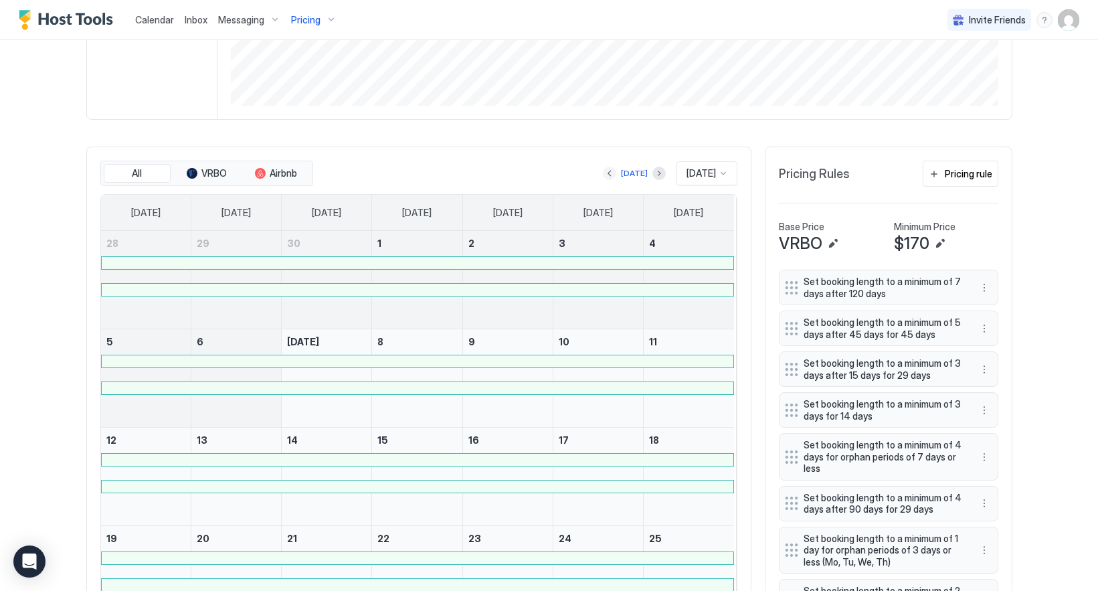
click at [603, 179] on button "Previous month" at bounding box center [609, 173] width 13 height 13
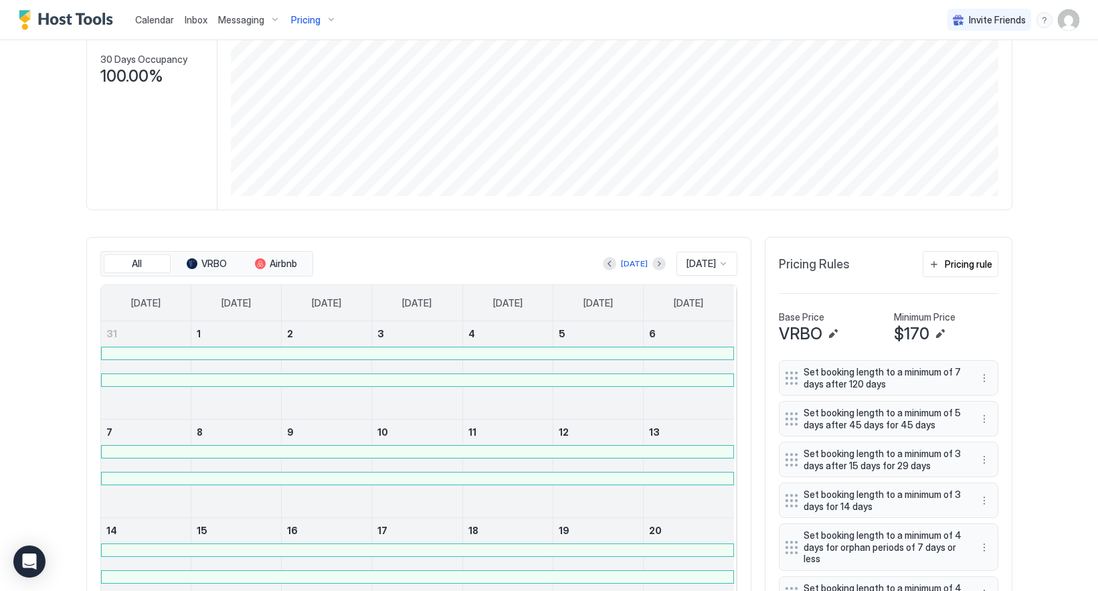
scroll to position [201, 0]
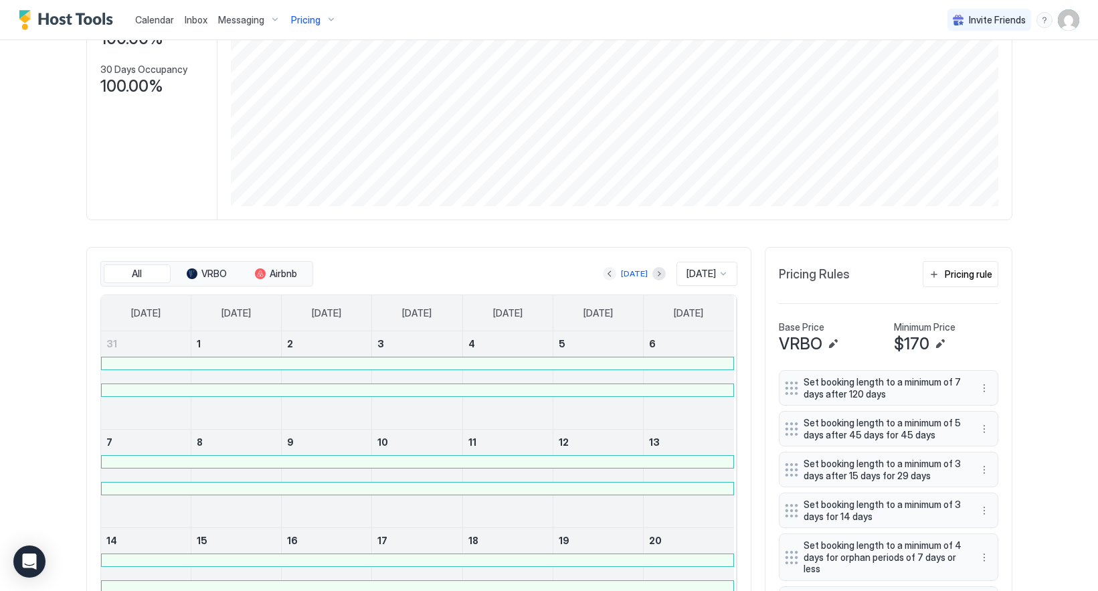
click at [603, 275] on button "Previous month" at bounding box center [609, 273] width 13 height 13
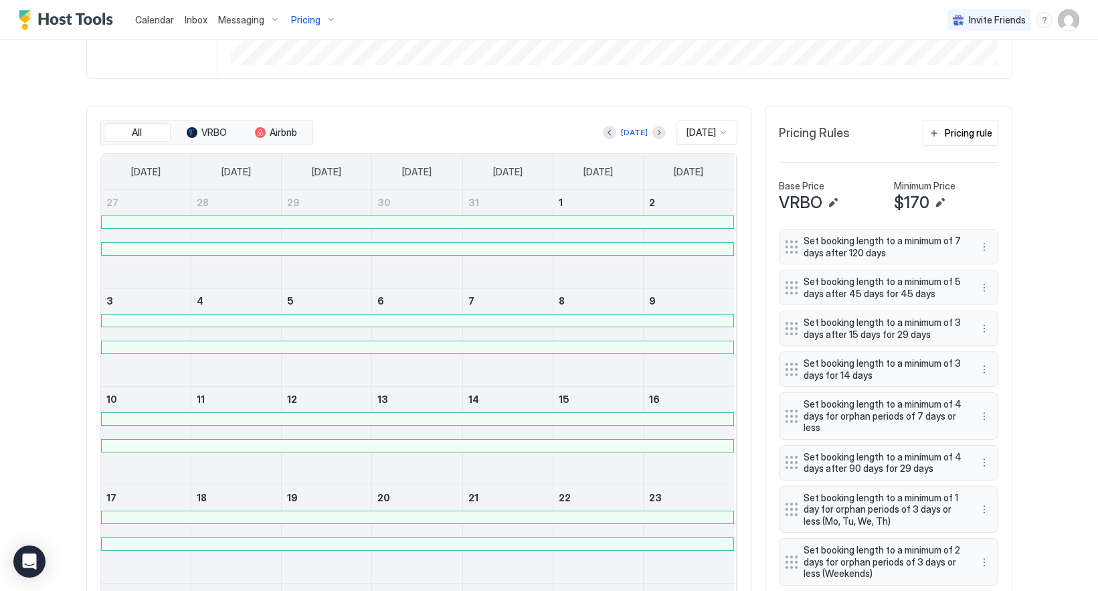
scroll to position [301, 0]
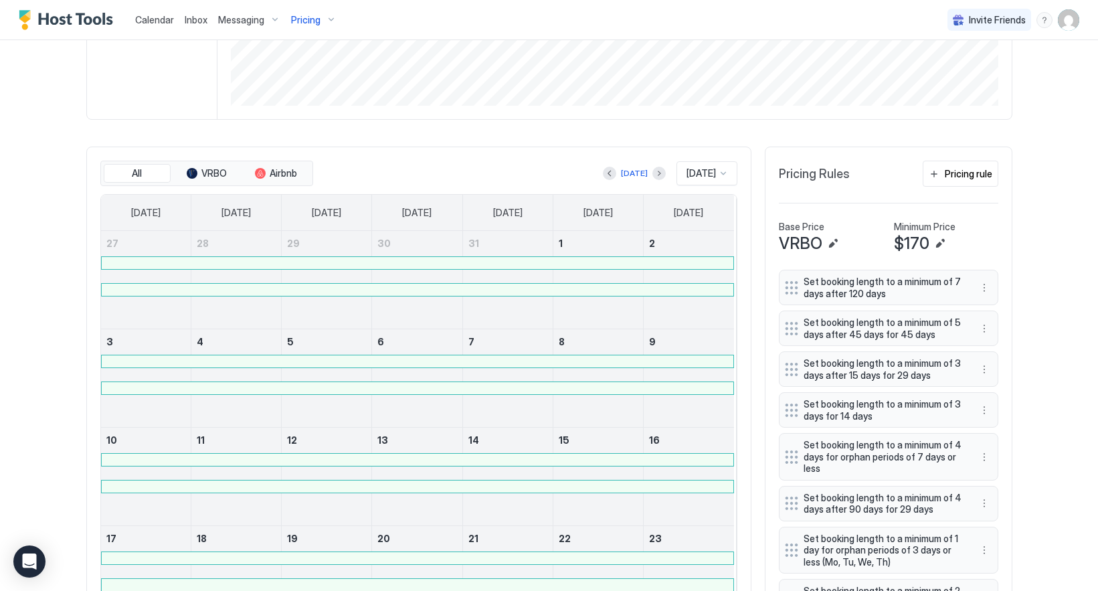
click at [611, 269] on div at bounding box center [418, 263] width 632 height 12
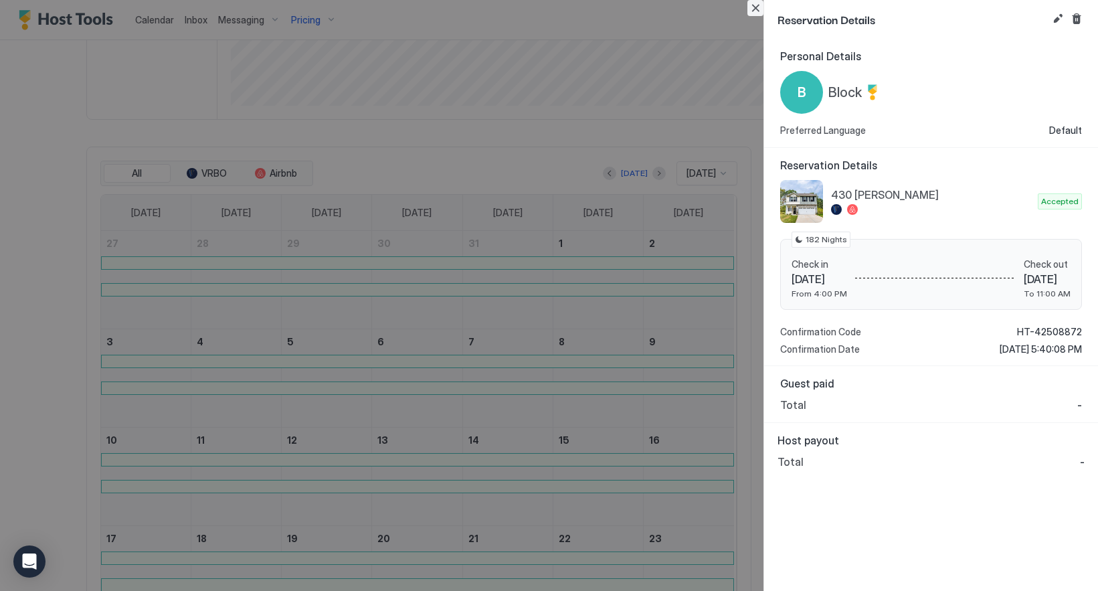
click at [753, 8] on button "Close" at bounding box center [755, 8] width 16 height 16
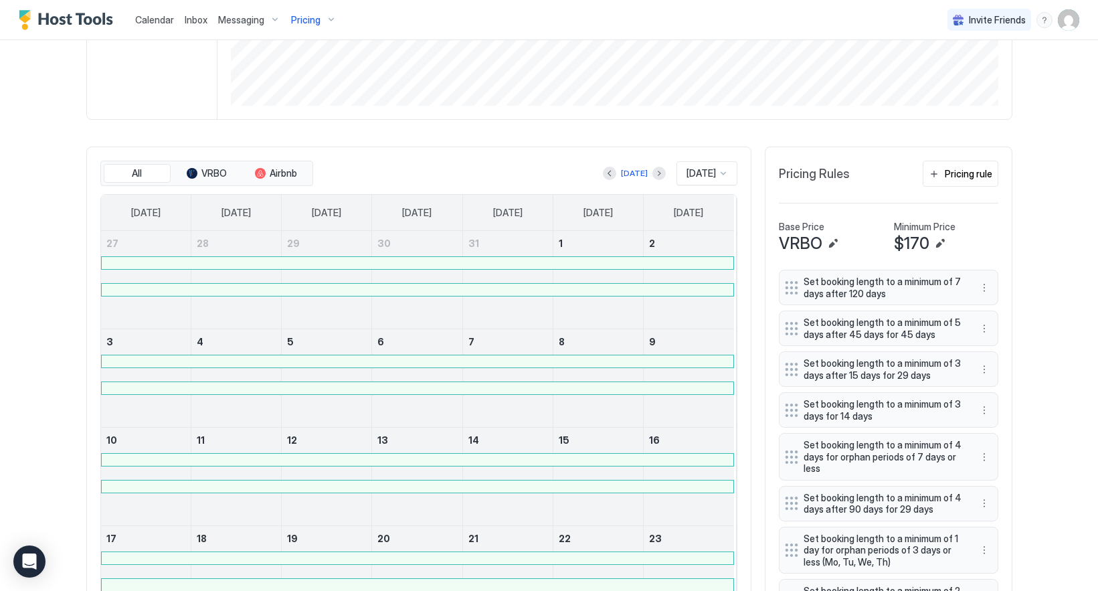
click at [664, 269] on div at bounding box center [418, 263] width 632 height 12
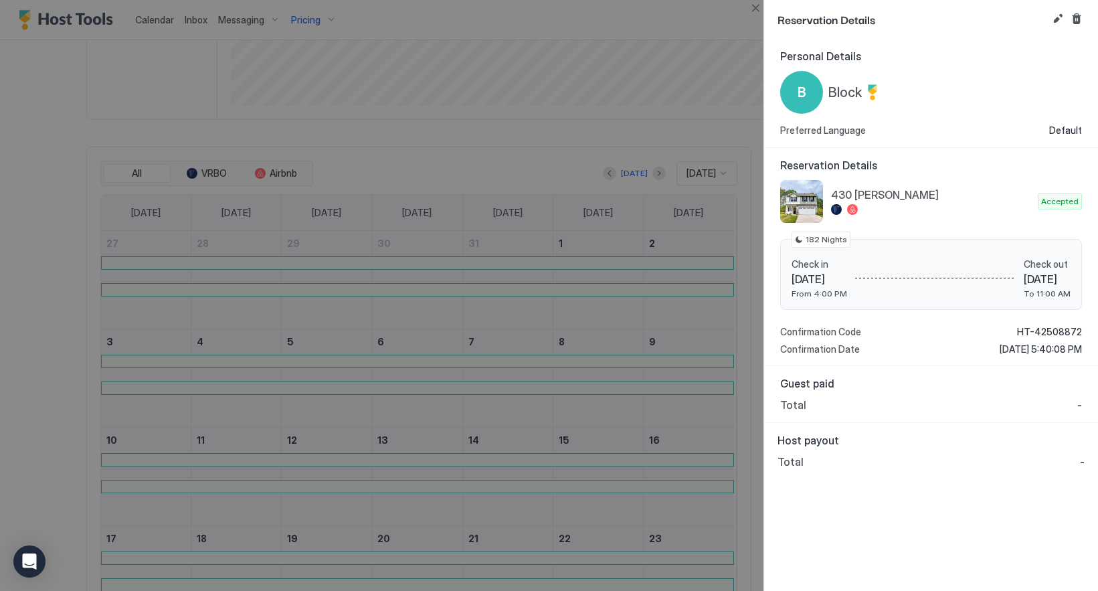
click at [765, 11] on div "Reservation Details" at bounding box center [931, 19] width 334 height 39
click at [757, 8] on button "Close" at bounding box center [755, 8] width 16 height 16
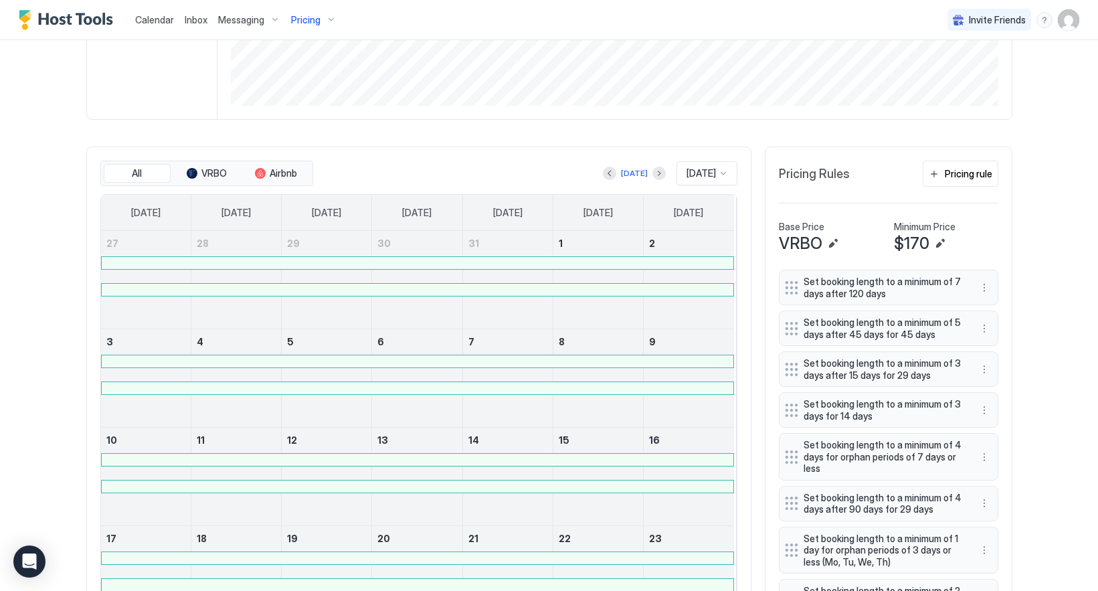
scroll to position [0, 0]
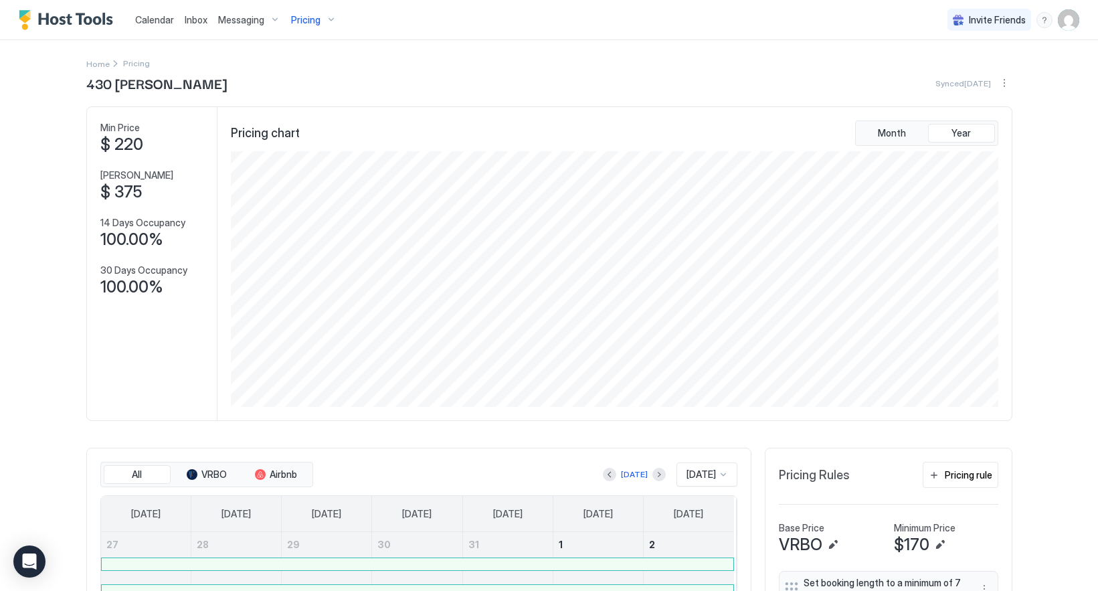
click at [311, 24] on span "Pricing" at bounding box center [305, 20] width 29 height 12
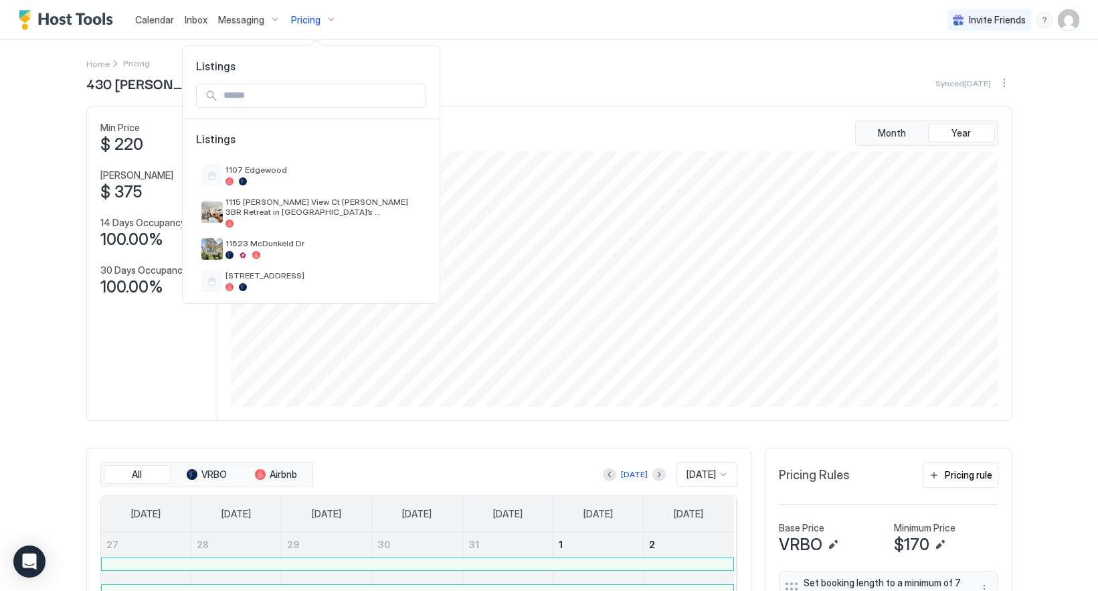
click at [302, 84] on div at bounding box center [311, 96] width 230 height 24
click at [302, 96] on input "Input Field" at bounding box center [321, 95] width 207 height 23
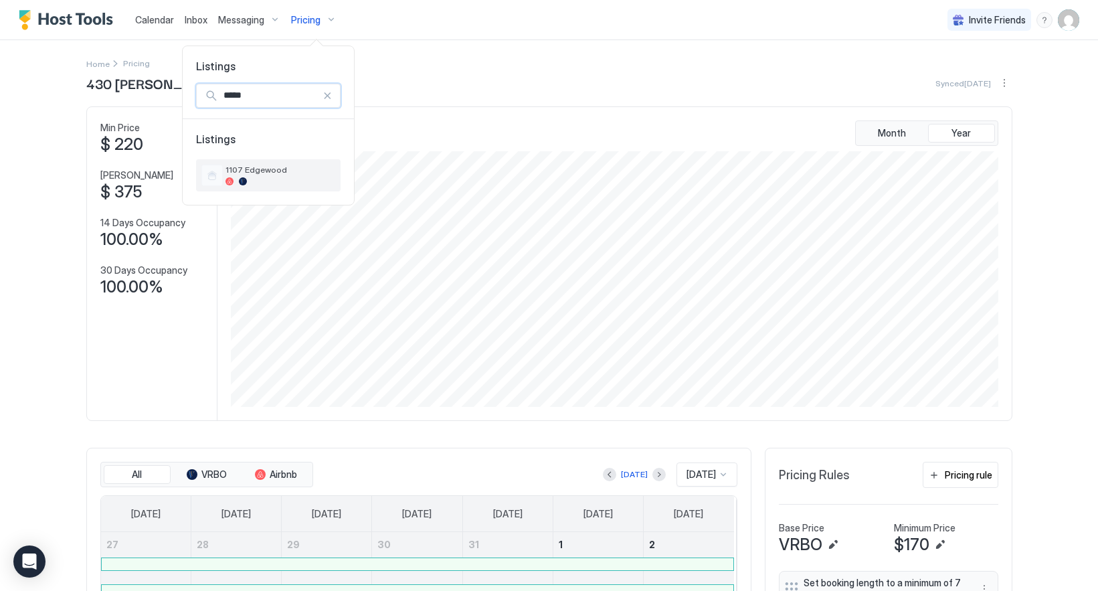
type input "*****"
click at [301, 169] on span "1107 Edgewood" at bounding box center [280, 170] width 110 height 10
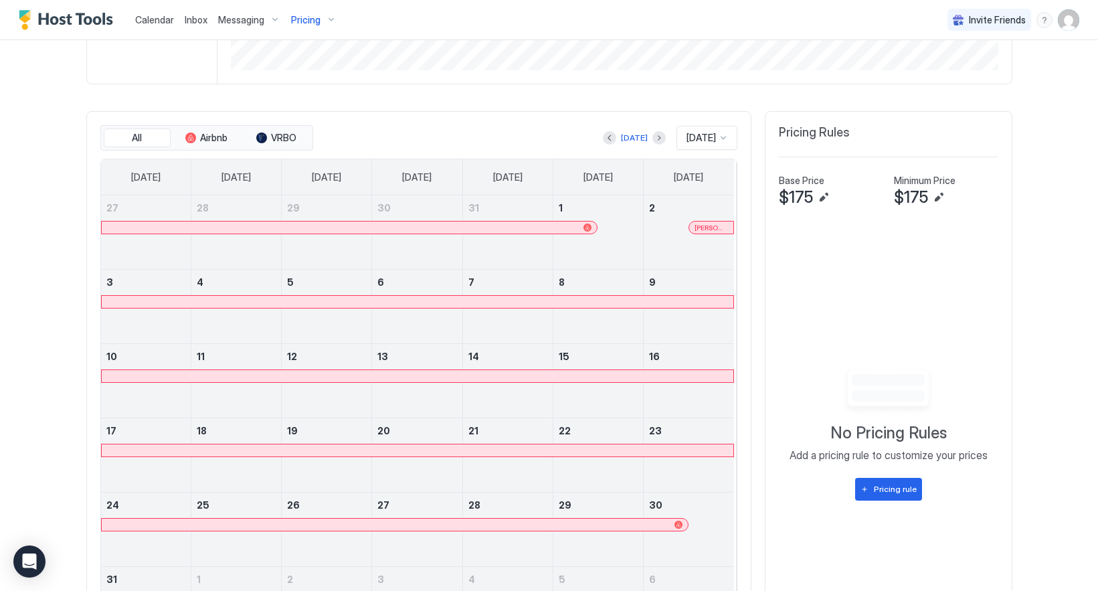
scroll to position [401, 0]
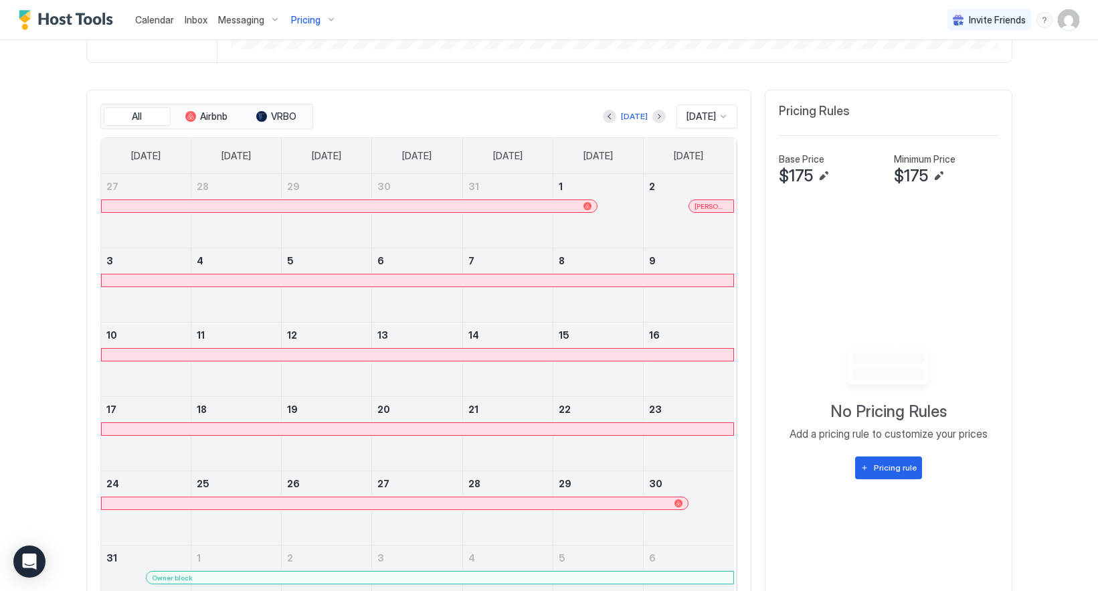
click at [703, 211] on span "[PERSON_NAME]" at bounding box center [710, 206] width 33 height 9
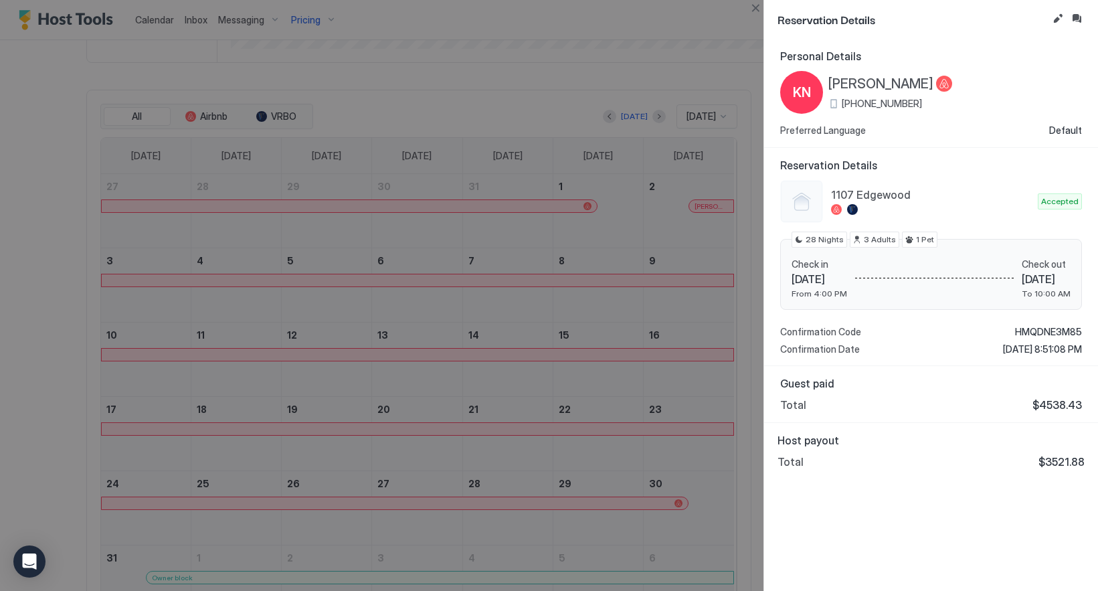
click at [761, 11] on button "Close" at bounding box center [755, 8] width 16 height 16
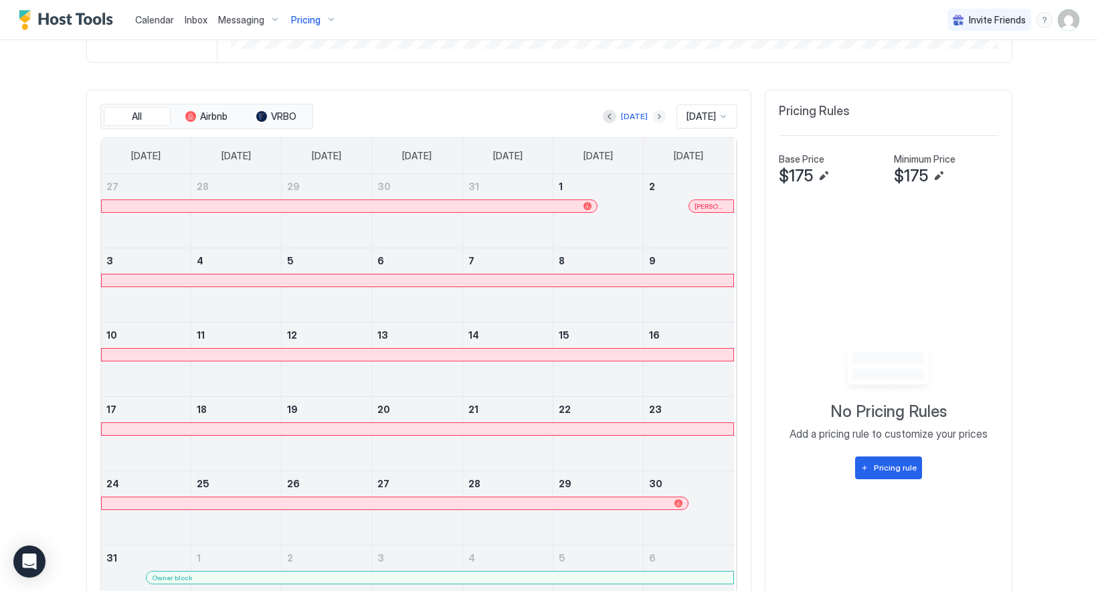
click at [652, 119] on button "Next month" at bounding box center [658, 116] width 13 height 13
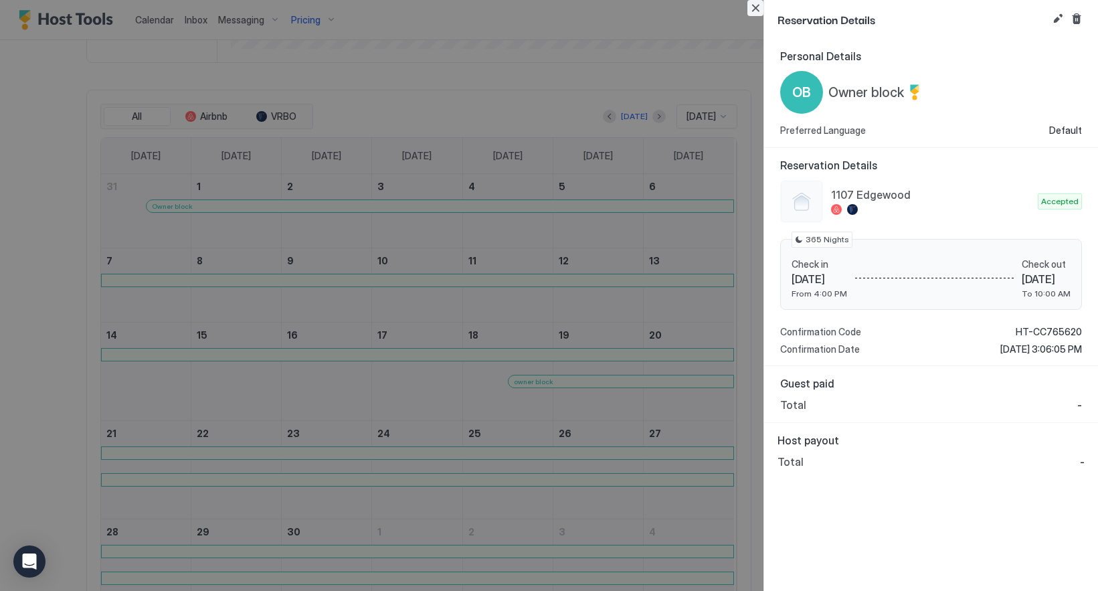
click at [759, 13] on button "Close" at bounding box center [755, 8] width 16 height 16
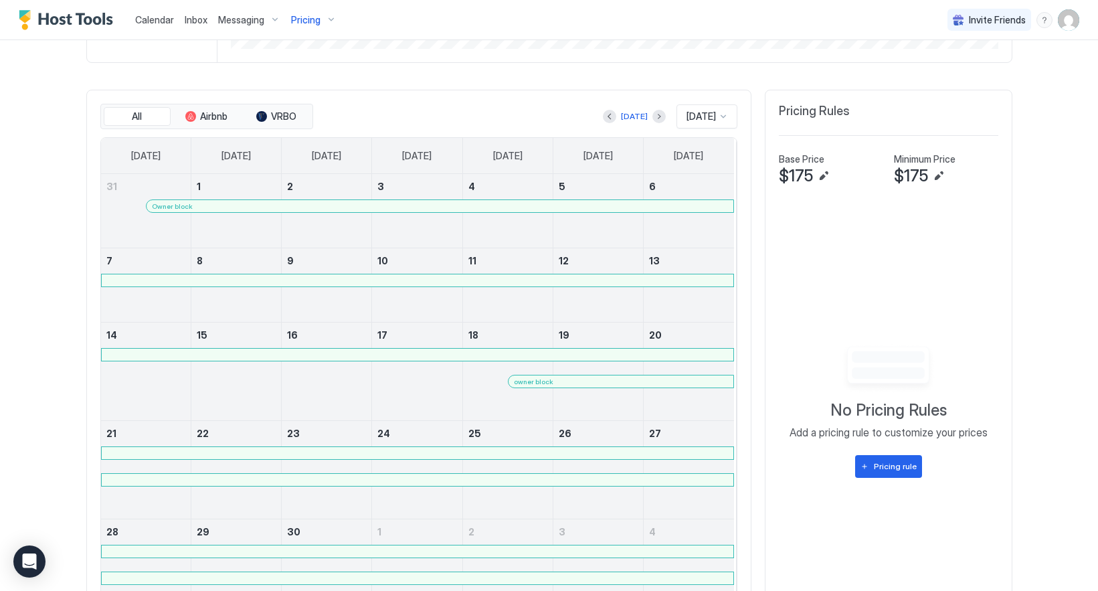
click at [521, 211] on div "Owner block" at bounding box center [440, 206] width 576 height 9
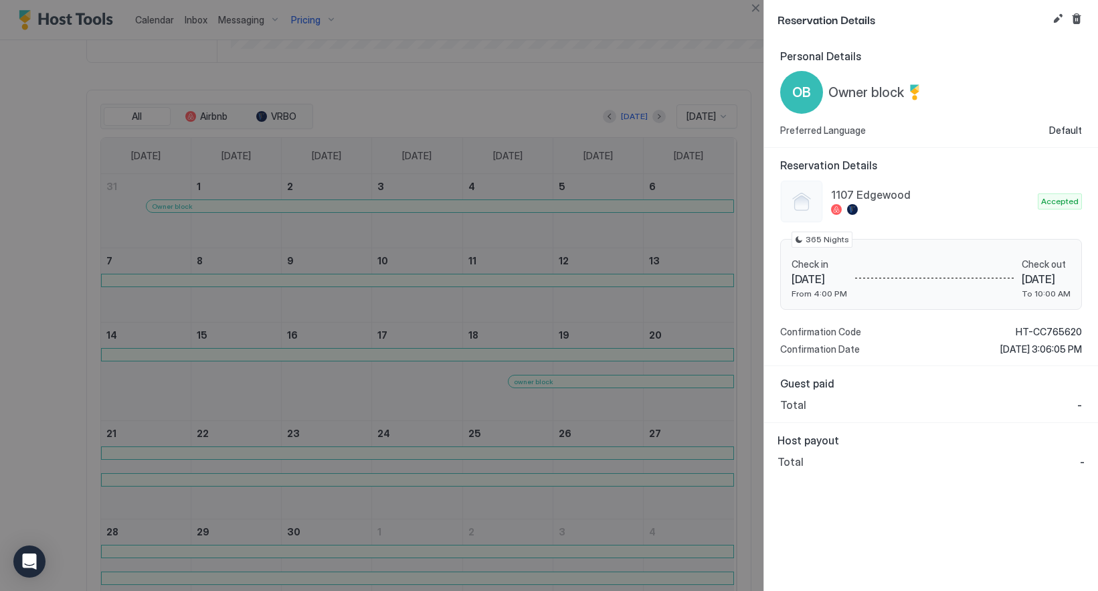
click at [668, 277] on div at bounding box center [549, 295] width 1098 height 591
click at [755, 14] on button "Close" at bounding box center [755, 8] width 16 height 16
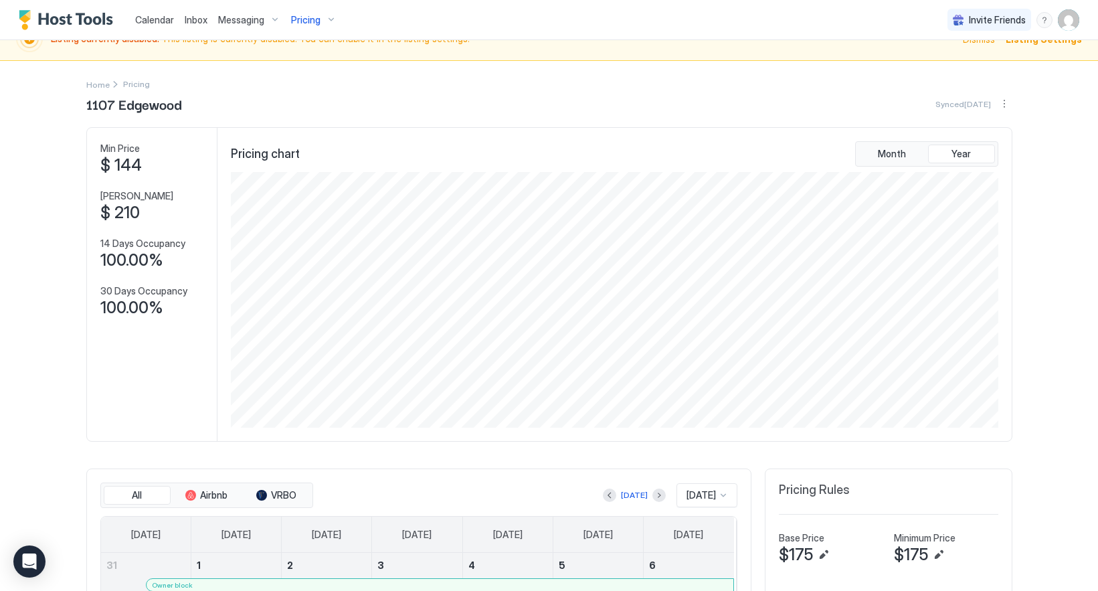
scroll to position [0, 0]
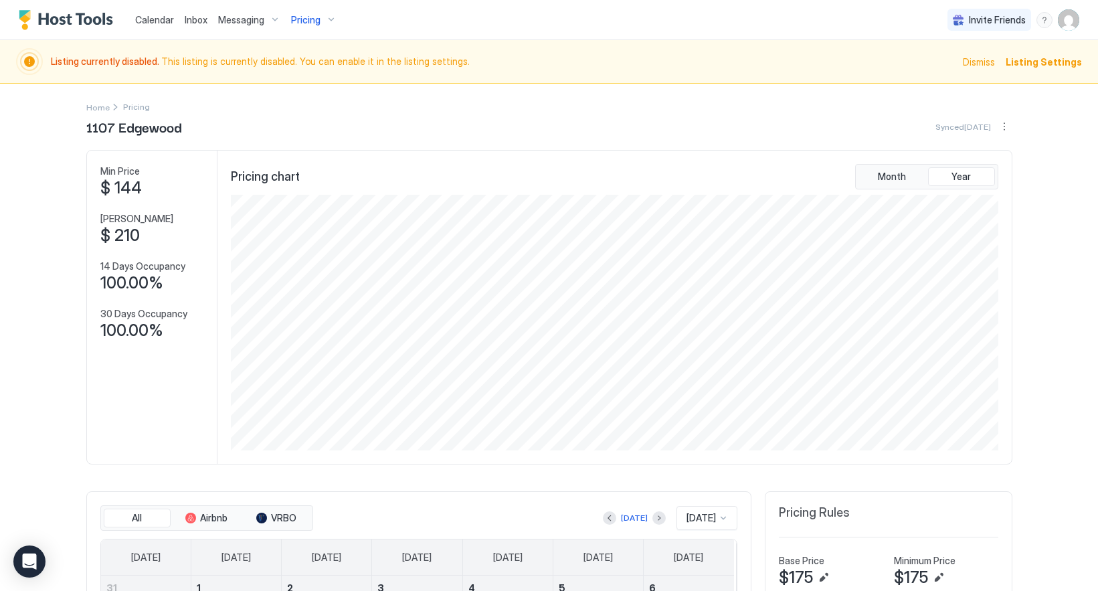
click at [296, 23] on span "Pricing" at bounding box center [305, 20] width 29 height 12
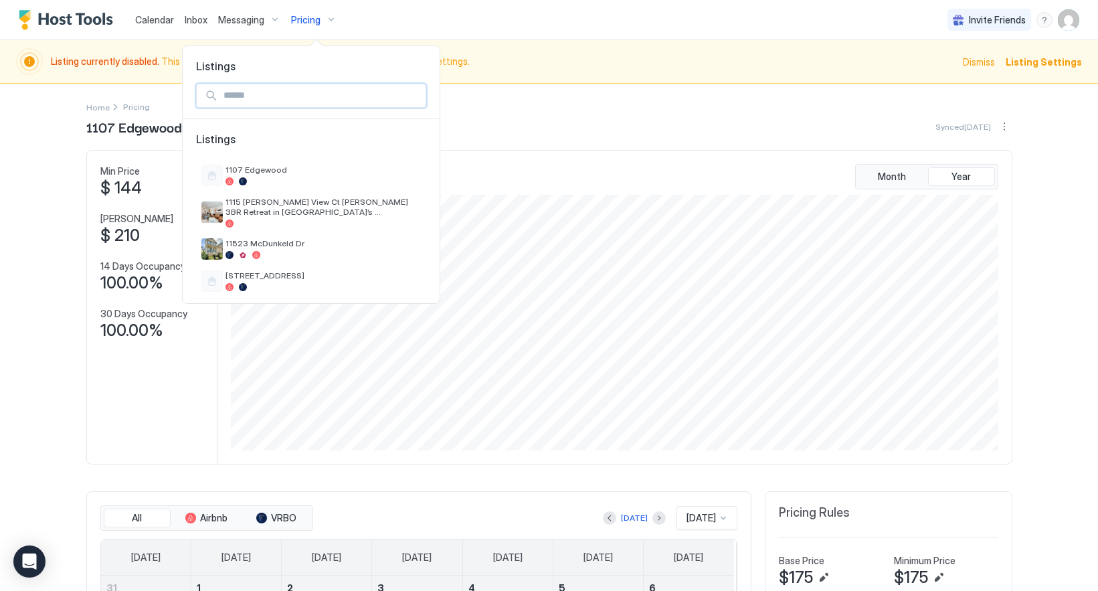
click at [314, 104] on input "Input Field" at bounding box center [321, 95] width 207 height 23
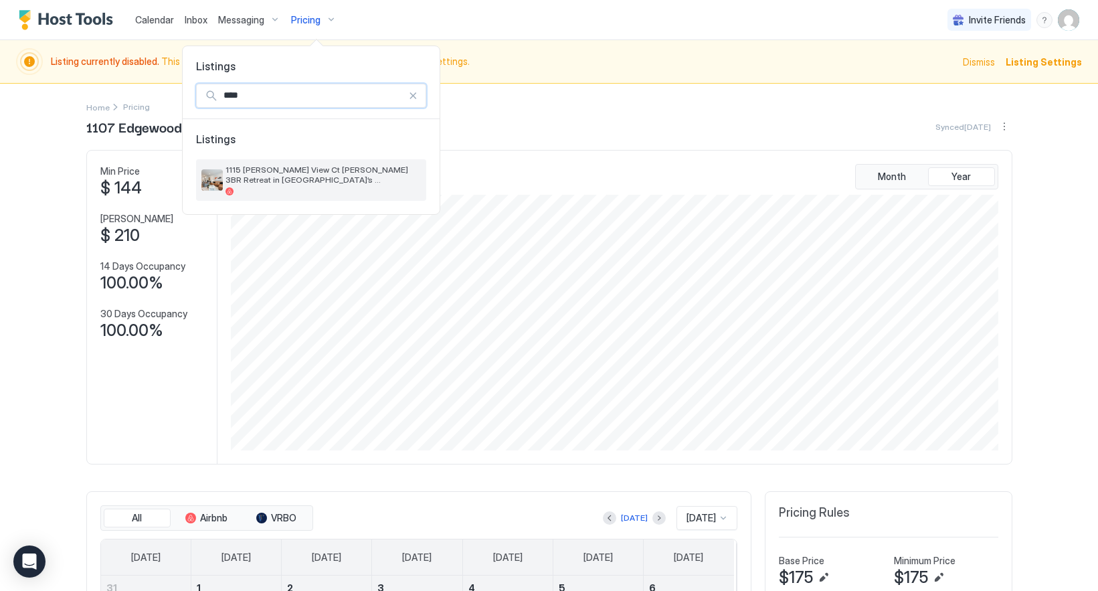
type input "****"
click at [363, 169] on span "1115 [PERSON_NAME] View Ct [PERSON_NAME] 3BR Retreat in [GEOGRAPHIC_DATA]’s [GE…" at bounding box center [322, 175] width 195 height 20
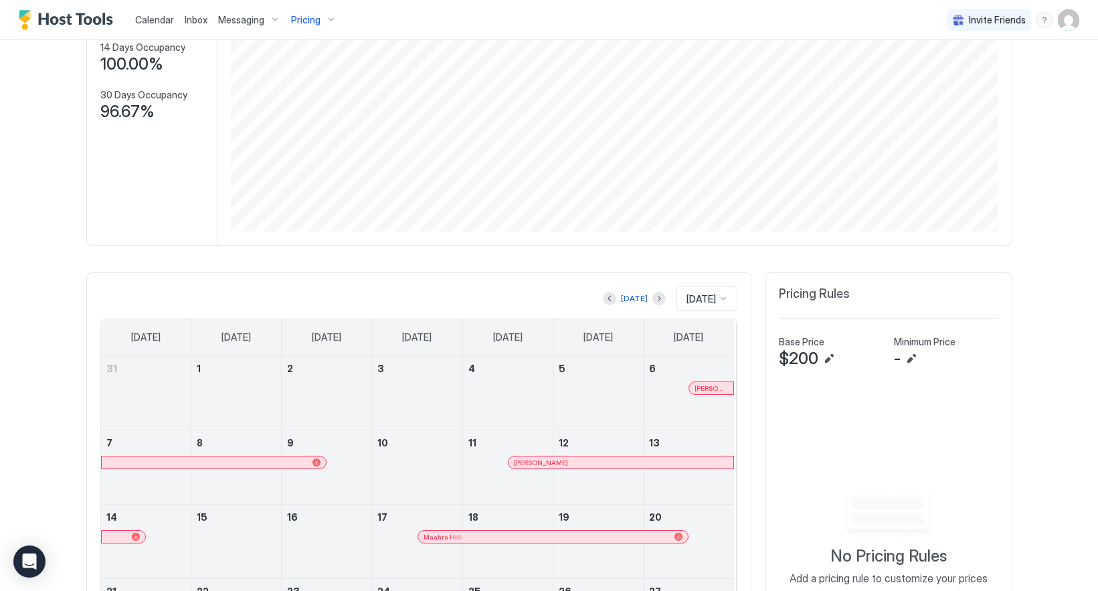
scroll to position [201, 0]
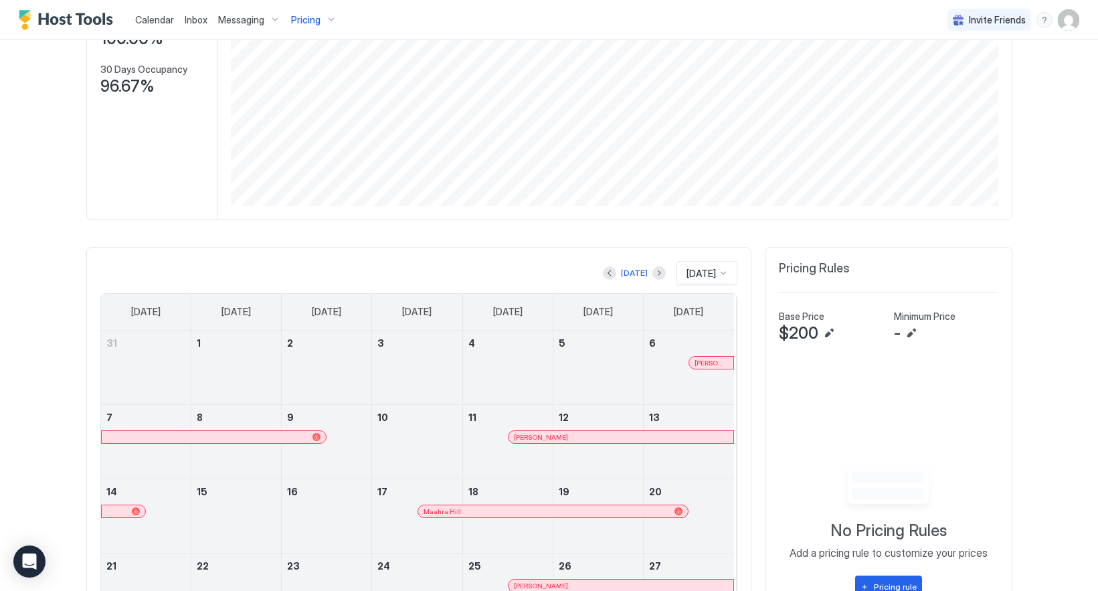
click at [586, 279] on div "[DATE] [DATE]" at bounding box center [418, 273] width 637 height 24
click at [603, 279] on button "Previous month" at bounding box center [609, 272] width 13 height 13
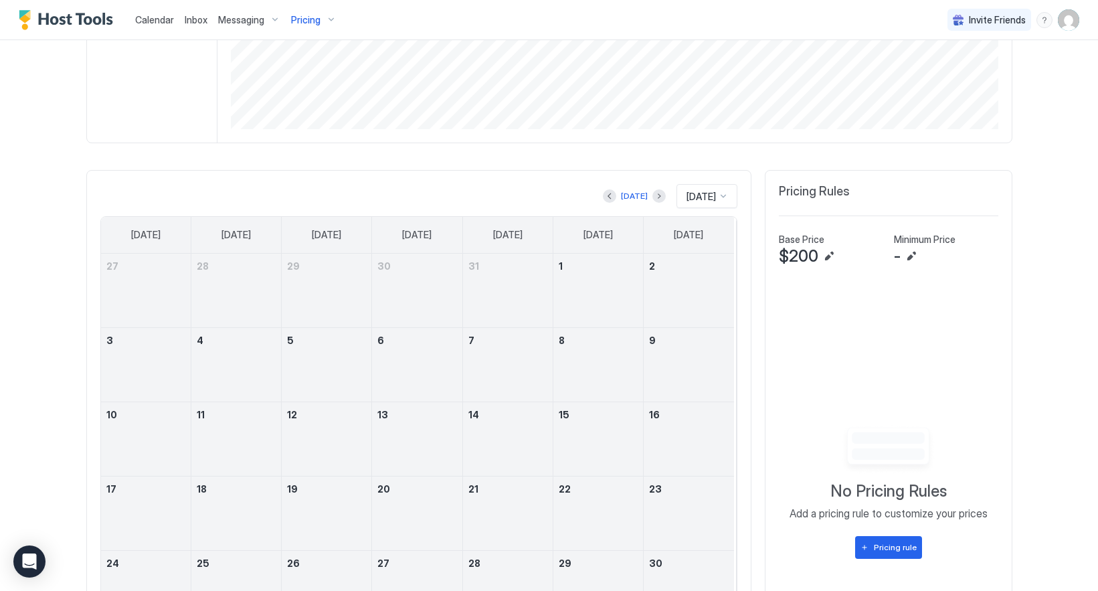
scroll to position [243, 0]
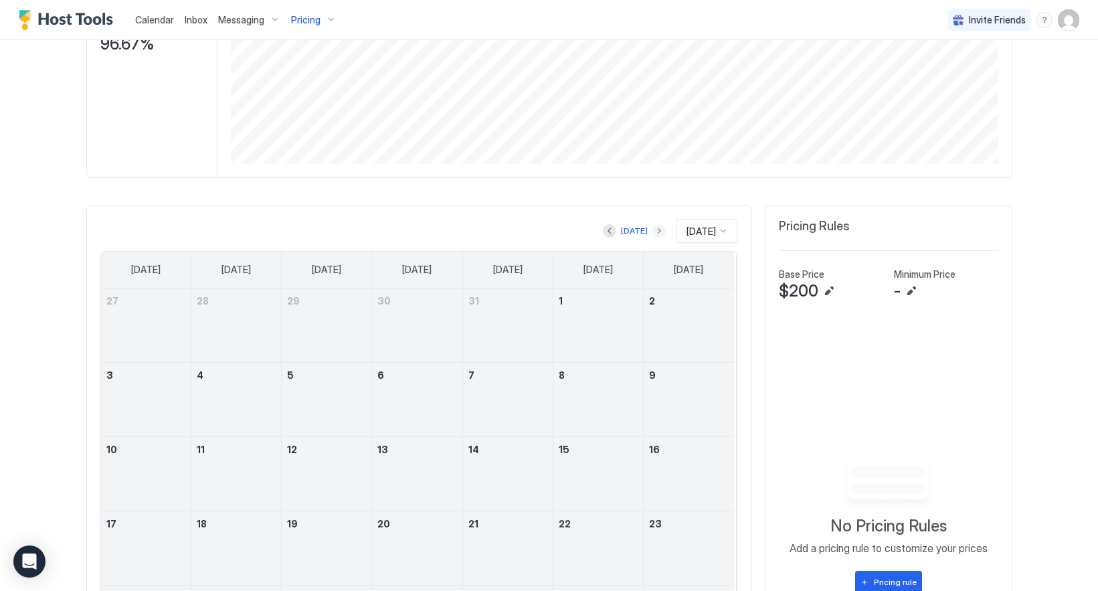
drag, startPoint x: 641, startPoint y: 231, endPoint x: 30, endPoint y: 354, distance: 623.1
click at [652, 231] on button "Next month" at bounding box center [658, 230] width 13 height 13
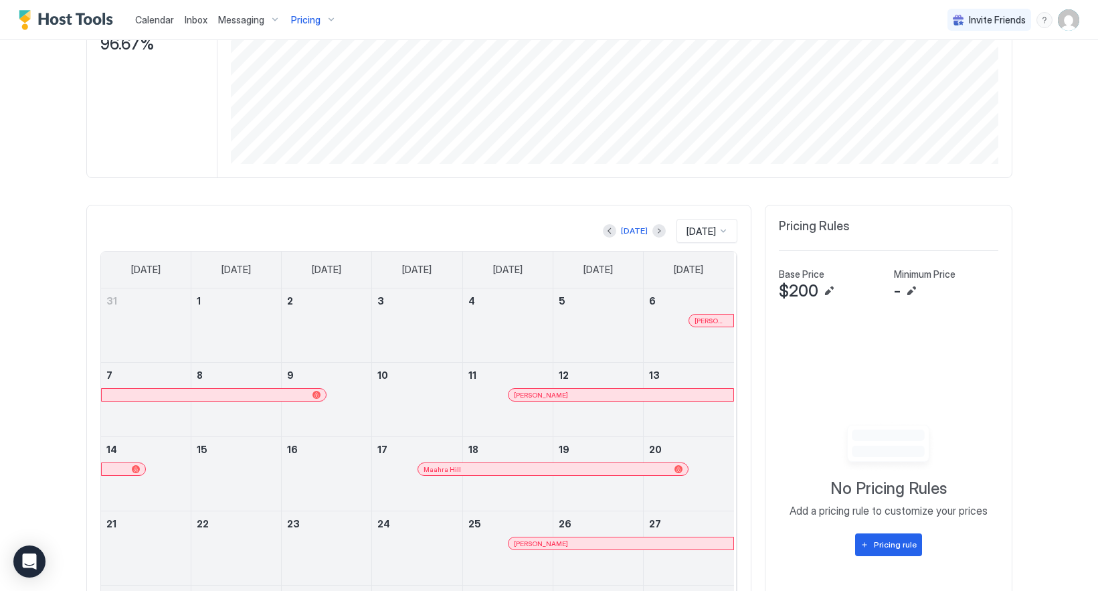
click at [689, 326] on div "[PERSON_NAME]" at bounding box center [710, 320] width 43 height 12
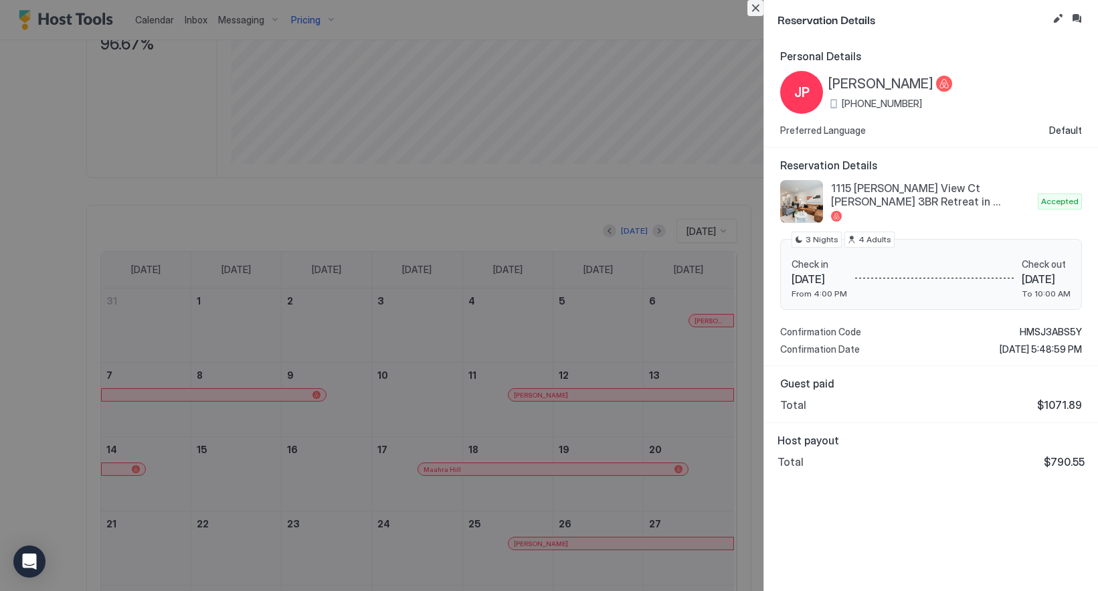
click at [759, 11] on button "Close" at bounding box center [755, 8] width 16 height 16
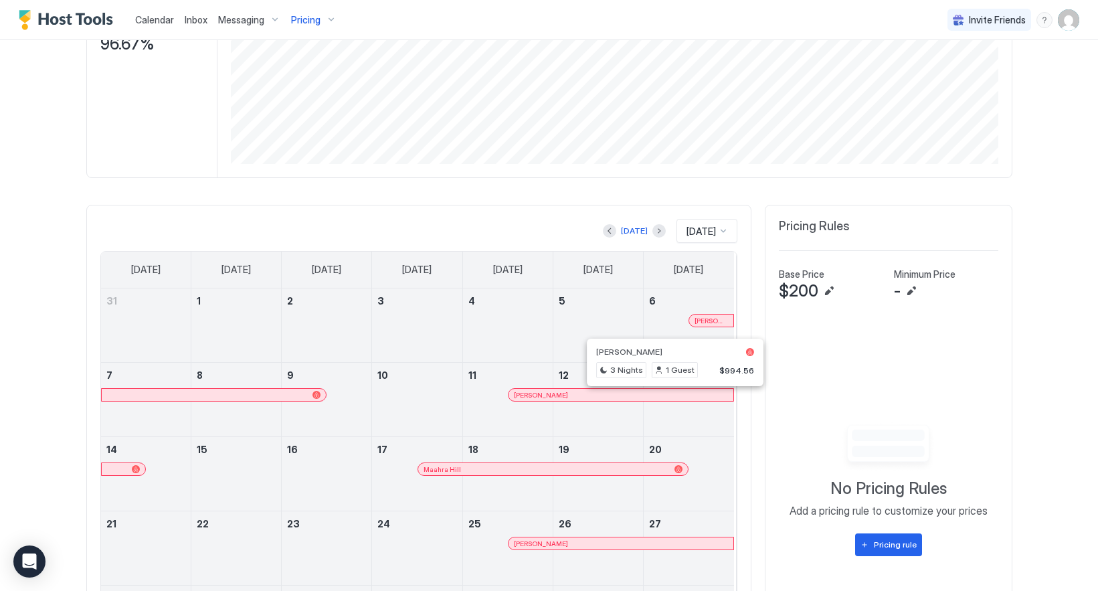
click at [672, 399] on div at bounding box center [677, 394] width 11 height 11
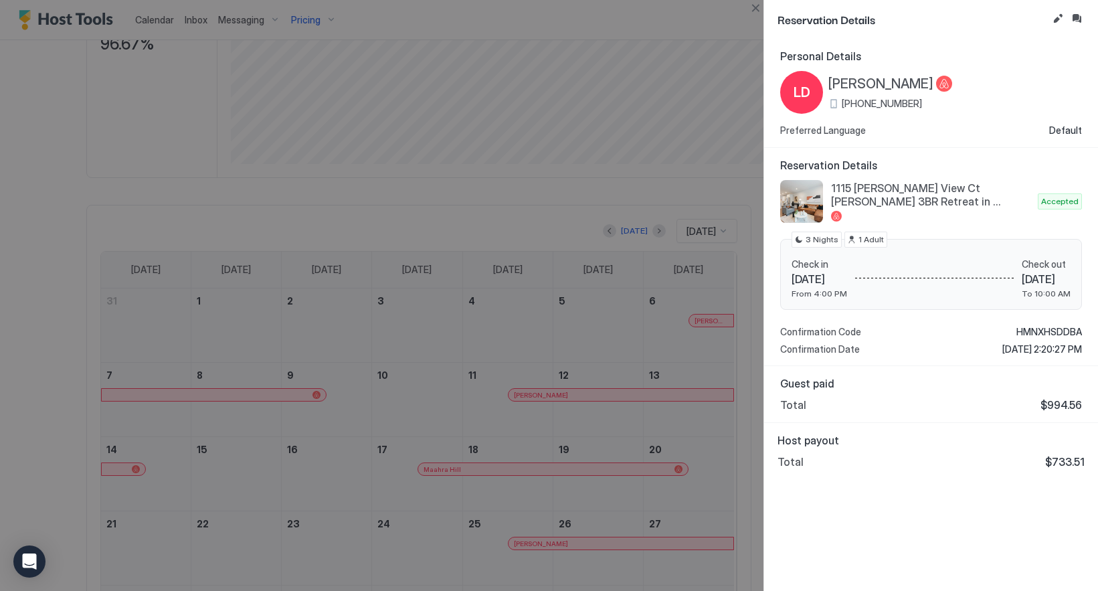
click at [755, 18] on div at bounding box center [549, 295] width 1098 height 591
click at [751, 10] on button "Close" at bounding box center [755, 8] width 16 height 16
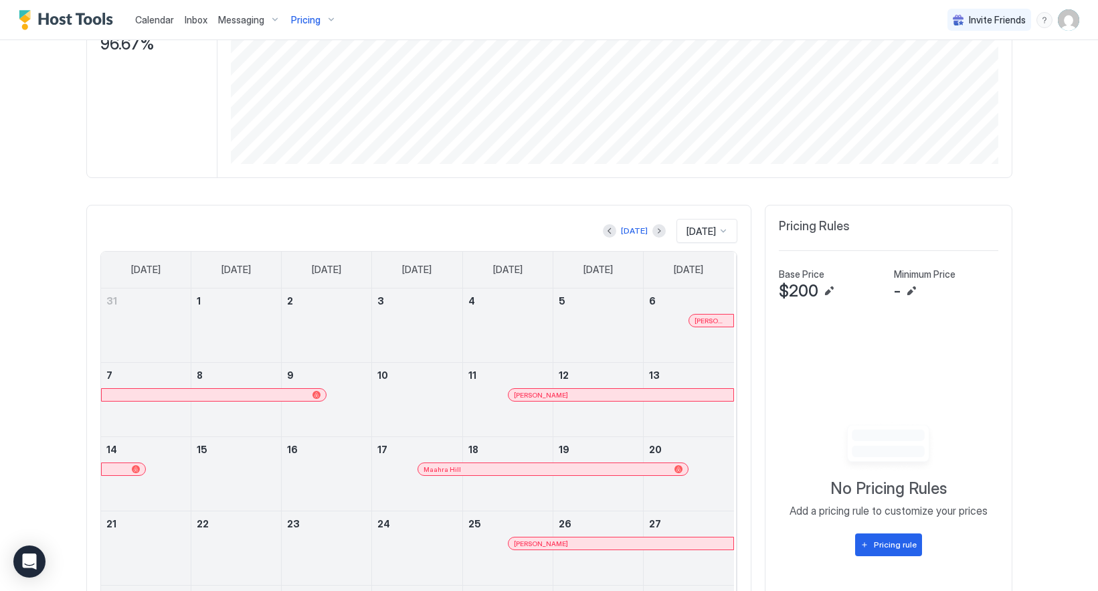
click at [595, 476] on link "Maahra Hill" at bounding box center [552, 468] width 271 height 13
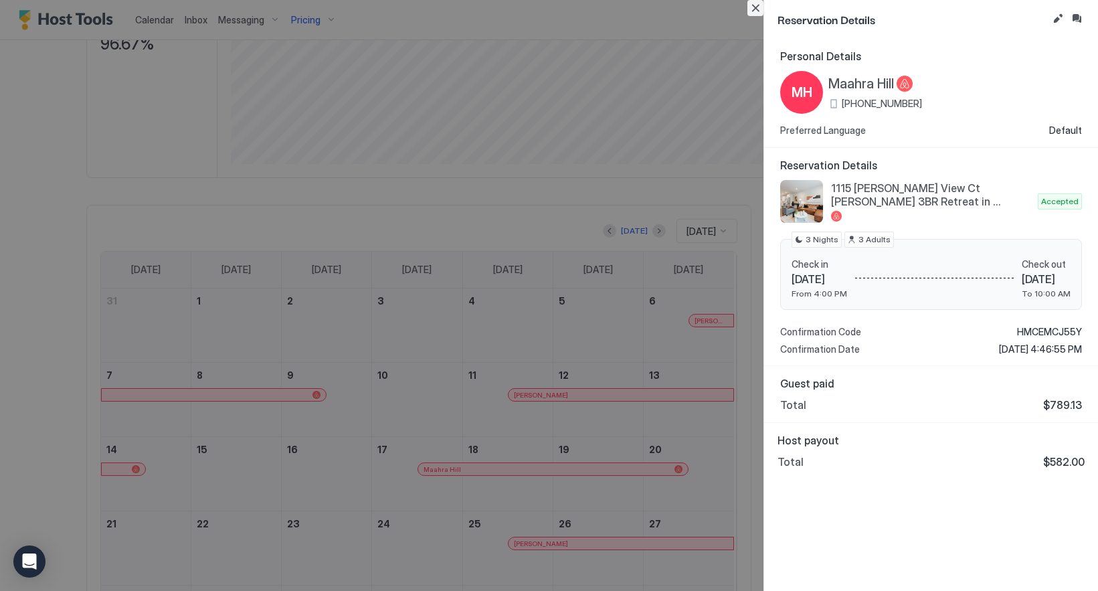
click at [755, 11] on button "Close" at bounding box center [755, 8] width 16 height 16
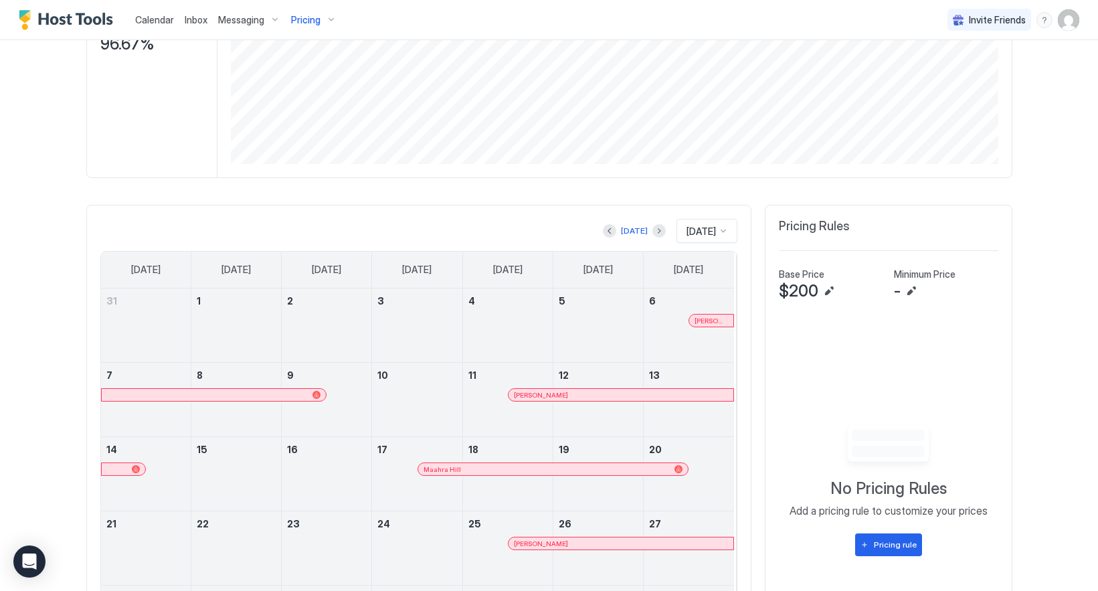
click at [592, 548] on div "[PERSON_NAME]" at bounding box center [621, 543] width 214 height 9
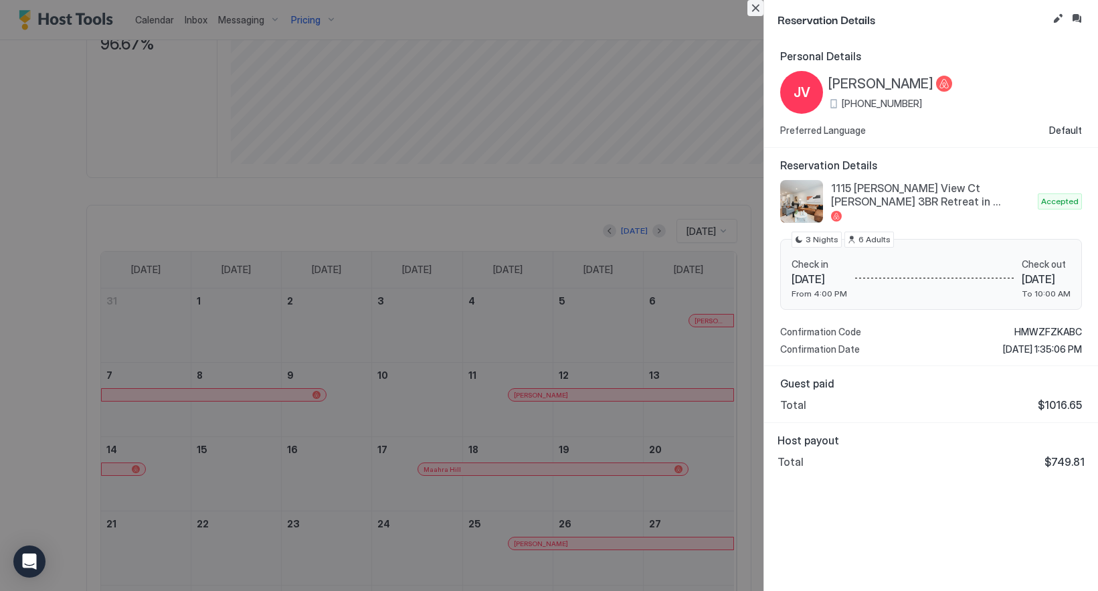
click at [759, 12] on button "Close" at bounding box center [755, 8] width 16 height 16
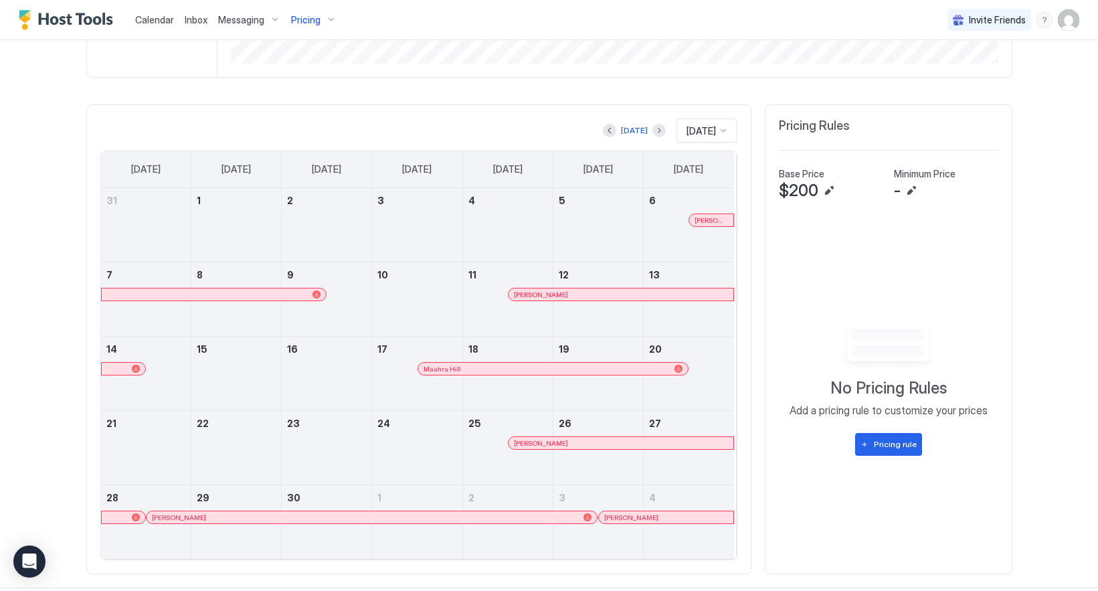
scroll to position [369, 0]
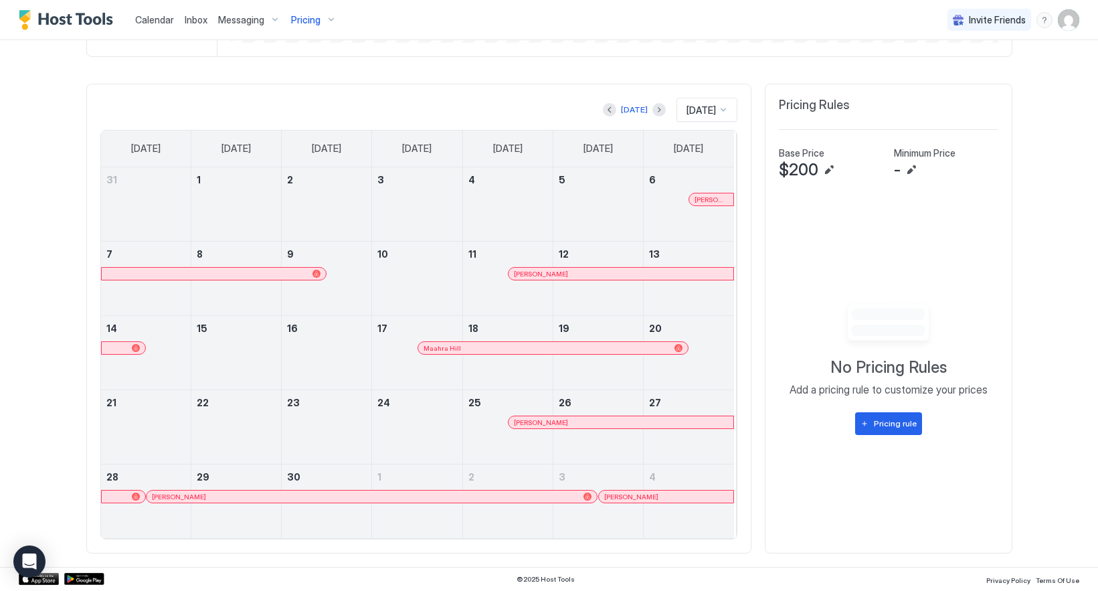
click at [559, 421] on div at bounding box center [564, 422] width 11 height 11
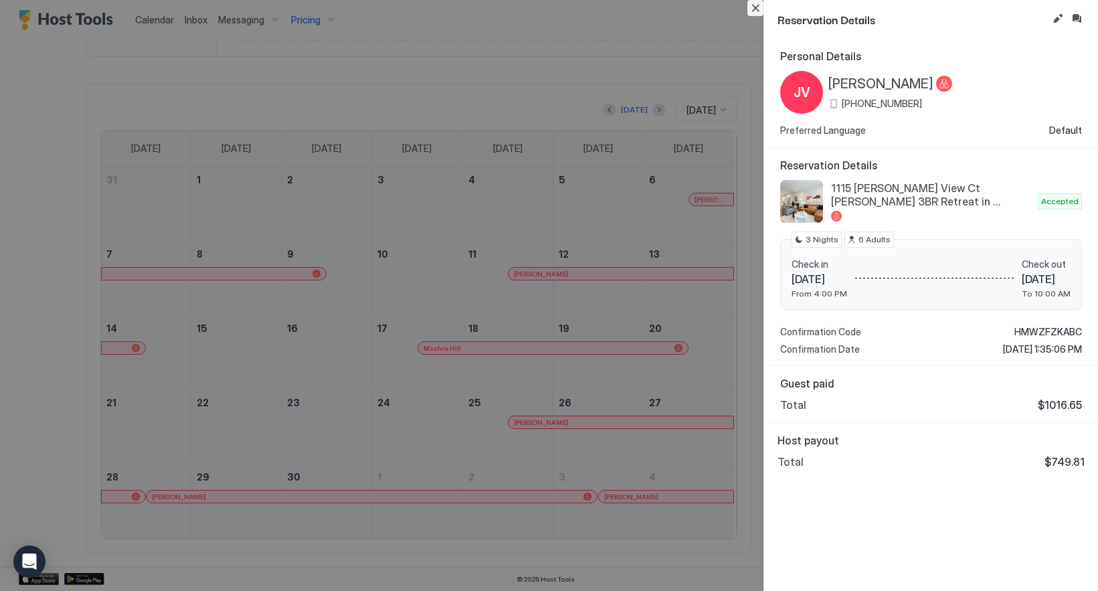
click at [751, 8] on button "Close" at bounding box center [755, 8] width 16 height 16
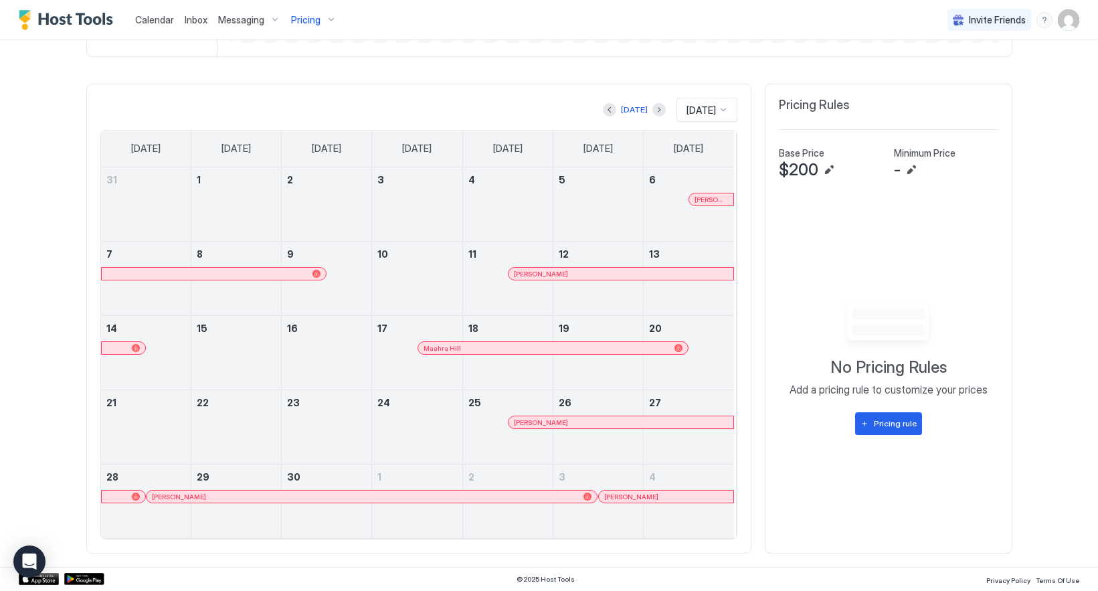
click at [642, 494] on div "[PERSON_NAME]" at bounding box center [666, 496] width 124 height 9
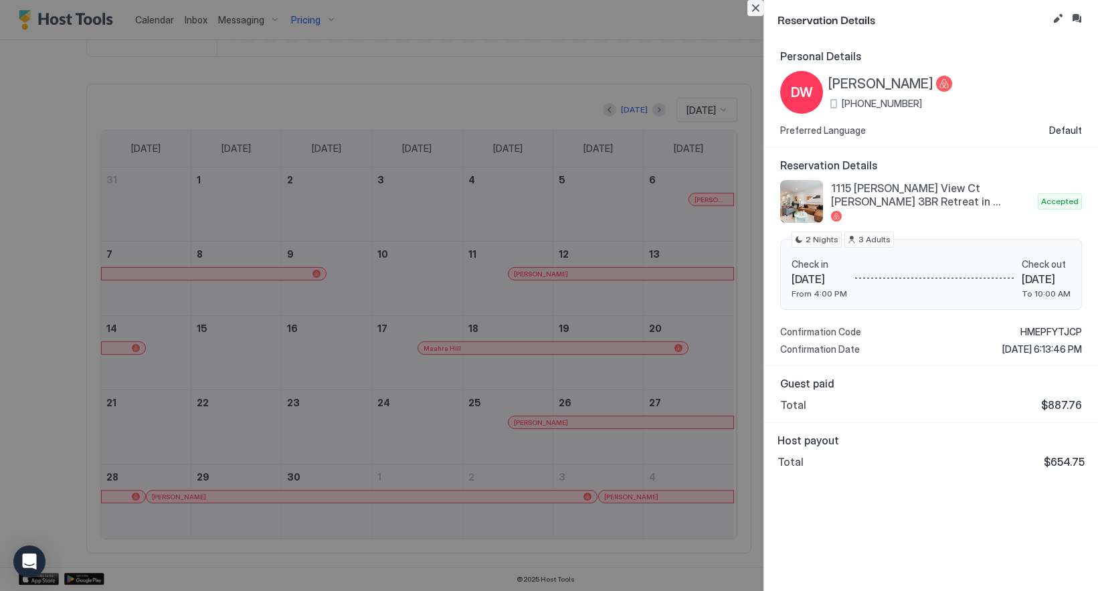
click at [757, 7] on button "Close" at bounding box center [755, 8] width 16 height 16
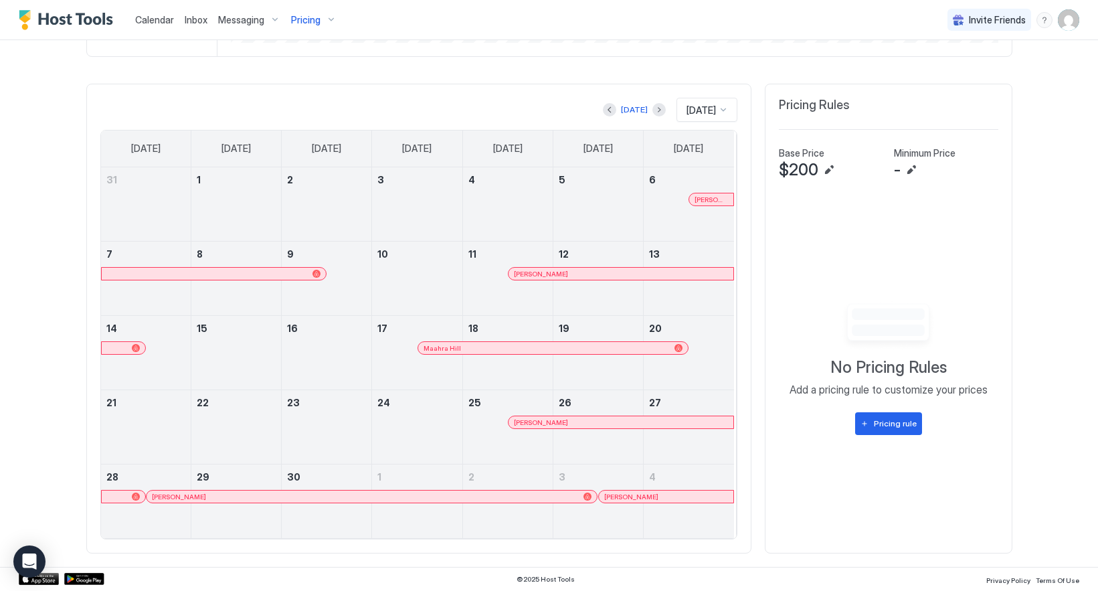
click at [521, 492] on div "[PERSON_NAME]" at bounding box center [365, 496] width 426 height 9
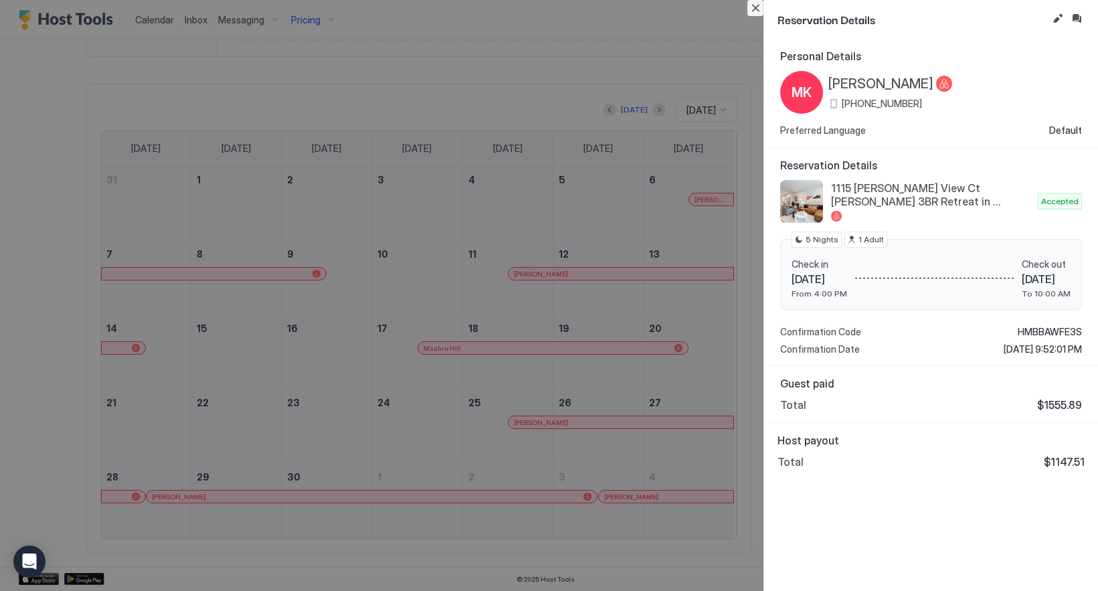
click at [751, 8] on button "Close" at bounding box center [755, 8] width 16 height 16
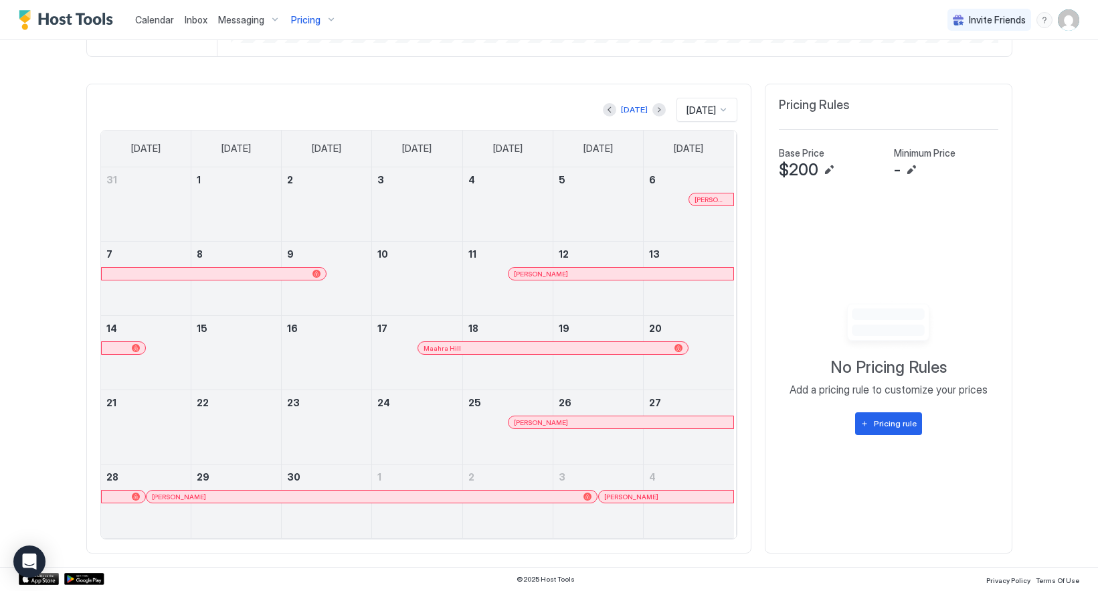
click at [653, 494] on div "[PERSON_NAME]" at bounding box center [666, 496] width 124 height 9
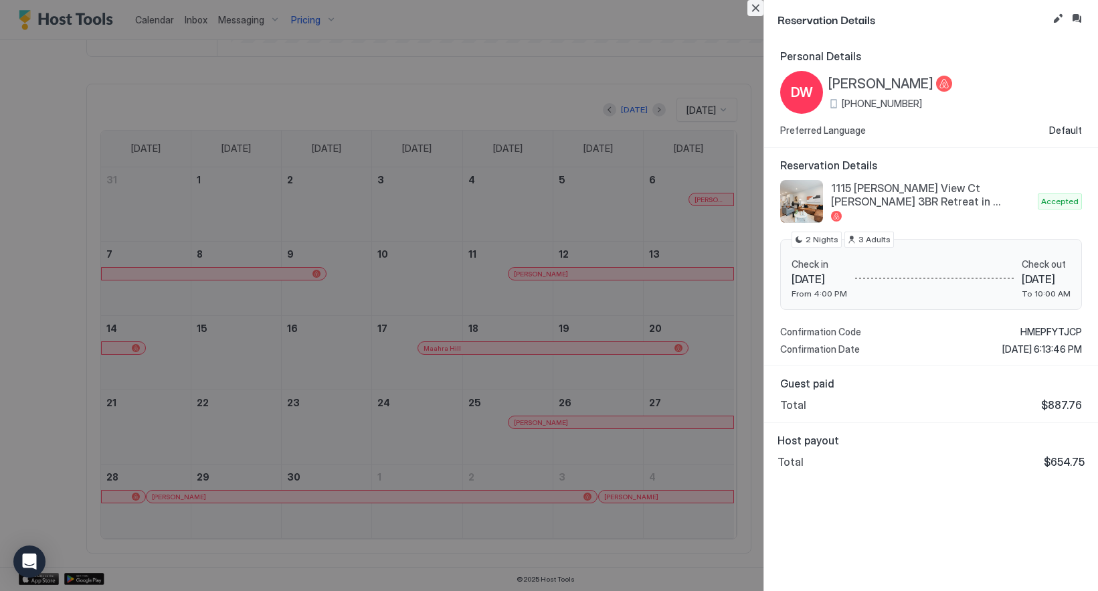
click at [759, 10] on button "Close" at bounding box center [755, 8] width 16 height 16
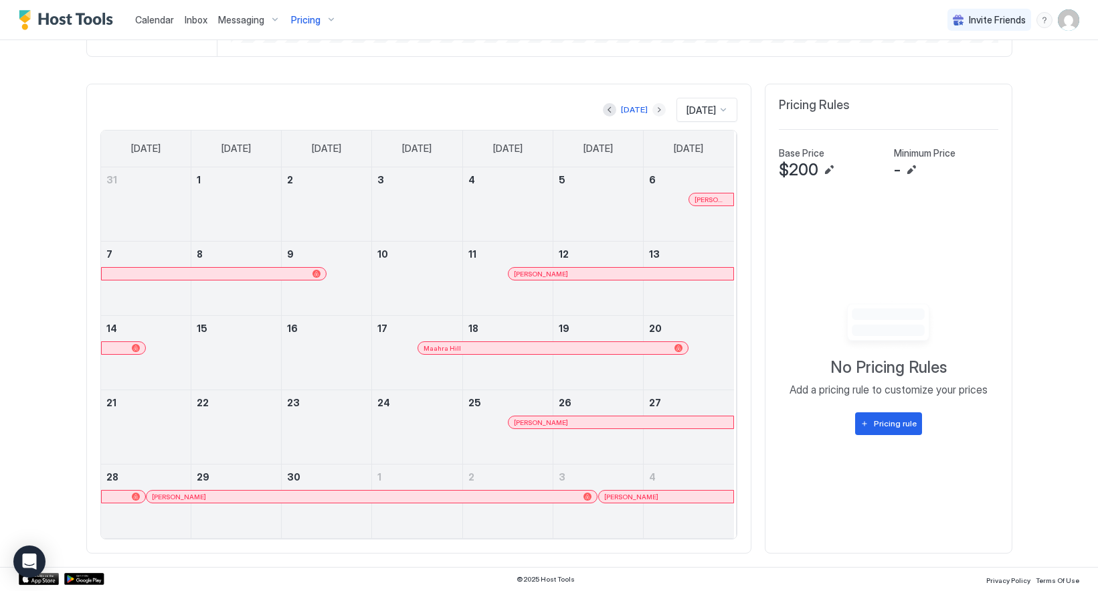
click at [652, 106] on button "Next month" at bounding box center [658, 109] width 13 height 13
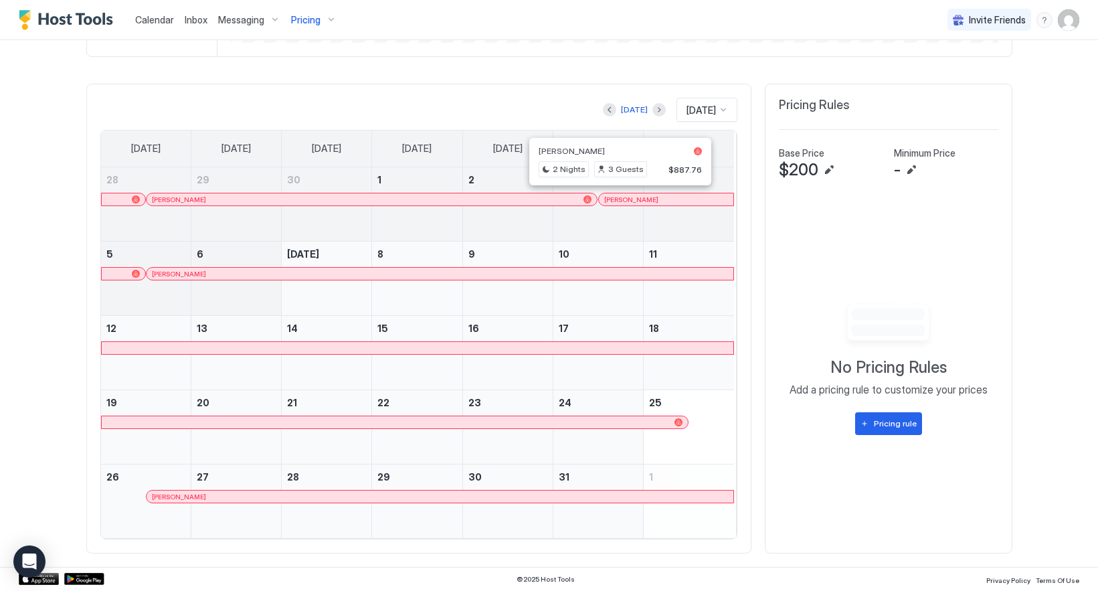
click at [616, 197] on div at bounding box center [621, 199] width 11 height 11
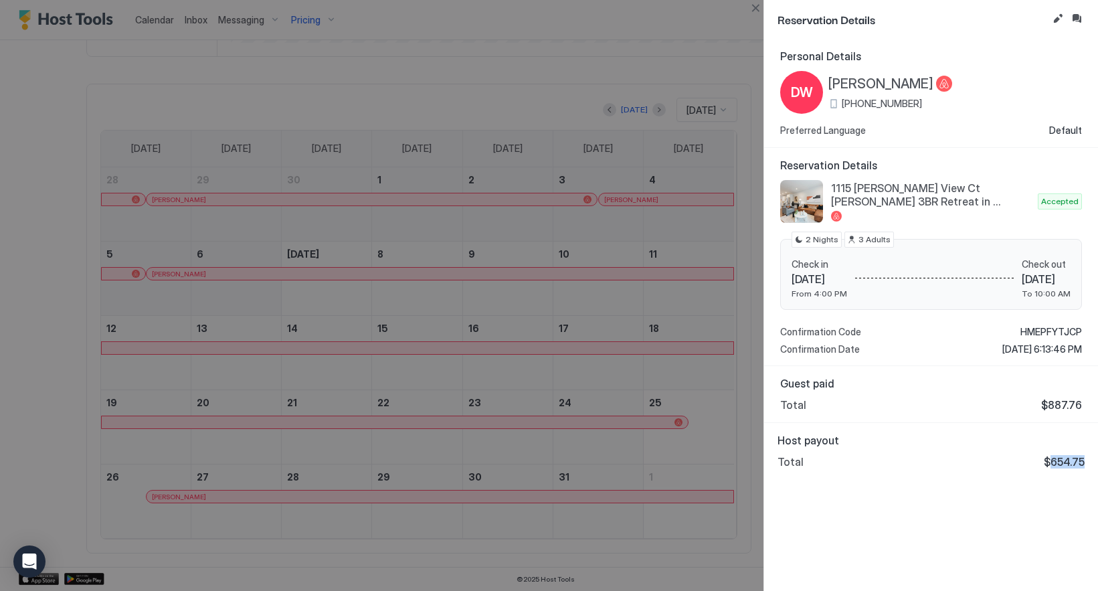
drag, startPoint x: 1052, startPoint y: 466, endPoint x: 1090, endPoint y: 462, distance: 37.7
click at [1090, 462] on div "Host payout Total $654.75" at bounding box center [931, 451] width 334 height 56
copy span "654.75"
click at [755, 7] on button "Close" at bounding box center [755, 8] width 16 height 16
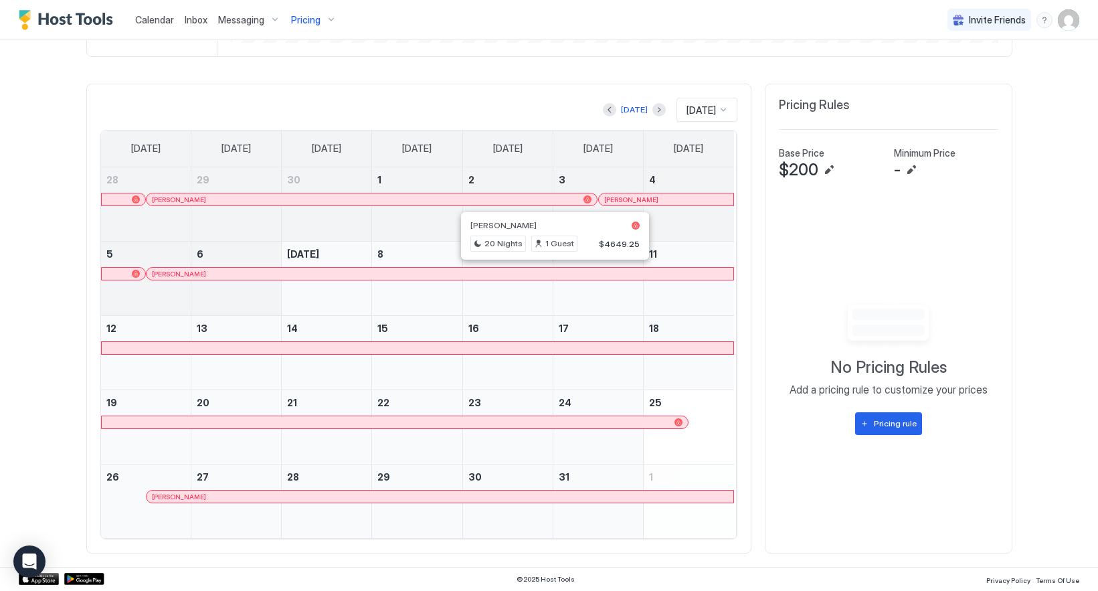
click at [551, 270] on div at bounding box center [556, 273] width 11 height 11
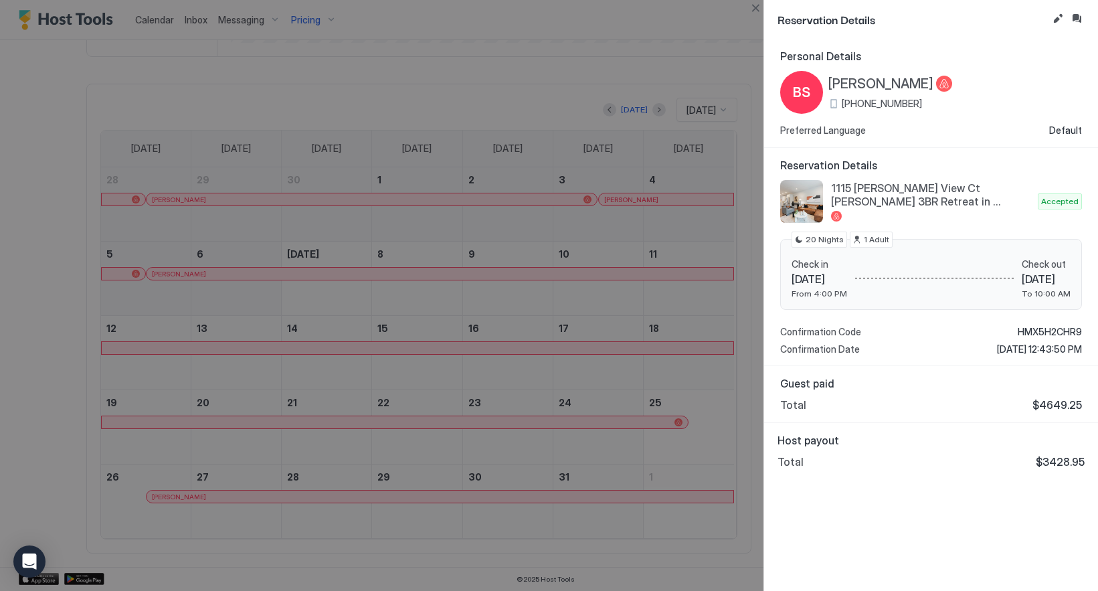
click at [1040, 460] on span "$3428.95" at bounding box center [1060, 461] width 49 height 13
drag, startPoint x: 1046, startPoint y: 462, endPoint x: 1093, endPoint y: 468, distance: 47.1
click at [1093, 468] on div "Host payout Total $3428.95" at bounding box center [931, 451] width 334 height 56
copy span "3428.95"
click at [753, 12] on button "Close" at bounding box center [755, 8] width 16 height 16
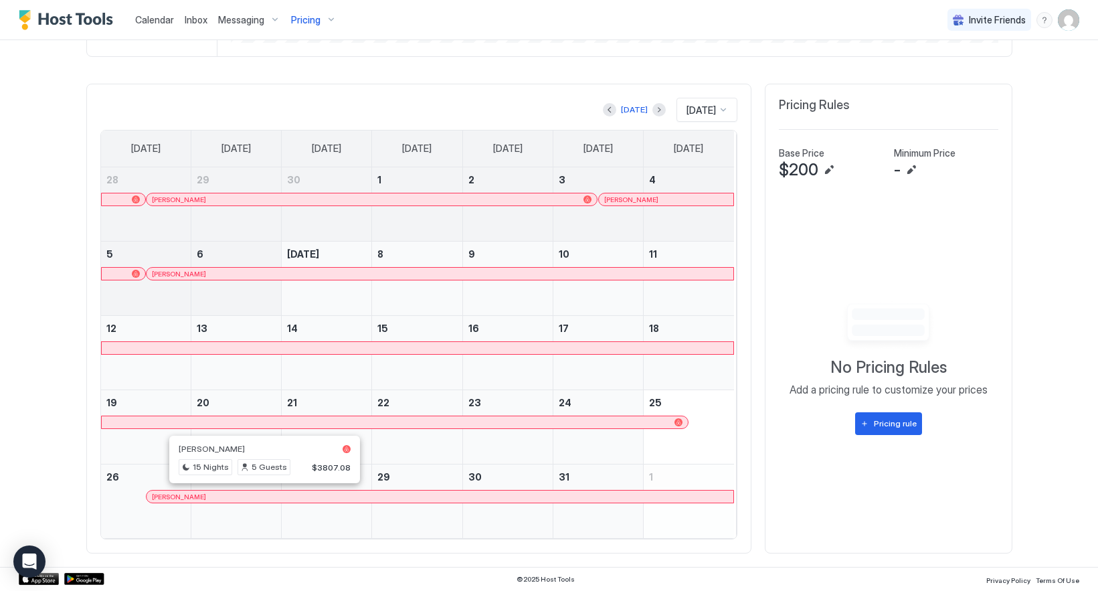
click at [261, 498] on div at bounding box center [266, 496] width 11 height 11
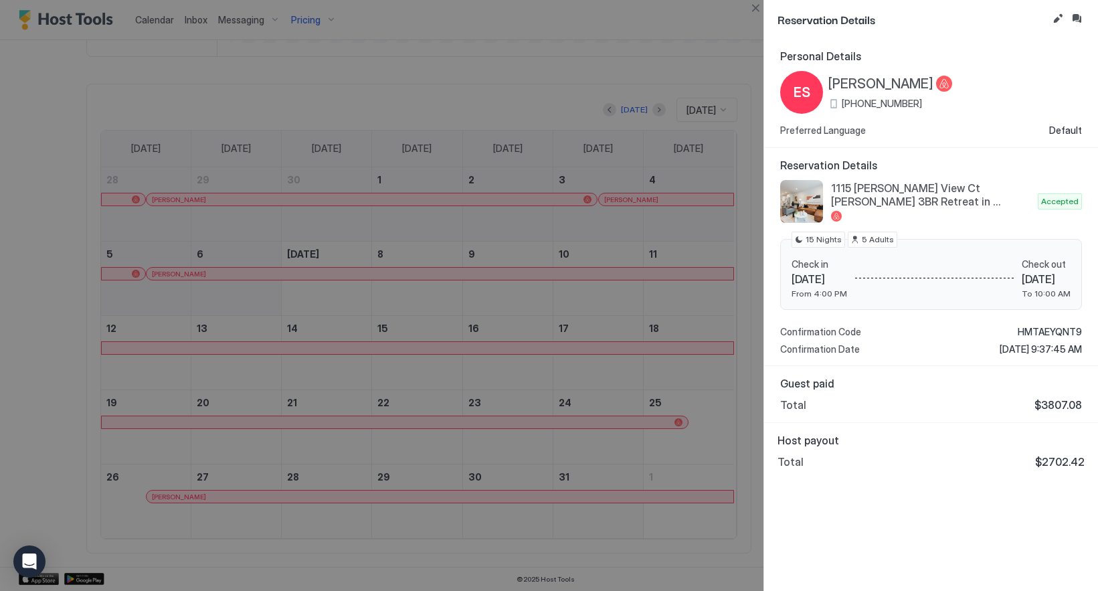
click at [1046, 460] on span "$2702.42" at bounding box center [1060, 461] width 50 height 13
drag, startPoint x: 1042, startPoint y: 464, endPoint x: 1082, endPoint y: 468, distance: 41.0
click at [1082, 468] on span "$2702.42" at bounding box center [1060, 461] width 50 height 13
copy span "2702.42"
click at [585, 107] on div at bounding box center [549, 295] width 1098 height 591
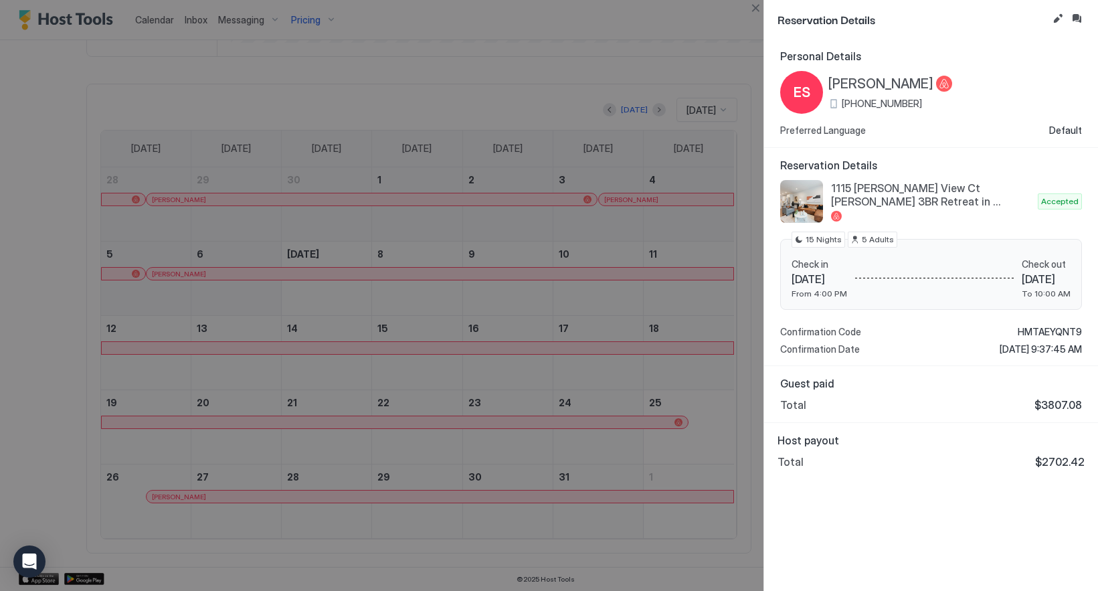
click at [753, 11] on button "Close" at bounding box center [755, 8] width 16 height 16
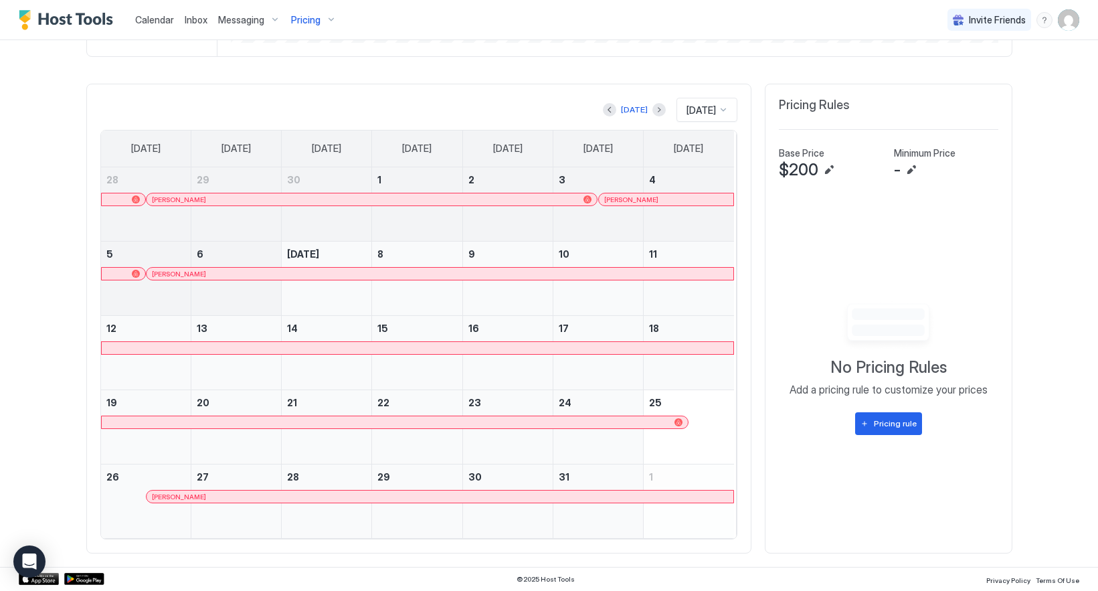
click at [308, 21] on span "Pricing" at bounding box center [305, 20] width 29 height 12
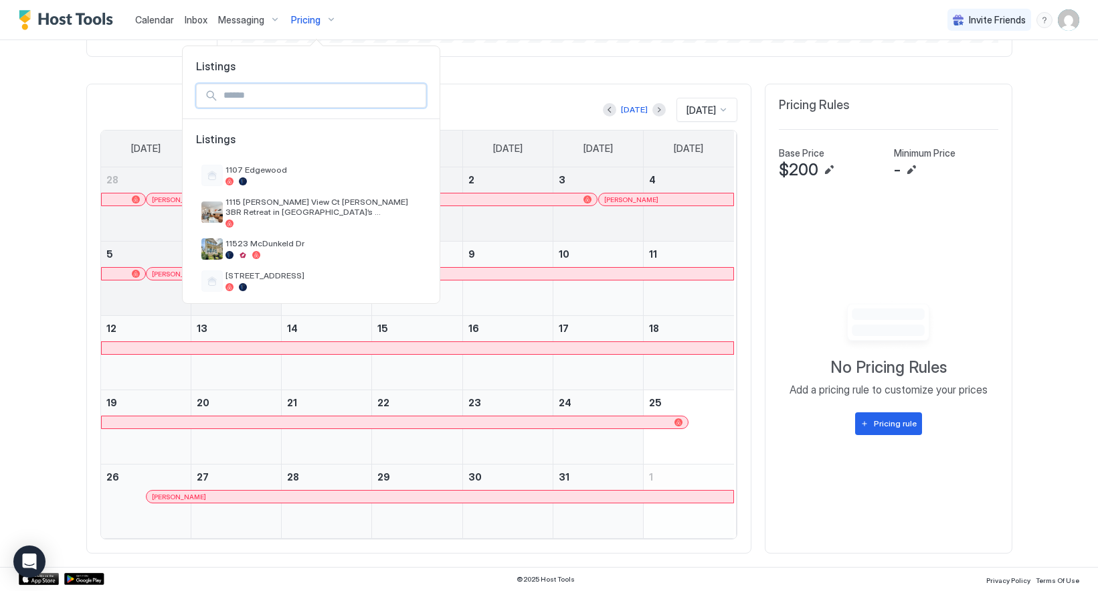
click at [288, 90] on input "Input Field" at bounding box center [321, 95] width 207 height 23
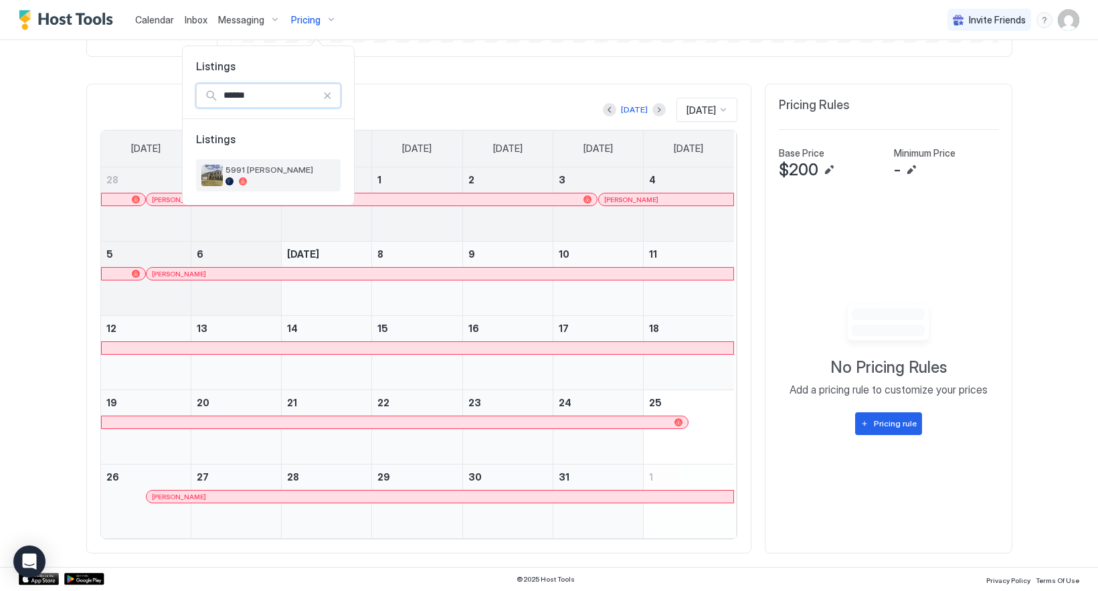
type input "******"
click at [291, 175] on span "5991 [PERSON_NAME]" at bounding box center [280, 170] width 110 height 10
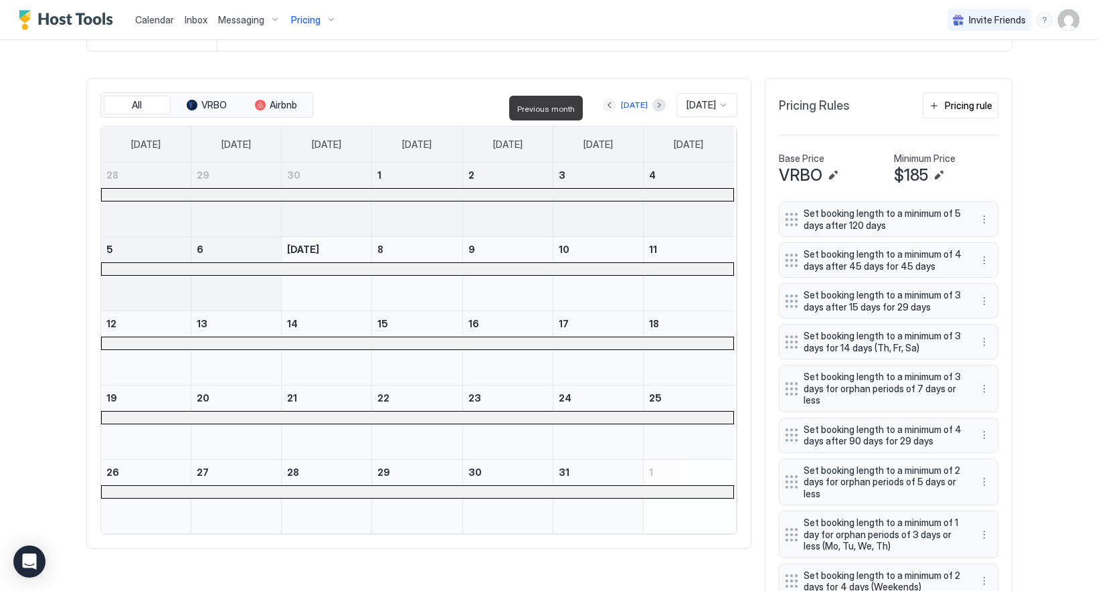
click at [603, 111] on button "Previous month" at bounding box center [609, 104] width 13 height 13
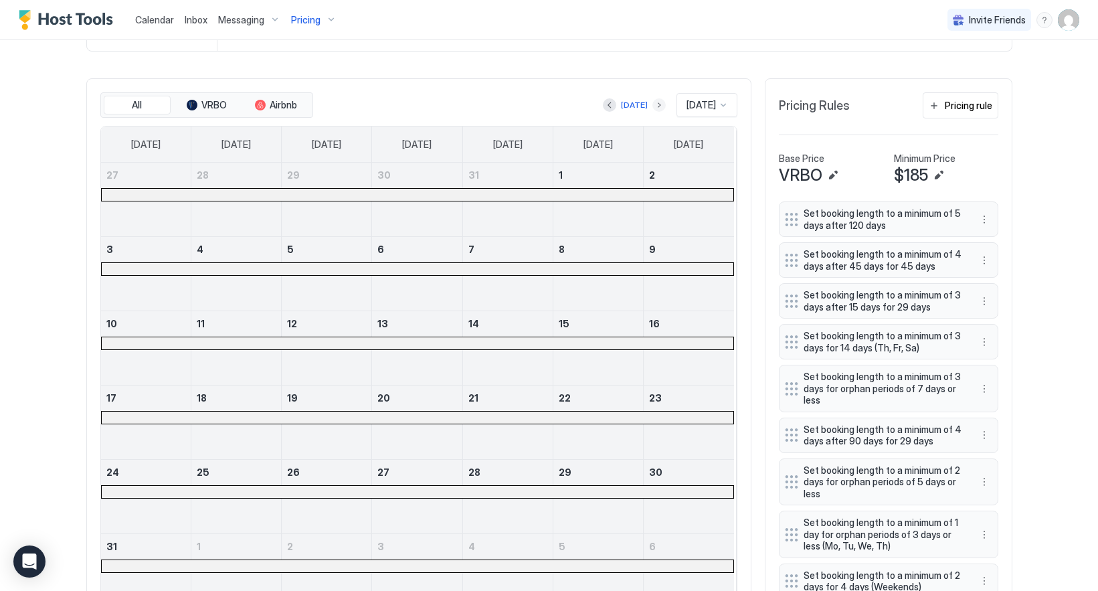
click at [652, 111] on button "Next month" at bounding box center [658, 104] width 13 height 13
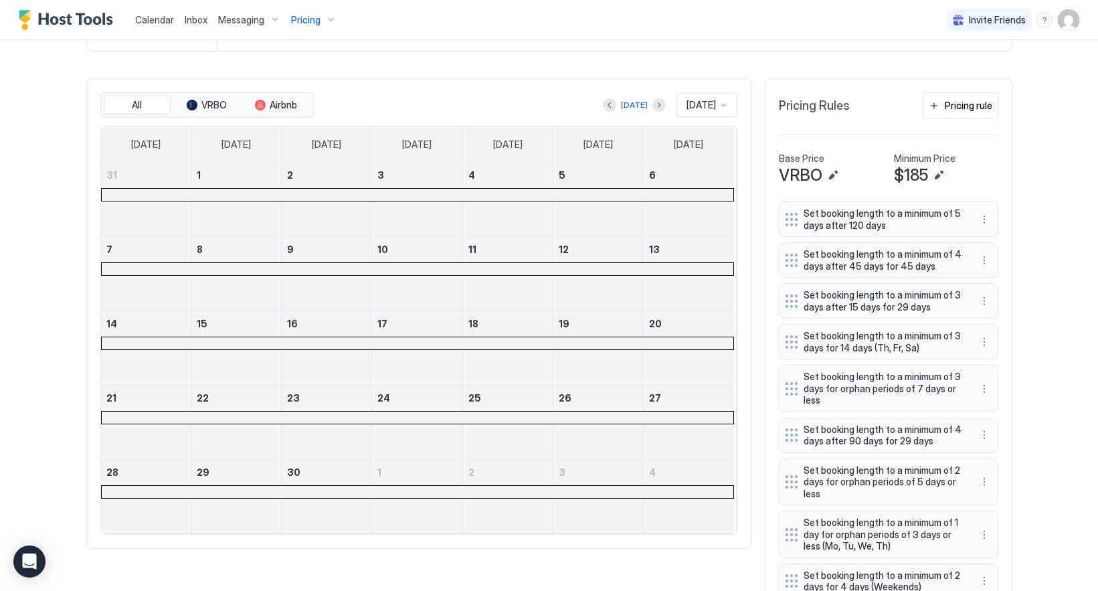
click at [634, 201] on div at bounding box center [418, 195] width 632 height 12
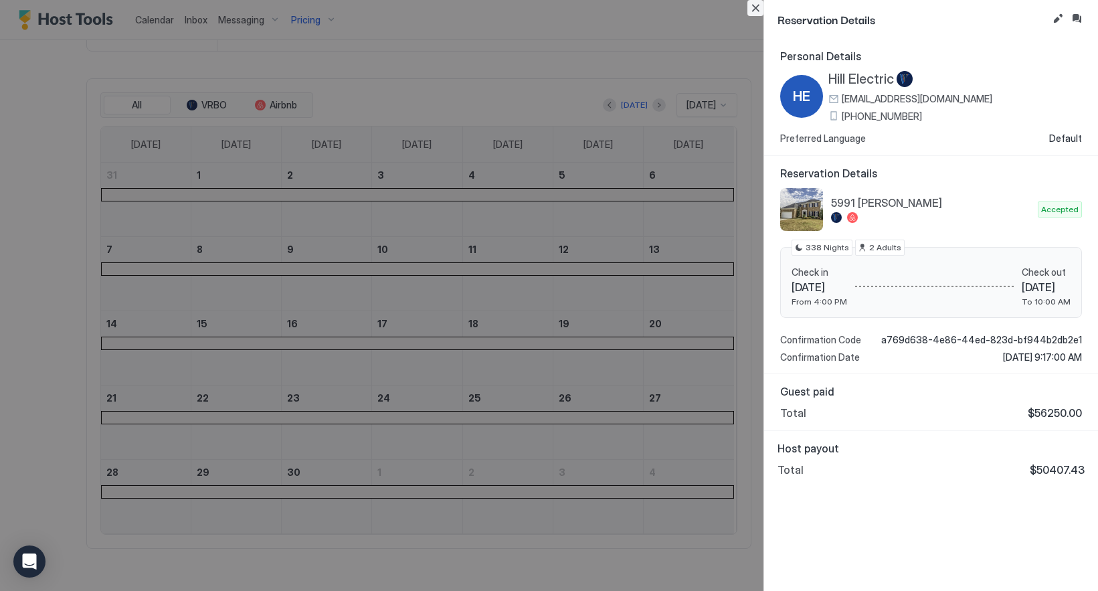
click at [755, 11] on button "Close" at bounding box center [755, 8] width 16 height 16
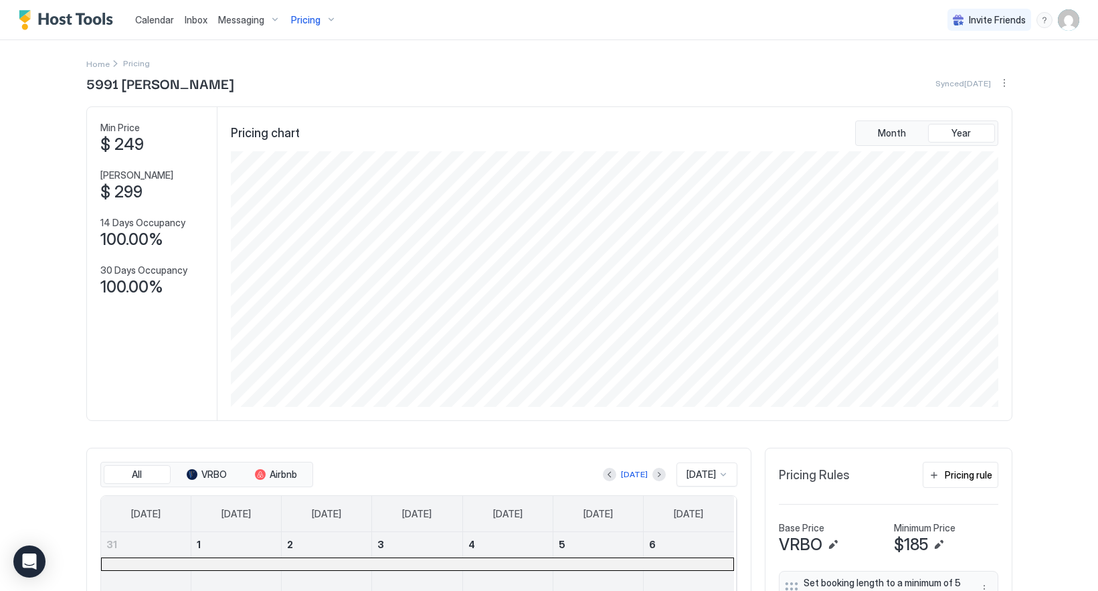
click at [299, 19] on span "Pricing" at bounding box center [305, 20] width 29 height 12
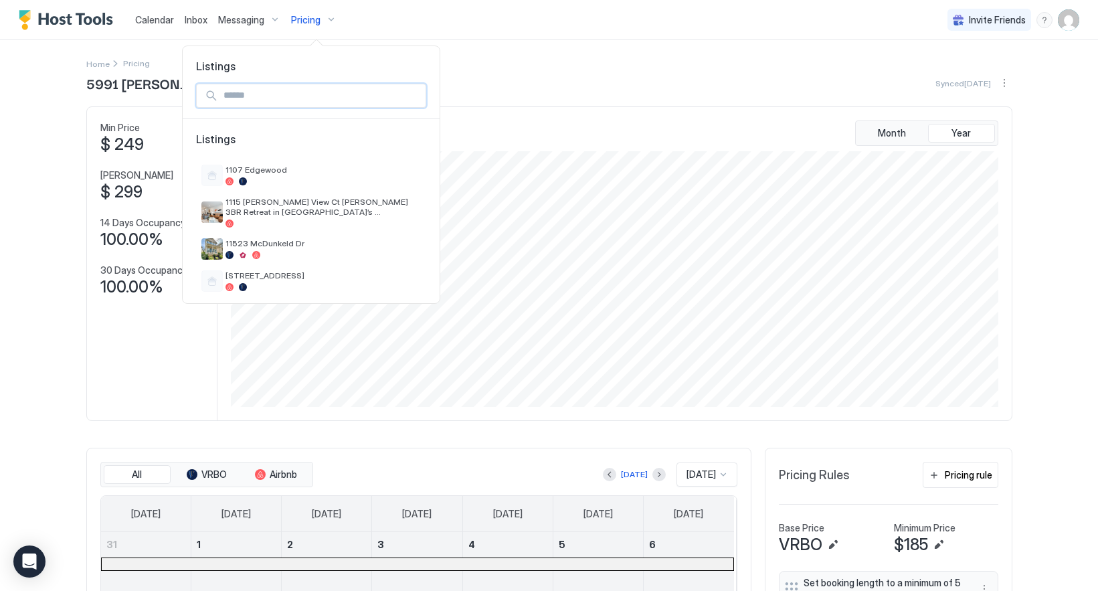
click at [317, 98] on input "Input Field" at bounding box center [321, 95] width 207 height 23
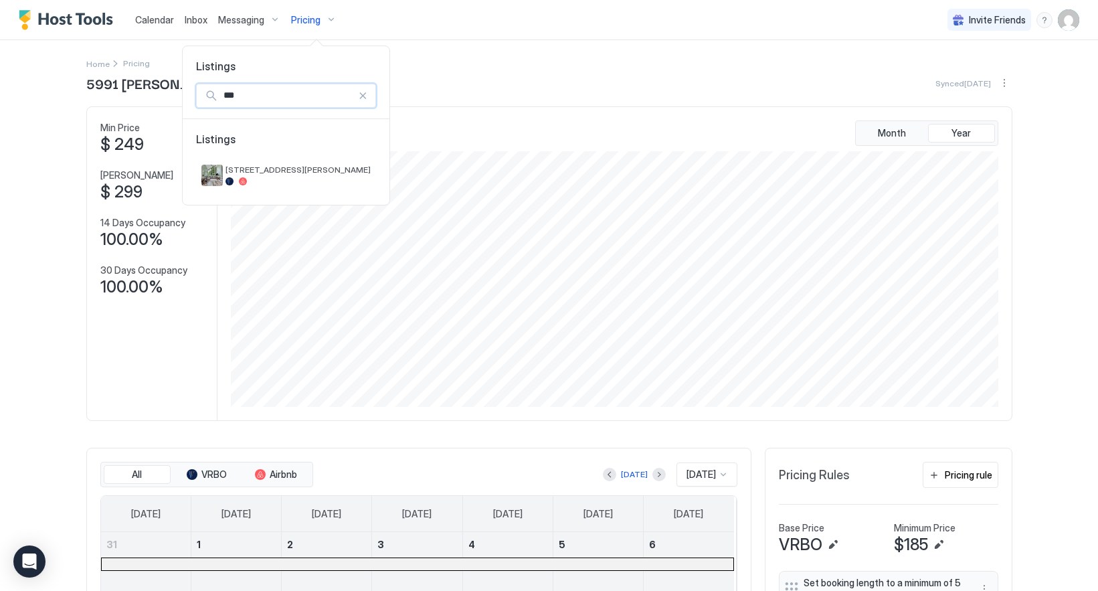
drag, startPoint x: 255, startPoint y: 94, endPoint x: 179, endPoint y: 96, distance: 76.3
click at [179, 96] on div "Listings *** Listings [STREET_ADDRESS][PERSON_NAME]" at bounding box center [549, 295] width 1098 height 591
type input "***"
click at [292, 153] on span "Listings" at bounding box center [311, 145] width 230 height 27
click at [292, 171] on span "[STREET_ADDRESS] · Pool & Hot Tub 4BR Pet Friendly" at bounding box center [322, 175] width 195 height 20
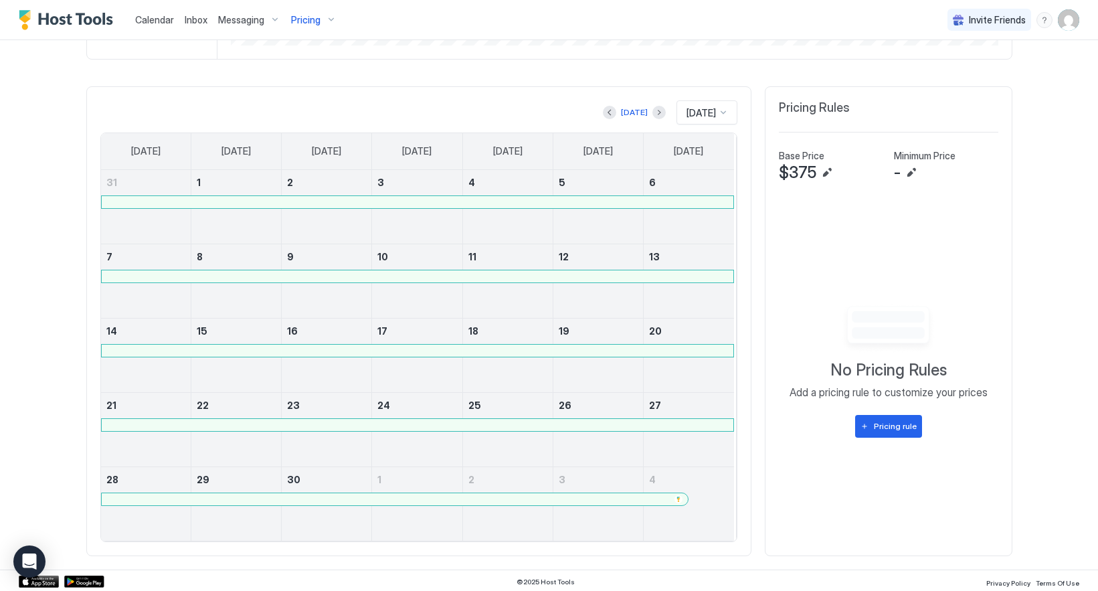
scroll to position [369, 0]
click at [603, 103] on button "Previous month" at bounding box center [609, 109] width 13 height 13
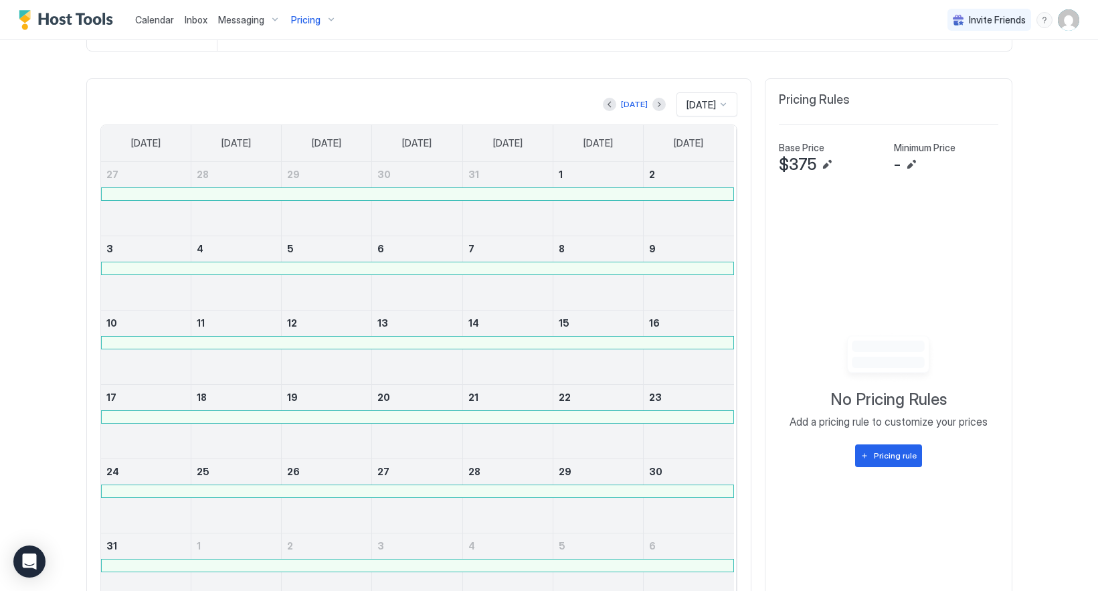
click at [630, 199] on div at bounding box center [418, 194] width 632 height 12
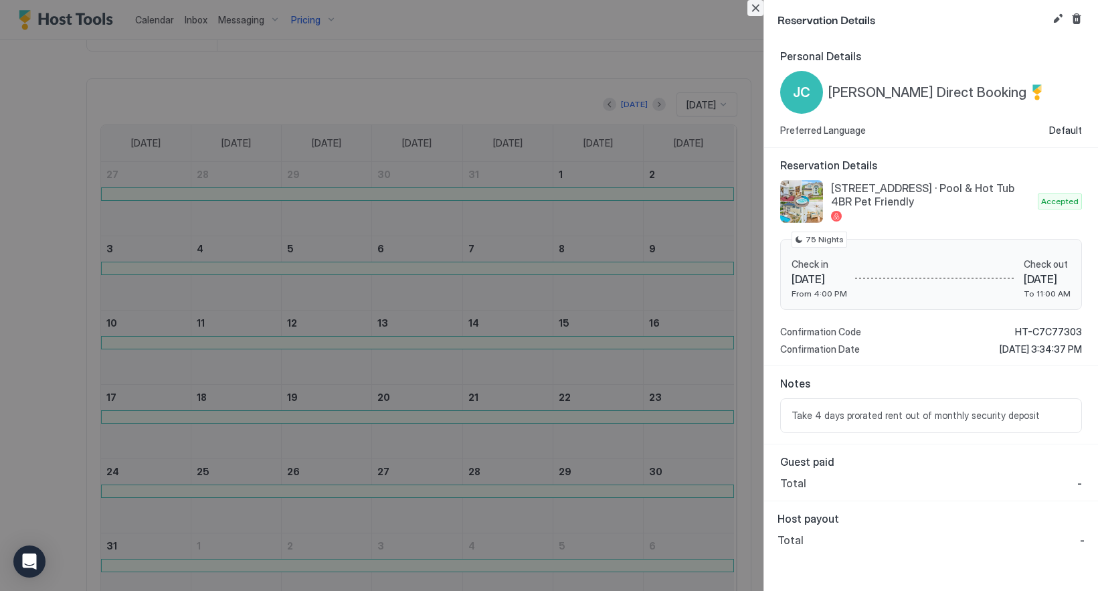
click at [751, 13] on button "Close" at bounding box center [755, 8] width 16 height 16
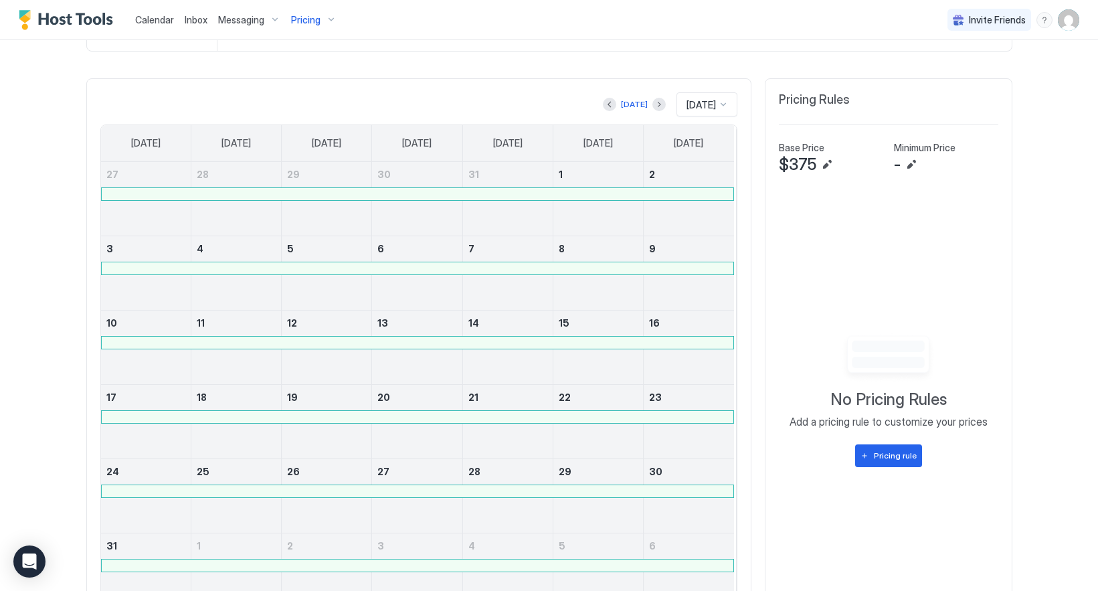
click at [652, 101] on div at bounding box center [658, 104] width 13 height 13
click at [652, 104] on button "Next month" at bounding box center [658, 104] width 13 height 13
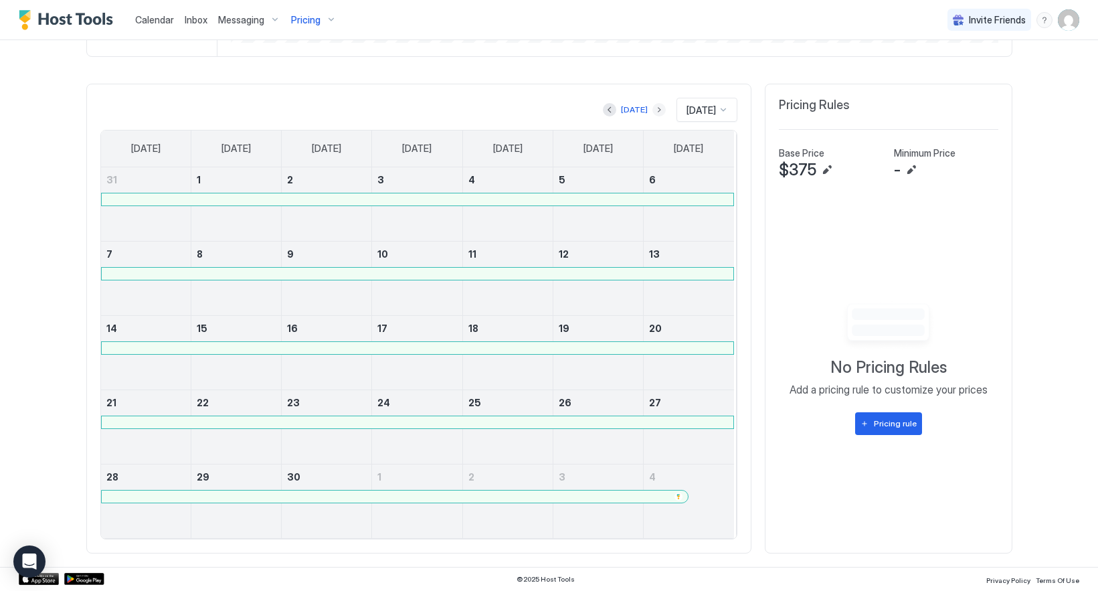
click at [652, 104] on button "Next month" at bounding box center [658, 109] width 13 height 13
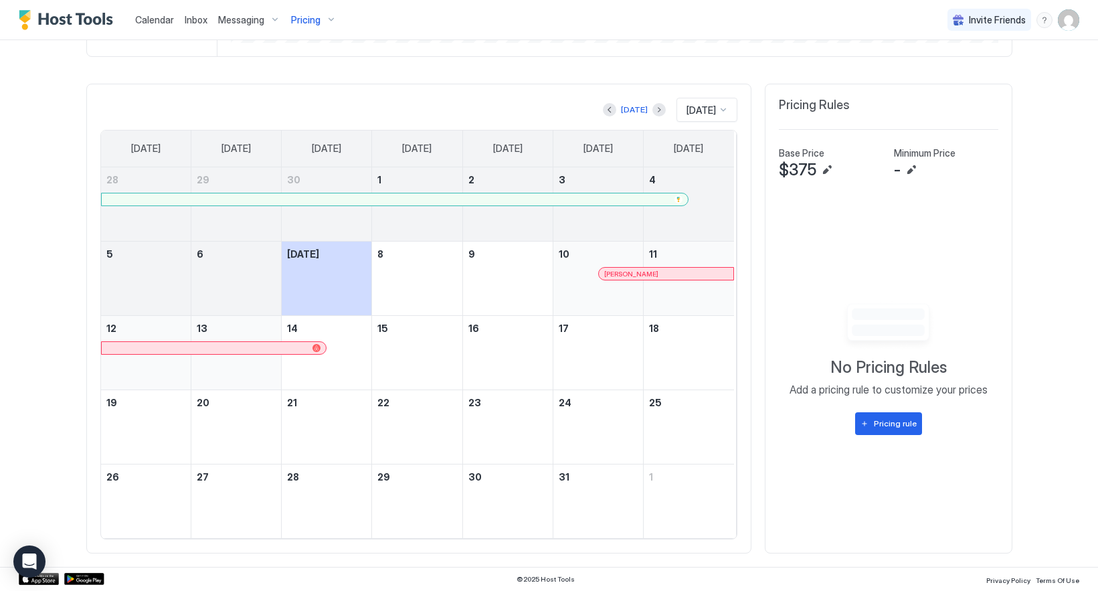
click at [463, 187] on link "2" at bounding box center [508, 179] width 90 height 25
click at [463, 189] on link "2" at bounding box center [508, 179] width 90 height 25
click at [528, 193] on div at bounding box center [395, 199] width 587 height 12
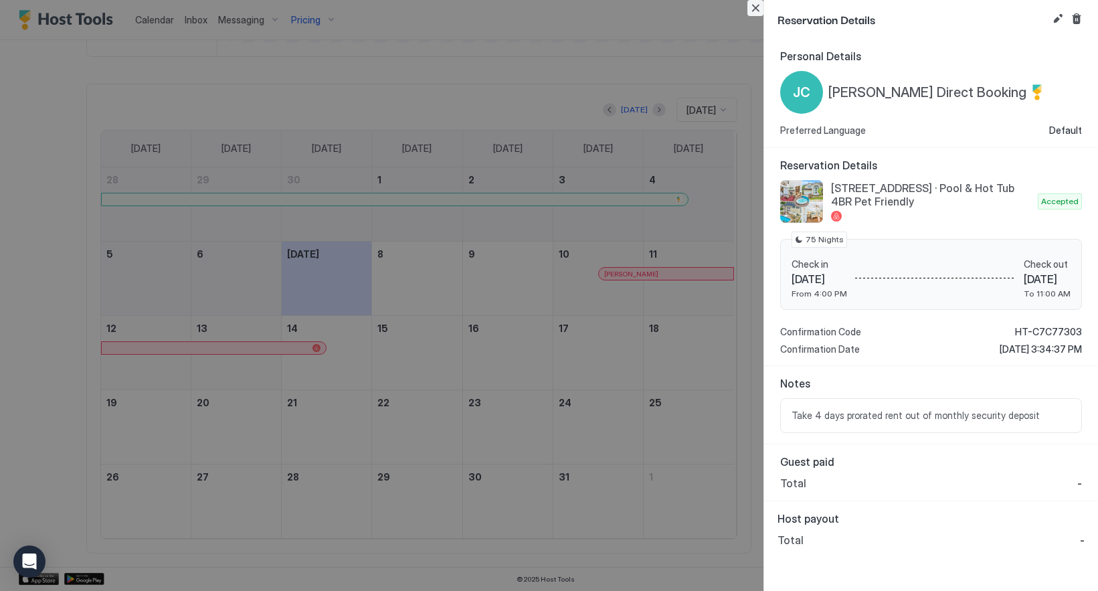
click at [751, 9] on button "Close" at bounding box center [755, 8] width 16 height 16
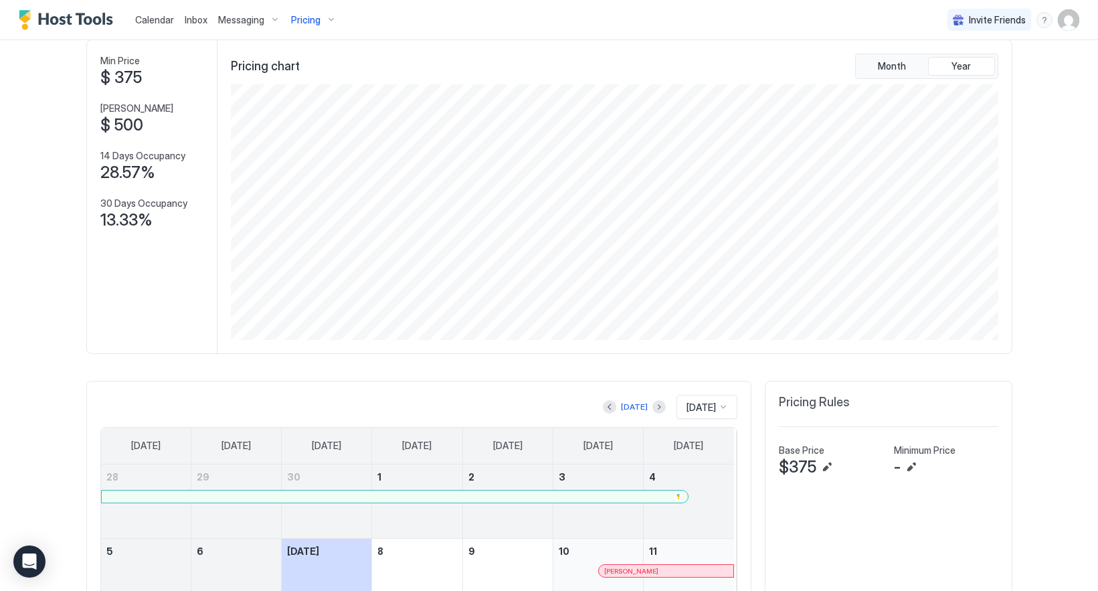
scroll to position [0, 0]
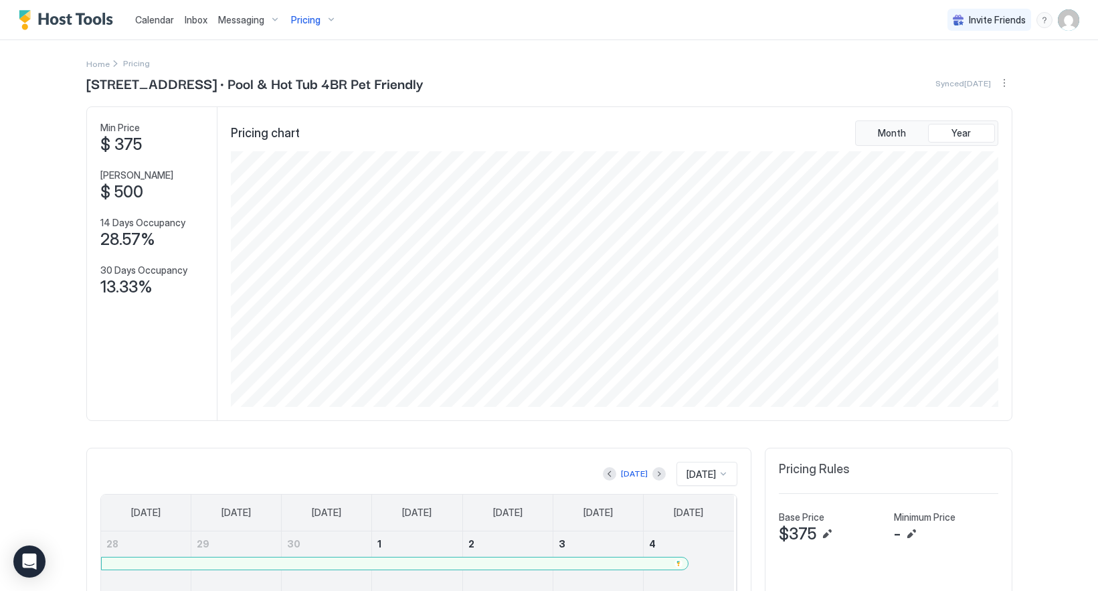
click at [293, 19] on span "Pricing" at bounding box center [305, 20] width 29 height 12
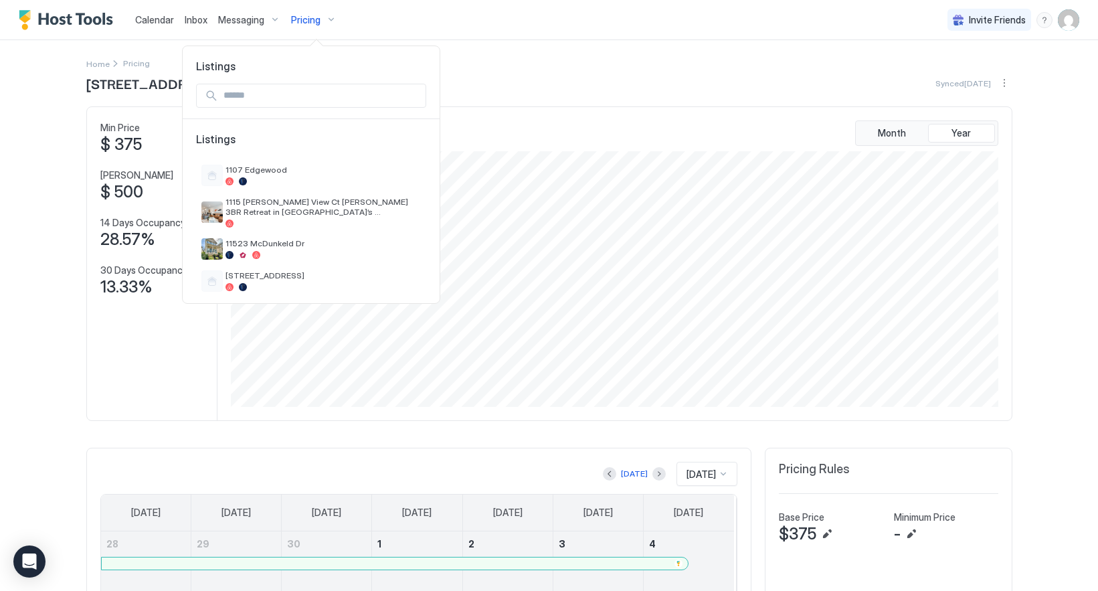
click at [299, 95] on input "Input Field" at bounding box center [321, 95] width 207 height 23
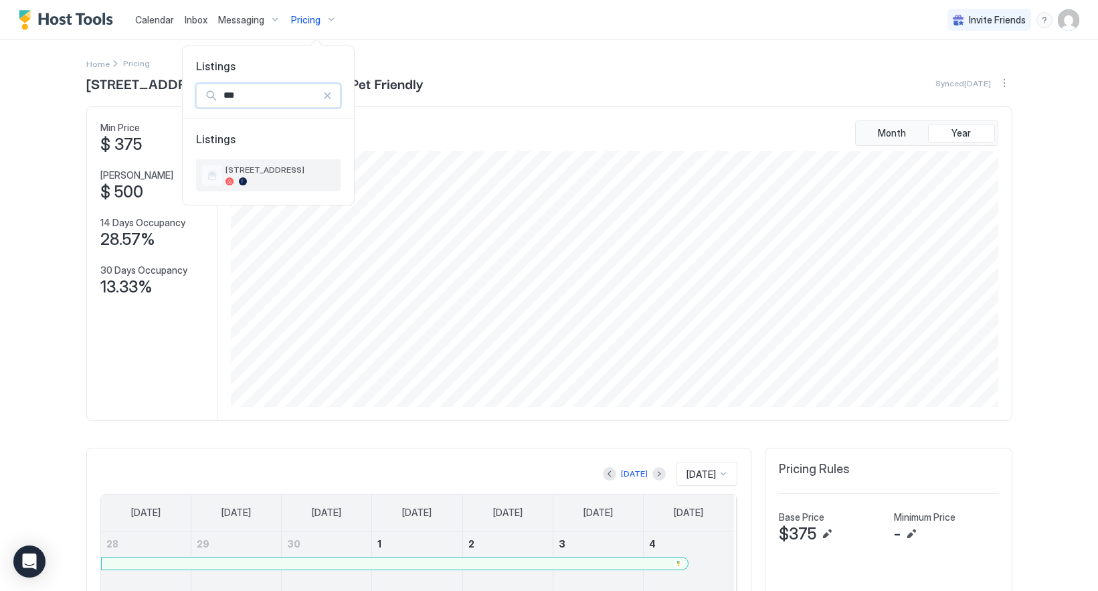
type input "***"
click at [267, 171] on span "[STREET_ADDRESS]" at bounding box center [280, 170] width 110 height 10
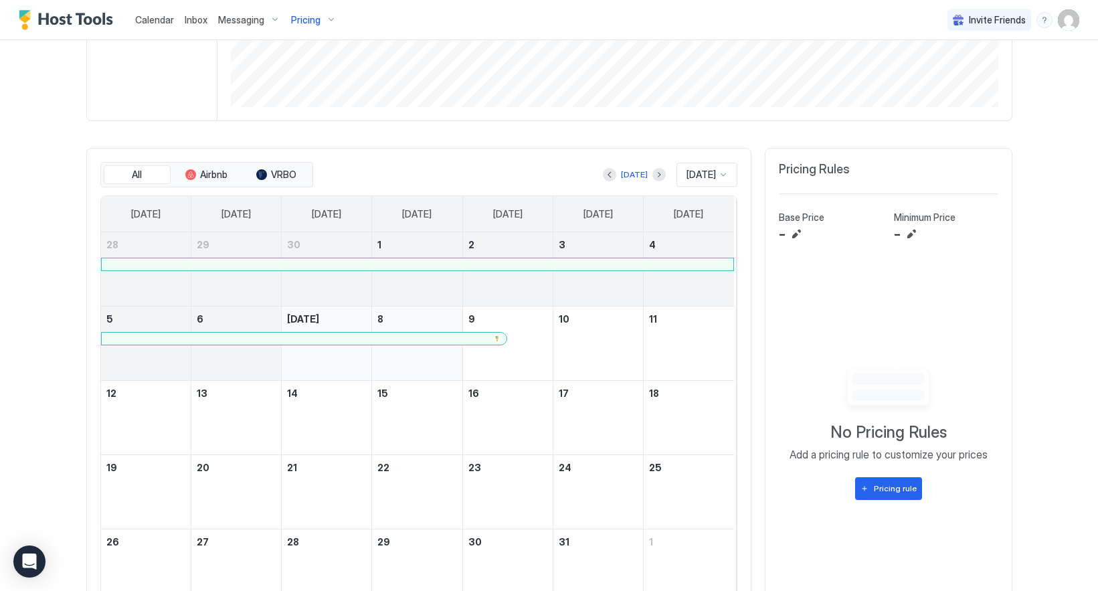
scroll to position [301, 0]
click at [603, 175] on button "Previous month" at bounding box center [609, 173] width 13 height 13
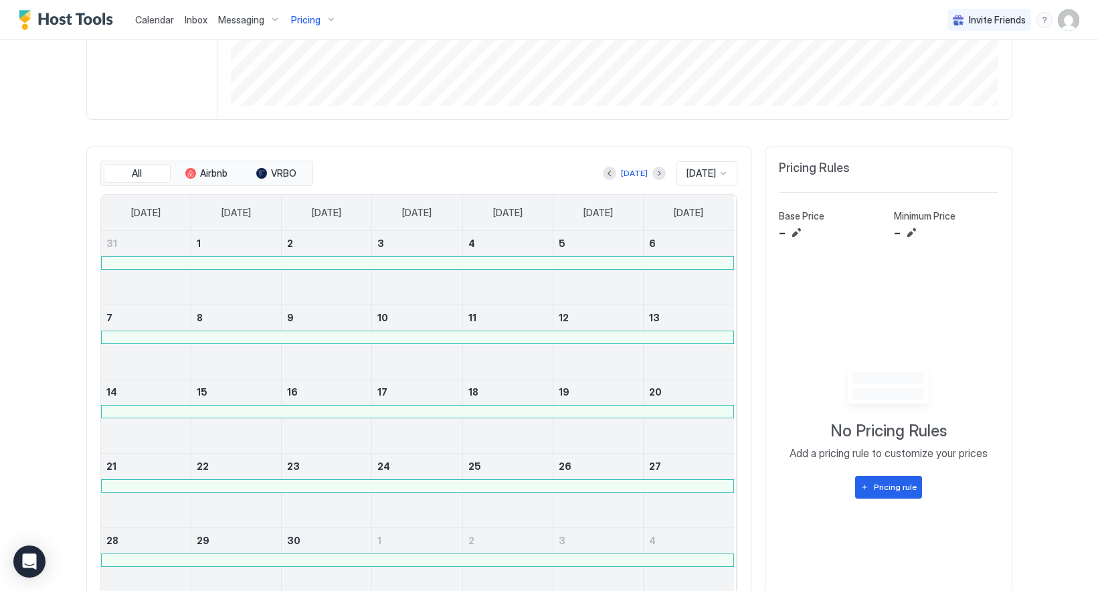
click at [596, 267] on div at bounding box center [418, 263] width 632 height 12
